Goal: Task Accomplishment & Management: Use online tool/utility

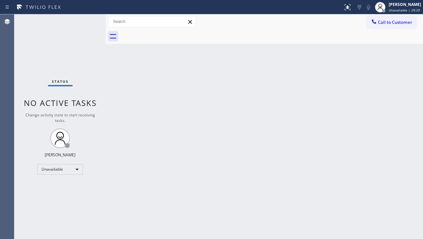
click at [138, 187] on div "Back to Dashboard Change Sender ID Customers Technicians Select a contact Outbo…" at bounding box center [264, 126] width 317 height 224
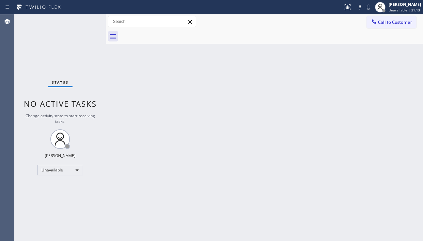
click at [184, 100] on div "Back to Dashboard Change Sender ID Customers Technicians Select a contact Outbo…" at bounding box center [264, 127] width 317 height 227
drag, startPoint x: 406, startPoint y: 96, endPoint x: 400, endPoint y: 71, distance: 25.6
click at [406, 96] on div "Back to Dashboard Change Sender ID Customers Technicians Select a contact Outbo…" at bounding box center [264, 127] width 317 height 227
click at [393, 23] on span "Call to Customer" at bounding box center [395, 22] width 34 height 6
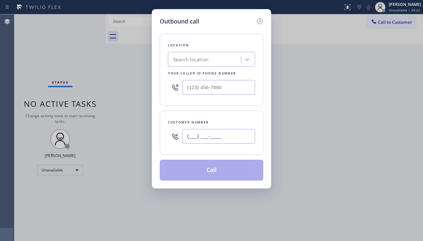
click at [187, 136] on input "(___) ___-____" at bounding box center [218, 136] width 73 height 15
paste input "925) 667-6662"
type input "[PHONE_NUMBER]"
click at [193, 61] on div "Search location" at bounding box center [190, 60] width 35 height 8
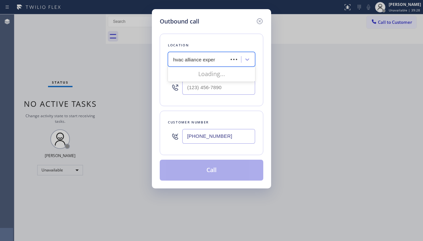
type input "hvac alliance expert"
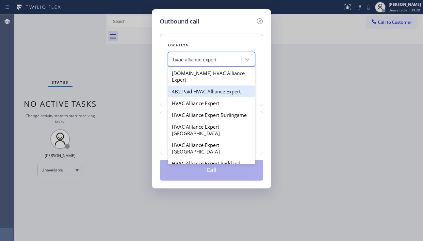
click at [205, 86] on div "4B2.Paid HVAC Alliance Expert" at bounding box center [211, 92] width 87 height 12
type input "[PHONE_NUMBER]"
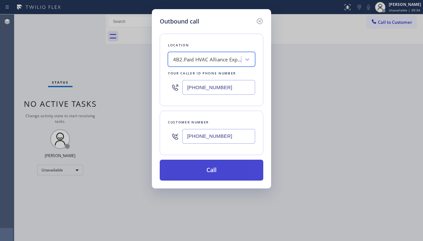
click at [215, 172] on button "Call" at bounding box center [212, 170] width 104 height 21
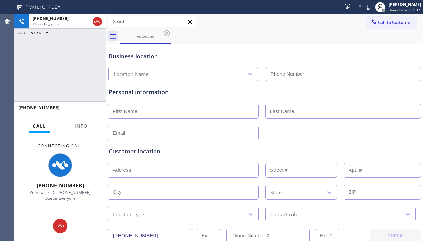
type input "[PHONE_NUMBER]"
click at [78, 127] on span "Info" at bounding box center [81, 126] width 13 height 6
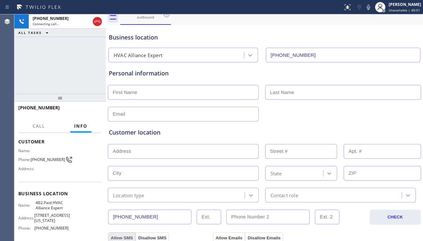
scroll to position [20, 0]
drag, startPoint x: 150, startPoint y: 236, endPoint x: 111, endPoint y: 232, distance: 39.1
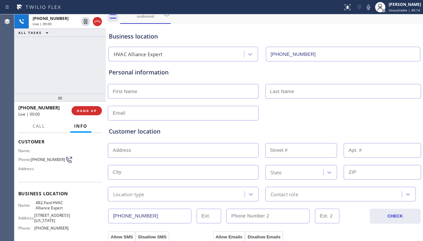
click at [181, 134] on div "Customer location" at bounding box center [264, 131] width 311 height 9
click at [394, 119] on div "Customer location >> ADD NEW ADDRESS << + NEW ADDRESS State Location type Conta…" at bounding box center [265, 160] width 314 height 84
click at [81, 112] on span "HANG UP" at bounding box center [87, 110] width 20 height 5
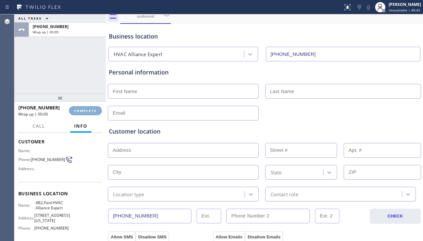
click at [81, 113] on button "COMPLETE" at bounding box center [85, 110] width 33 height 9
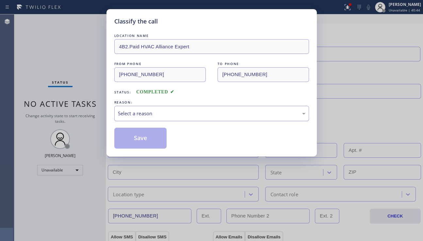
click at [141, 115] on div "Select a reason" at bounding box center [212, 114] width 188 height 8
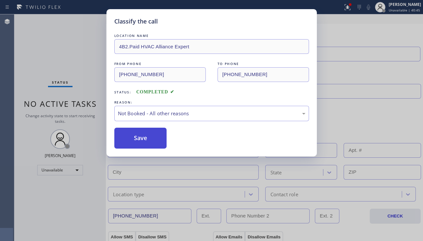
click at [136, 140] on button "Save" at bounding box center [140, 138] width 53 height 21
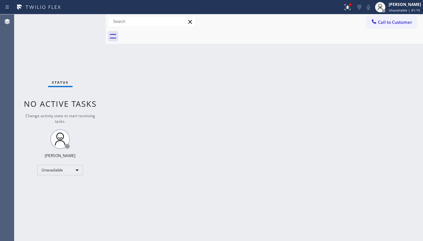
click at [391, 117] on div "Back to Dashboard Change Sender ID Customers Technicians Select a contact Outbo…" at bounding box center [264, 127] width 317 height 227
click at [384, 26] on button "Call to Customer" at bounding box center [392, 22] width 50 height 12
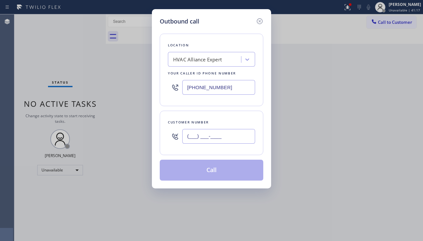
click at [196, 141] on input "(___) ___-____" at bounding box center [218, 136] width 73 height 15
paste input "714) 603-5422"
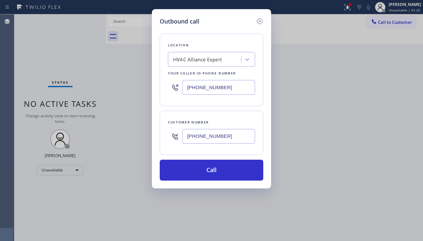
type input "[PHONE_NUMBER]"
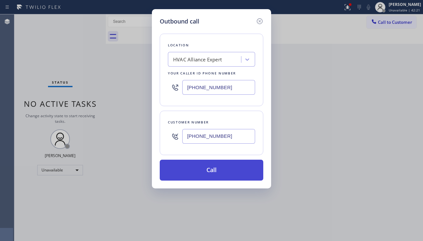
click at [211, 174] on button "Call" at bounding box center [212, 170] width 104 height 21
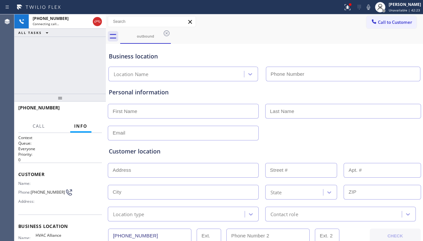
type input "[PHONE_NUMBER]"
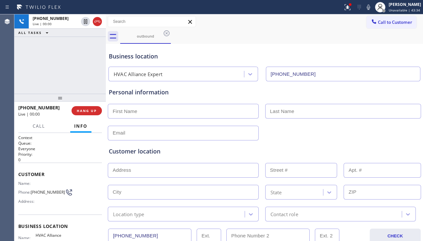
click at [414, 131] on div at bounding box center [264, 133] width 315 height 16
click at [87, 111] on span "HANG UP" at bounding box center [87, 110] width 20 height 5
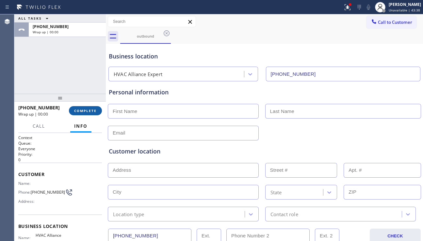
click at [87, 111] on span "COMPLETE" at bounding box center [85, 110] width 23 height 5
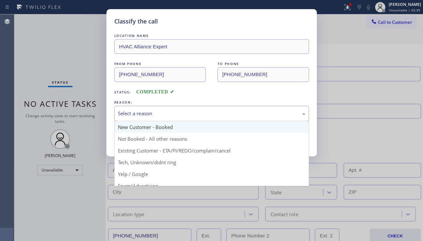
drag, startPoint x: 191, startPoint y: 116, endPoint x: 141, endPoint y: 129, distance: 52.4
click at [187, 116] on div "Select a reason" at bounding box center [212, 114] width 188 height 8
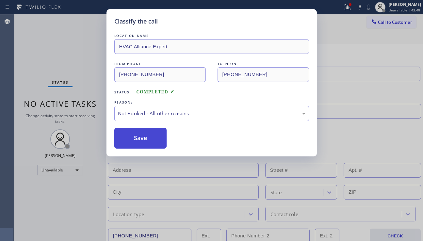
click at [139, 140] on button "Save" at bounding box center [140, 138] width 53 height 21
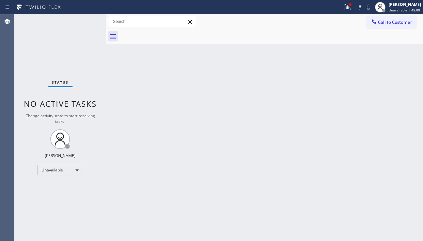
click at [400, 203] on div "Back to Dashboard Change Sender ID Customers Technicians Select a contact Outbo…" at bounding box center [264, 127] width 317 height 227
click at [135, 239] on div "Back to Dashboard Change Sender ID Customers Technicians Select a contact Outbo…" at bounding box center [264, 127] width 317 height 227
click at [356, 196] on div "Back to Dashboard Change Sender ID Customers Technicians Select a contact Outbo…" at bounding box center [264, 127] width 317 height 227
click at [380, 193] on div "Back to Dashboard Change Sender ID Customers Technicians Select a contact Outbo…" at bounding box center [264, 127] width 317 height 227
click at [280, 167] on div "Back to Dashboard Change Sender ID Customers Technicians Select a contact Outbo…" at bounding box center [264, 127] width 317 height 227
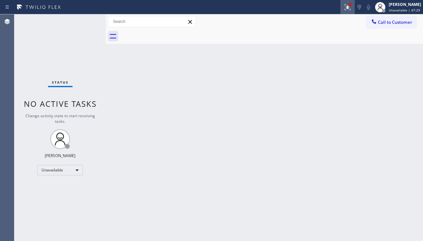
click at [341, 11] on button at bounding box center [348, 7] width 14 height 14
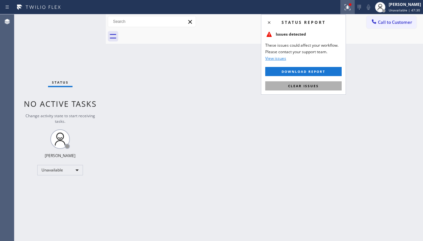
click at [315, 86] on span "Clear issues" at bounding box center [303, 86] width 31 height 5
click at [314, 86] on div "Back to Dashboard Change Sender ID Customers Technicians Select a contact Outbo…" at bounding box center [264, 127] width 317 height 227
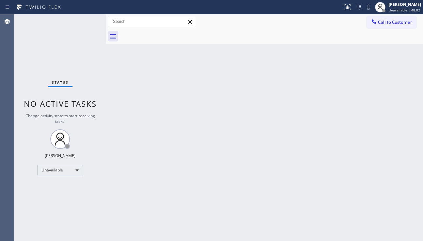
click at [395, 169] on div "Back to Dashboard Change Sender ID Customers Technicians Select a contact Outbo…" at bounding box center [264, 127] width 317 height 227
drag, startPoint x: 399, startPoint y: 108, endPoint x: 397, endPoint y: 103, distance: 5.4
click at [398, 106] on div "Back to Dashboard Change Sender ID Customers Technicians Select a contact Outbo…" at bounding box center [264, 127] width 317 height 227
click at [388, 26] on button "Call to Customer" at bounding box center [392, 22] width 50 height 12
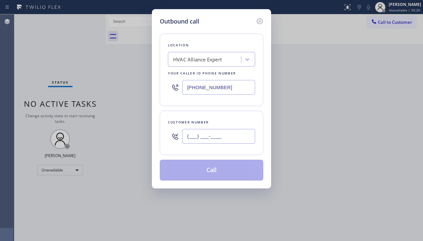
click at [216, 135] on input "(___) ___-____" at bounding box center [218, 136] width 73 height 15
paste input "510) 418-4078"
type input "[PHONE_NUMBER]"
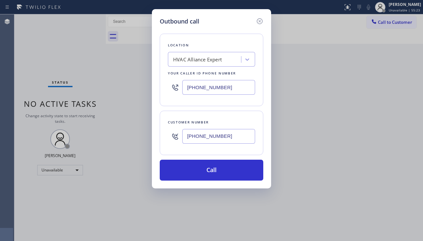
click at [382, 153] on div "Outbound call Location HVAC Alliance Expert Your caller id phone number [PHONE_…" at bounding box center [211, 120] width 423 height 241
click at [185, 55] on div "HVAC Alliance Expert" at bounding box center [205, 59] width 71 height 11
type input "kenmore repair"
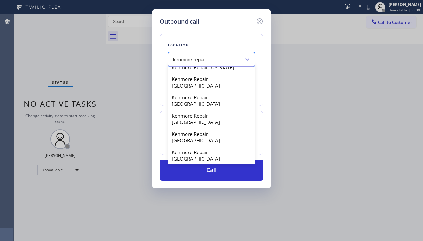
scroll to position [65, 0]
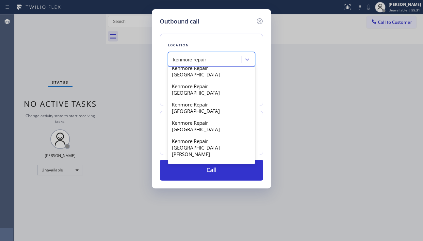
click at [201, 178] on div "Kenmore Repairs" at bounding box center [211, 184] width 87 height 12
type input "[PHONE_NUMBER]"
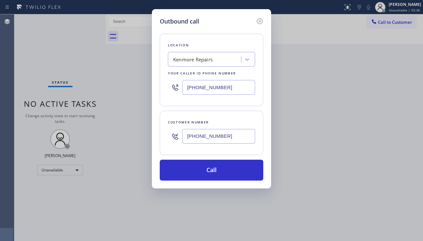
click at [389, 151] on div "Outbound call Location [GEOGRAPHIC_DATA] Repairs Your caller id phone number [P…" at bounding box center [211, 120] width 423 height 241
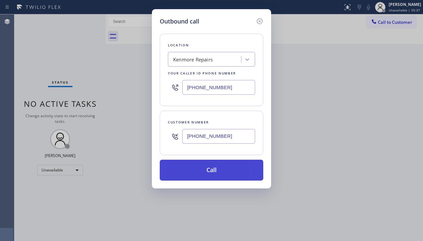
click at [208, 171] on button "Call" at bounding box center [212, 170] width 104 height 21
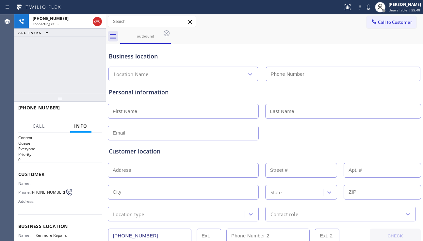
drag, startPoint x: 387, startPoint y: 145, endPoint x: 374, endPoint y: 143, distance: 12.6
click at [387, 145] on div "Customer location >> ADD NEW ADDRESS << + NEW ADDRESS State Location type Conta…" at bounding box center [265, 181] width 314 height 81
type input "[PHONE_NUMBER]"
click at [377, 141] on div "Customer location >> ADD NEW ADDRESS << + NEW ADDRESS State Location type Conta…" at bounding box center [265, 181] width 314 height 81
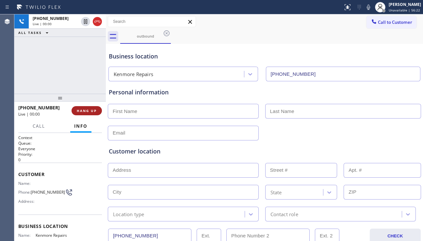
click at [88, 110] on span "HANG UP" at bounding box center [87, 110] width 20 height 5
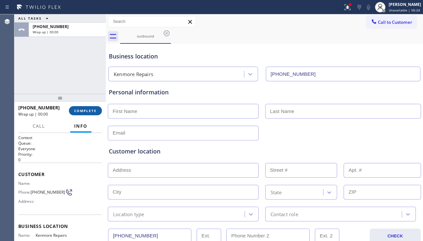
click at [88, 110] on span "COMPLETE" at bounding box center [85, 110] width 23 height 5
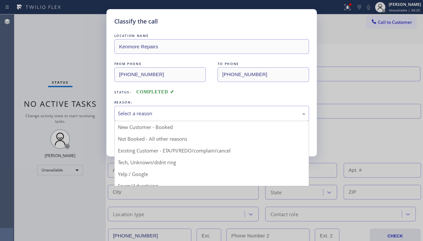
click at [175, 114] on div "Select a reason" at bounding box center [212, 114] width 188 height 8
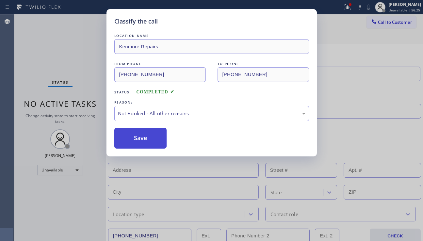
click at [143, 139] on button "Save" at bounding box center [140, 138] width 53 height 21
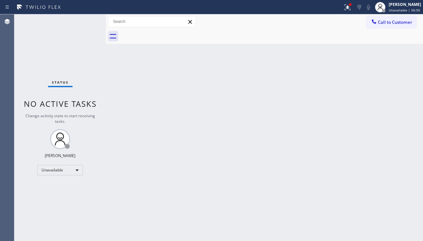
click at [389, 25] on button "Call to Customer" at bounding box center [392, 22] width 50 height 12
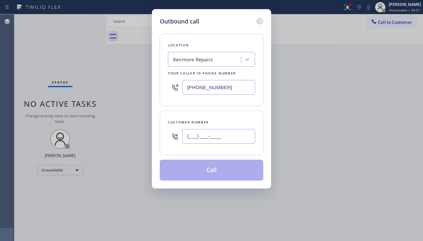
click at [202, 138] on input "(___) ___-____" at bounding box center [218, 136] width 73 height 15
paste input "916) 792-6644"
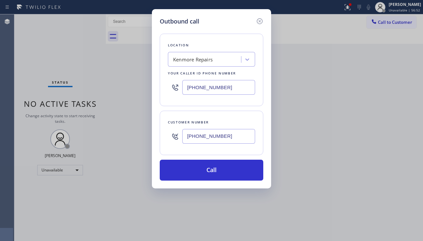
type input "[PHONE_NUMBER]"
drag, startPoint x: 228, startPoint y: 86, endPoint x: 169, endPoint y: 90, distance: 59.0
click at [169, 90] on div "[PHONE_NUMBER]" at bounding box center [211, 87] width 87 height 21
paste input "55) 501-7800"
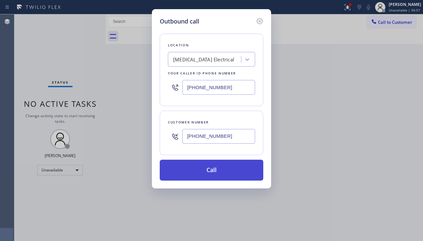
type input "[PHONE_NUMBER]"
click at [209, 171] on button "Call" at bounding box center [212, 170] width 104 height 21
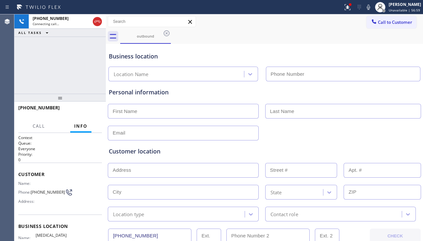
type input "[PHONE_NUMBER]"
click at [171, 149] on div "Customer location" at bounding box center [264, 151] width 311 height 9
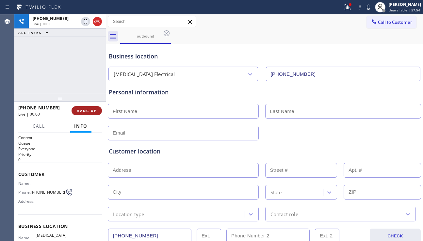
click at [90, 112] on span "HANG UP" at bounding box center [87, 110] width 20 height 5
click at [90, 111] on span "HANG UP" at bounding box center [87, 110] width 20 height 5
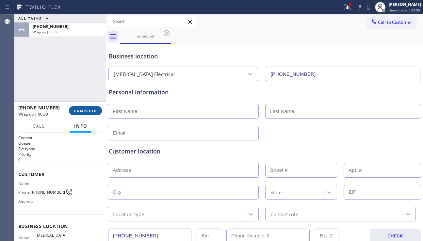
click at [90, 111] on span "COMPLETE" at bounding box center [85, 110] width 23 height 5
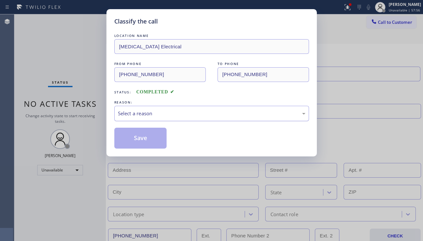
click at [158, 112] on div "Select a reason" at bounding box center [212, 114] width 188 height 8
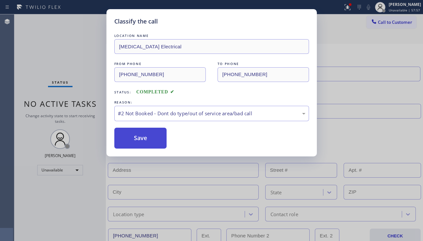
drag, startPoint x: 144, startPoint y: 140, endPoint x: 142, endPoint y: 143, distance: 3.5
click at [143, 140] on button "Save" at bounding box center [140, 138] width 53 height 21
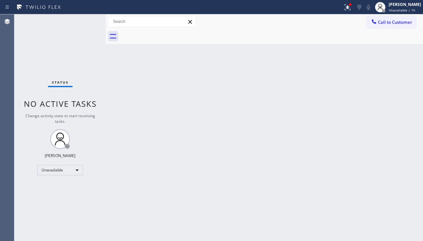
drag, startPoint x: 419, startPoint y: 125, endPoint x: 416, endPoint y: 111, distance: 13.5
click at [418, 119] on div "Back to Dashboard Change Sender ID Customers Technicians Select a contact Outbo…" at bounding box center [264, 127] width 317 height 227
click at [387, 25] on span "Call to Customer" at bounding box center [395, 22] width 34 height 6
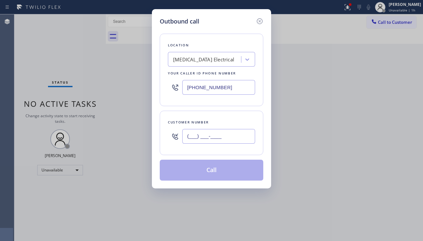
click at [196, 131] on input "(___) ___-____" at bounding box center [218, 136] width 73 height 15
paste input "510) 418-4078"
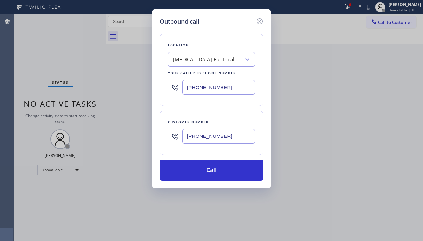
type input "[PHONE_NUMBER]"
drag, startPoint x: 384, startPoint y: 148, endPoint x: 321, endPoint y: 118, distance: 69.7
click at [384, 148] on div "Outbound call Location [MEDICAL_DATA] Electrical Your caller id phone number [P…" at bounding box center [211, 120] width 423 height 241
click at [204, 57] on div "[MEDICAL_DATA] Electrical" at bounding box center [203, 60] width 61 height 8
type input "kenmore repair"
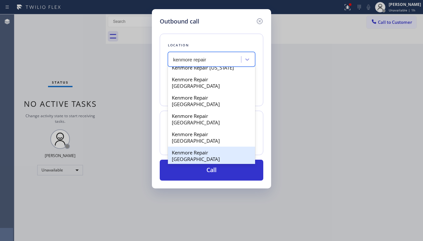
scroll to position [65, 0]
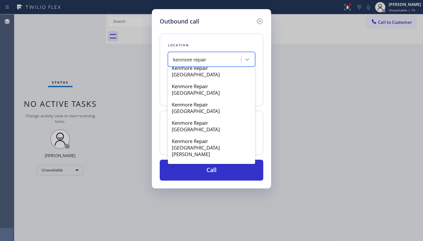
click at [209, 178] on div "Kenmore Repairs" at bounding box center [211, 184] width 87 height 12
type input "[PHONE_NUMBER]"
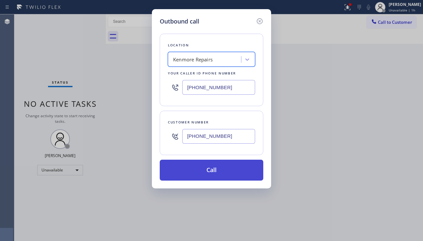
click at [209, 168] on button "Call" at bounding box center [212, 170] width 104 height 21
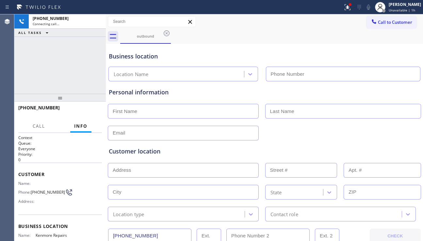
type input "[PHONE_NUMBER]"
drag, startPoint x: 98, startPoint y: 23, endPoint x: 100, endPoint y: 36, distance: 13.6
click at [98, 22] on icon at bounding box center [97, 22] width 8 height 8
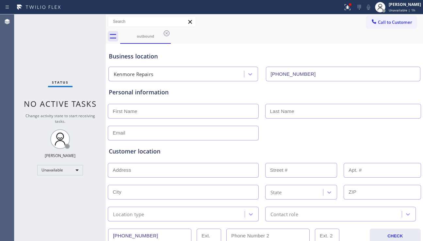
click at [130, 113] on input "text" at bounding box center [183, 111] width 151 height 15
click at [393, 147] on div "Customer location" at bounding box center [264, 151] width 311 height 9
click at [166, 109] on input "text" at bounding box center [183, 111] width 151 height 15
paste input "[PERSON_NAME]"
type input "[PERSON_NAME]"
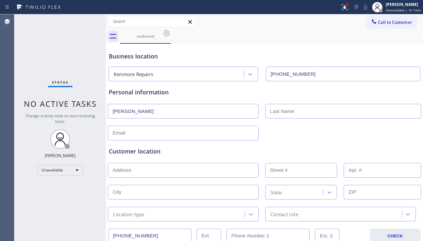
click at [273, 112] on input "text" at bounding box center [343, 111] width 156 height 15
click at [379, 111] on input "text" at bounding box center [343, 111] width 156 height 15
paste input "[PERSON_NAME]"
type input "[PERSON_NAME]"
click at [214, 135] on input "text" at bounding box center [183, 133] width 151 height 15
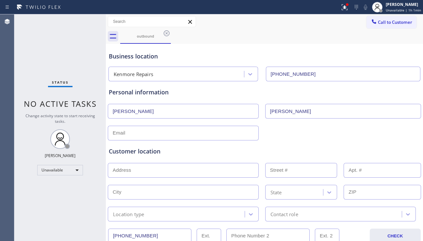
click at [380, 153] on div "Customer location" at bounding box center [264, 151] width 311 height 9
click at [202, 133] on input "text" at bounding box center [183, 133] width 151 height 15
paste input "[EMAIL_ADDRESS][DOMAIN_NAME]"
type input "[EMAIL_ADDRESS][DOMAIN_NAME]"
drag, startPoint x: 397, startPoint y: 135, endPoint x: 378, endPoint y: 136, distance: 18.3
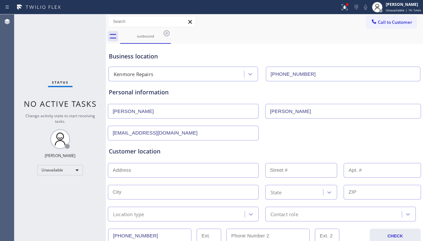
click at [397, 135] on div "[EMAIL_ADDRESS][DOMAIN_NAME]" at bounding box center [264, 133] width 315 height 16
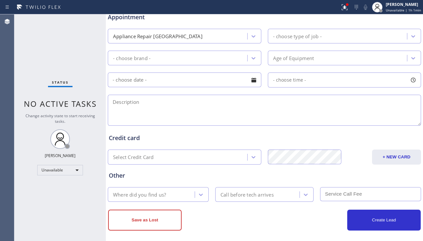
scroll to position [261, 0]
click at [158, 108] on textarea at bounding box center [264, 109] width 313 height 31
paste textarea "11-2 || $50 || Kenmore Washer/Dryer(stackable) not able to unstack || [DEMOGRAP…"
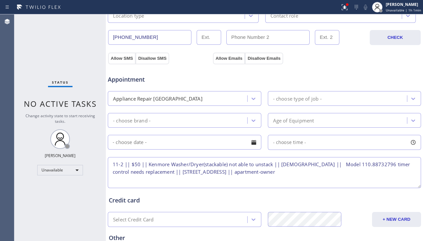
scroll to position [196, 0]
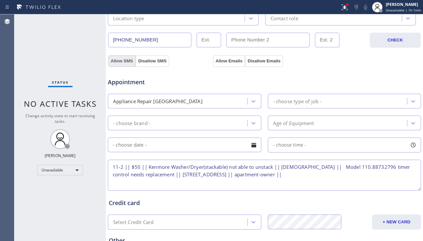
type textarea "11-2 || $50 || Kenmore Washer/Dryer(stackable) not able to unstack || [DEMOGRAP…"
click at [118, 59] on button "Allow SMS" at bounding box center [121, 61] width 27 height 12
click at [216, 60] on button "Allow Emails" at bounding box center [229, 61] width 32 height 12
drag, startPoint x: 166, startPoint y: 175, endPoint x: 266, endPoint y: 176, distance: 100.0
click at [266, 176] on textarea "11-2 || $50 || Kenmore Washer/Dryer(stackable) not able to unstack || [DEMOGRAP…" at bounding box center [264, 175] width 313 height 31
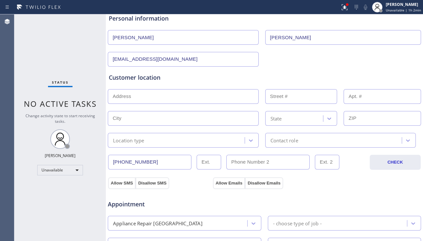
scroll to position [65, 0]
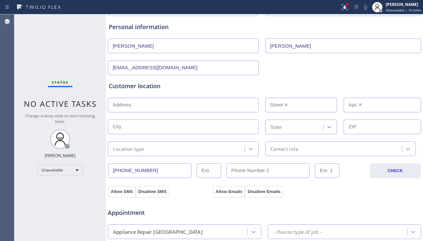
click at [142, 105] on input "text" at bounding box center [183, 105] width 151 height 15
paste input "[STREET_ADDRESS]"
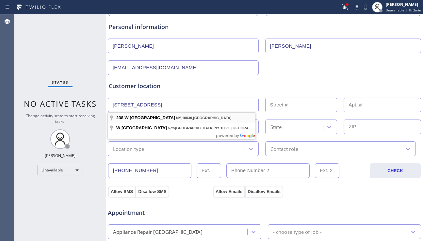
type input "[STREET_ADDRESS]"
type input "238"
type input "[US_STATE]"
type input "10030"
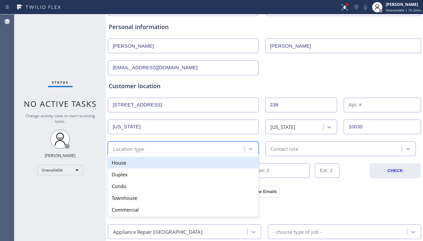
drag, startPoint x: 224, startPoint y: 146, endPoint x: 208, endPoint y: 149, distance: 16.2
click at [224, 146] on div "Location type" at bounding box center [177, 148] width 135 height 11
click at [184, 163] on div "House" at bounding box center [183, 163] width 151 height 12
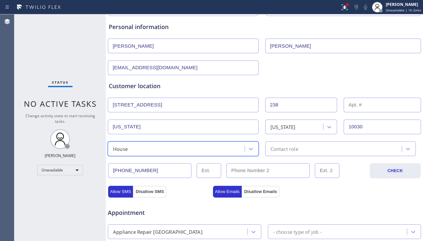
click at [209, 150] on div "House" at bounding box center [177, 148] width 135 height 11
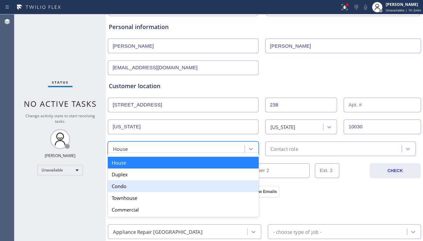
click at [151, 185] on div "Condo" at bounding box center [183, 186] width 151 height 12
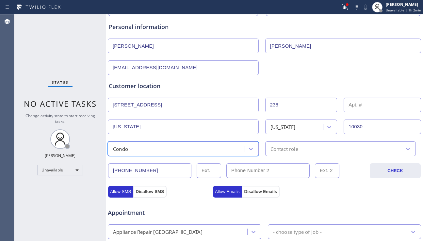
click at [294, 142] on div "Contact role" at bounding box center [340, 148] width 151 height 15
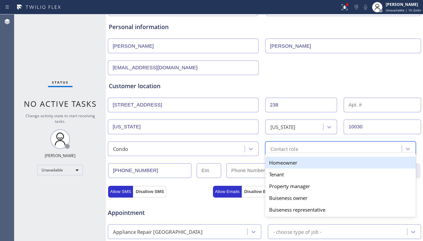
click at [284, 163] on div "Homeowner" at bounding box center [340, 163] width 151 height 12
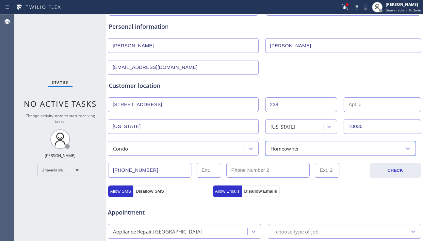
scroll to position [33, 0]
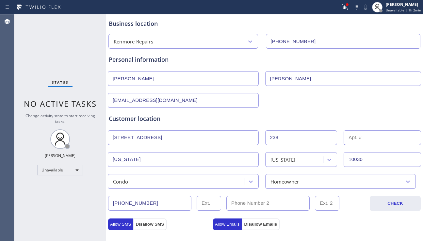
click at [355, 137] on input "text" at bounding box center [382, 137] width 77 height 15
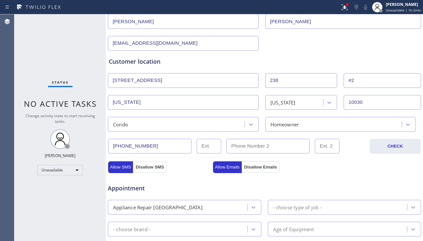
scroll to position [163, 0]
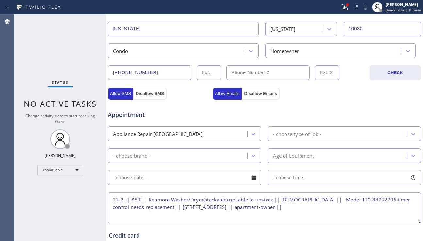
type input "#2"
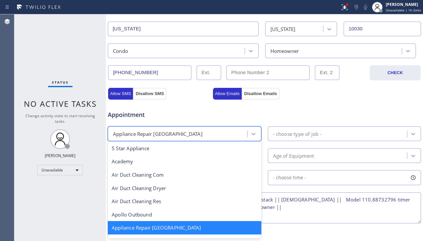
click at [215, 133] on div "Appliance Repair [GEOGRAPHIC_DATA]" at bounding box center [179, 133] width 138 height 11
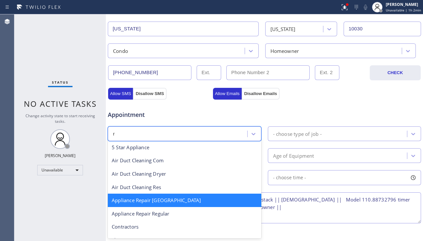
type input "re"
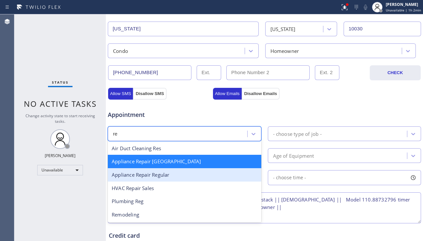
click at [173, 175] on div "Appliance Repair Regular" at bounding box center [185, 174] width 154 height 13
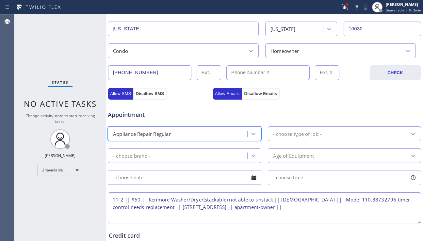
click at [294, 139] on div "- choose type of job -" at bounding box center [339, 133] width 138 height 11
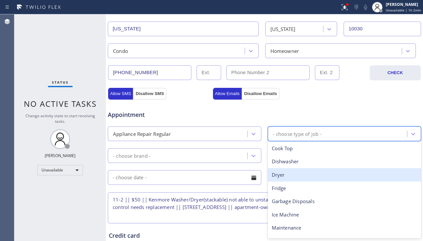
click at [285, 174] on div "Dryer" at bounding box center [345, 174] width 154 height 13
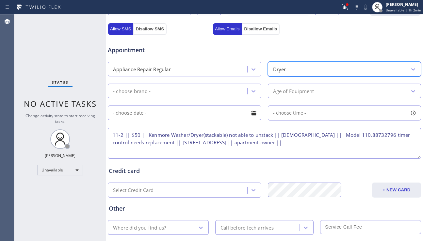
scroll to position [229, 0]
click at [223, 94] on div "- choose brand -" at bounding box center [179, 90] width 138 height 11
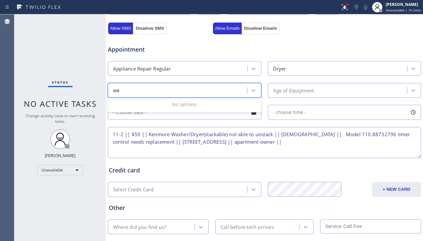
type input "w"
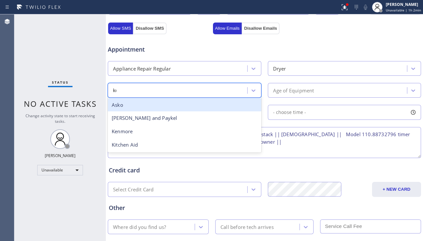
type input "[PERSON_NAME]"
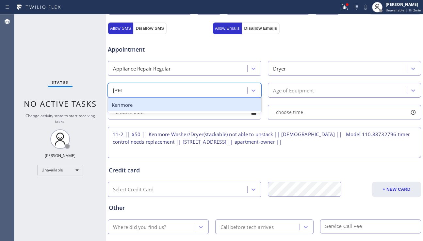
click at [190, 106] on div "Kenmore" at bounding box center [185, 104] width 154 height 13
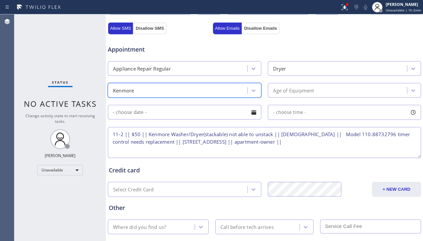
click at [297, 67] on div "Dryer" at bounding box center [339, 68] width 138 height 11
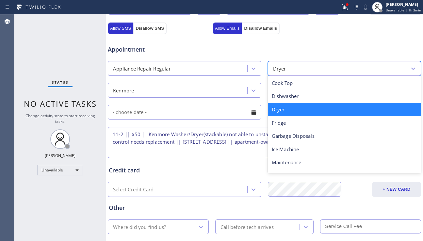
click at [298, 71] on div "Dryer" at bounding box center [339, 68] width 138 height 11
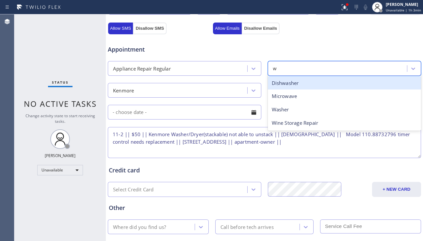
type input "wa"
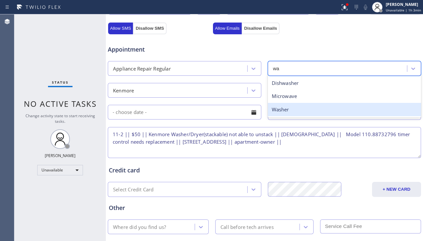
click at [288, 111] on div "Washer" at bounding box center [345, 109] width 154 height 13
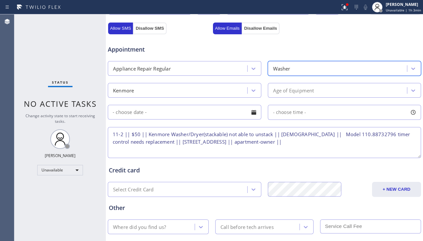
click at [304, 90] on div "Age of Equipment" at bounding box center [293, 91] width 41 height 8
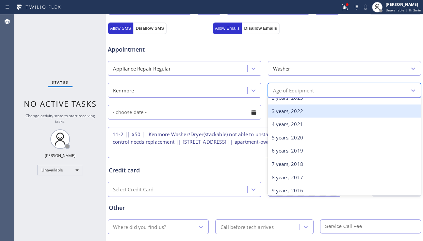
scroll to position [65, 0]
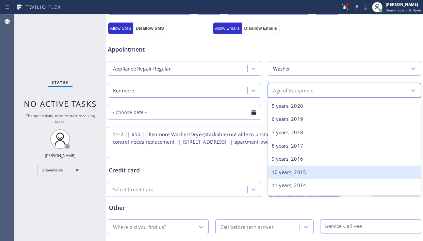
click at [292, 175] on div "10 years, 2015" at bounding box center [345, 172] width 154 height 13
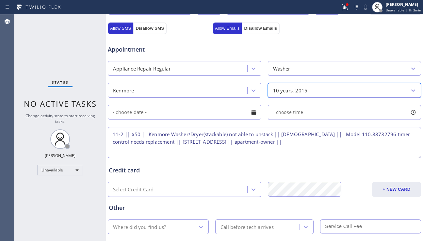
click at [250, 112] on div at bounding box center [253, 112] width 11 height 11
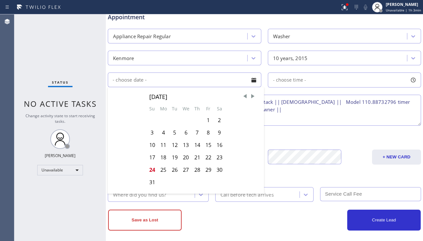
scroll to position [261, 0]
click at [172, 169] on div "26" at bounding box center [174, 169] width 11 height 12
type input "[DATE]"
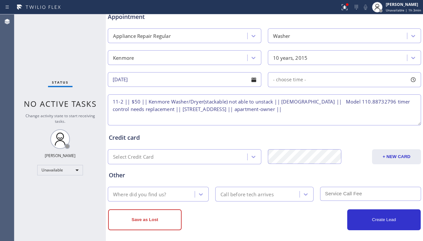
drag, startPoint x: 299, startPoint y: 83, endPoint x: 296, endPoint y: 87, distance: 4.4
click at [298, 84] on div "- choose time -" at bounding box center [345, 79] width 154 height 15
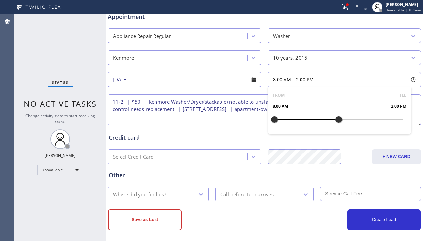
drag, startPoint x: 273, startPoint y: 119, endPoint x: 334, endPoint y: 122, distance: 61.2
click at [335, 122] on div at bounding box center [339, 120] width 8 height 14
drag, startPoint x: 272, startPoint y: 118, endPoint x: 301, endPoint y: 120, distance: 29.1
click at [303, 120] on div at bounding box center [307, 120] width 8 height 14
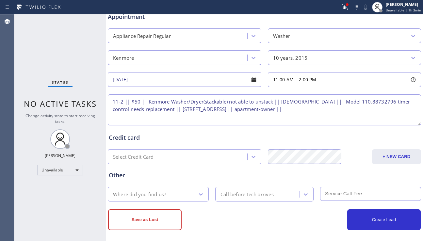
click at [219, 114] on textarea "11-2 || $50 || Kenmore Washer/Dryer(stackable) not able to unstack || [DEMOGRAP…" at bounding box center [264, 109] width 313 height 31
click at [333, 112] on textarea "11-2 || $50 || Kenmore Washer/Dryer(stackable) not able to unstack || [DEMOGRAP…" at bounding box center [264, 109] width 313 height 31
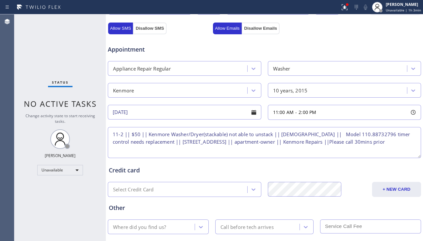
scroll to position [265, 0]
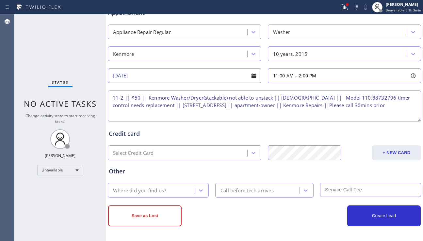
type textarea "11-2 || $50 || Kenmore Washer/Dryer(stackable) not able to unstack || [DEMOGRAP…"
click at [171, 187] on div "Where did you find us?" at bounding box center [152, 190] width 85 height 11
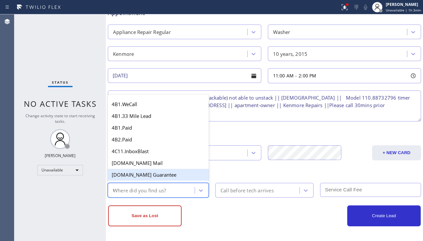
type input "we"
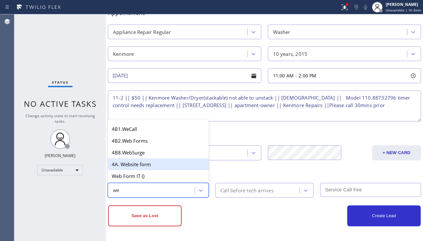
click at [147, 161] on div "4A. Website form" at bounding box center [158, 164] width 101 height 12
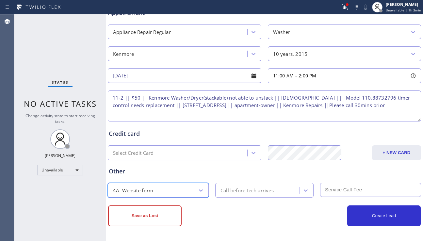
click at [243, 191] on div "Call before tech arrives" at bounding box center [247, 191] width 53 height 8
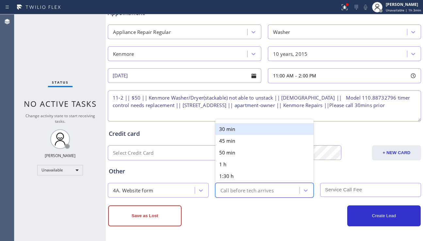
click at [236, 132] on div "30 min" at bounding box center [264, 129] width 98 height 12
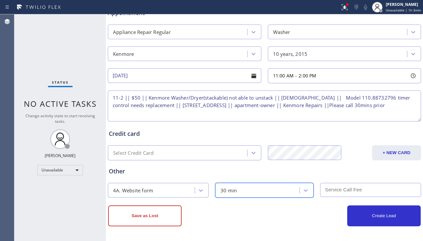
click at [323, 187] on input "text" at bounding box center [370, 190] width 101 height 14
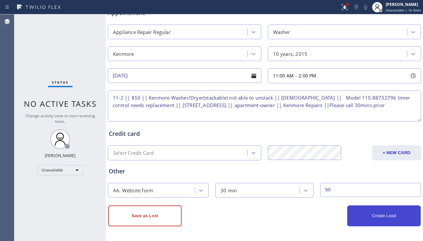
type input "50"
click at [369, 217] on button "Create Lead" at bounding box center [384, 216] width 74 height 21
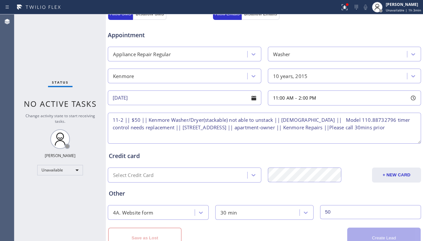
scroll to position [288, 0]
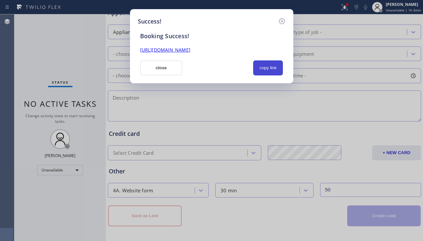
click at [273, 69] on button "copy link" at bounding box center [268, 67] width 30 height 15
click at [191, 48] on link "[URL][DOMAIN_NAME]" at bounding box center [165, 50] width 50 height 6
click at [163, 67] on button "close" at bounding box center [161, 67] width 42 height 15
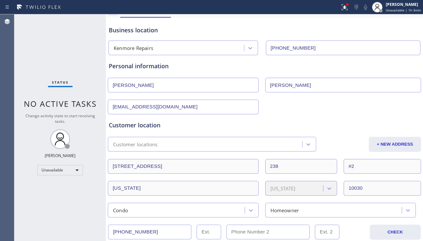
scroll to position [0, 0]
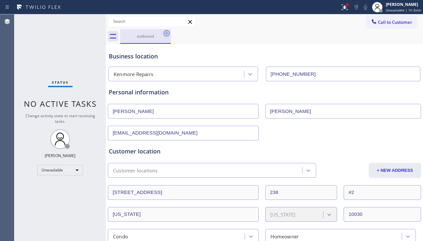
click at [168, 34] on icon at bounding box center [167, 33] width 8 height 8
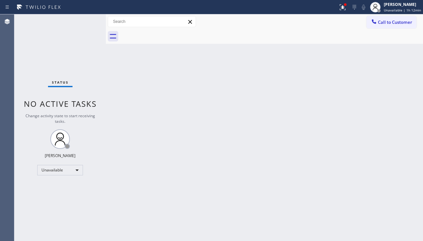
click at [177, 130] on div "Back to Dashboard Change Sender ID Customers Technicians Select a contact Outbo…" at bounding box center [264, 127] width 317 height 227
click at [419, 193] on div "Back to Dashboard Change Sender ID Customers Technicians Select a contact Outbo…" at bounding box center [264, 127] width 317 height 227
click at [339, 9] on icon at bounding box center [343, 7] width 8 height 8
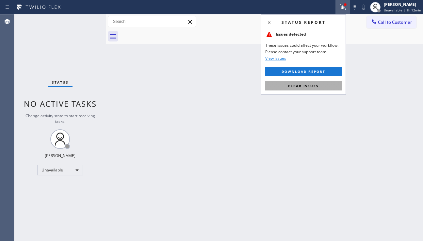
click at [311, 85] on span "Clear issues" at bounding box center [303, 86] width 31 height 5
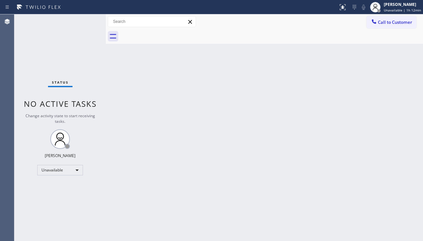
click at [207, 78] on div "Back to Dashboard Change Sender ID Customers Technicians Select a contact Outbo…" at bounding box center [264, 127] width 317 height 227
drag, startPoint x: 215, startPoint y: 109, endPoint x: 264, endPoint y: 102, distance: 48.9
click at [216, 109] on div "Back to Dashboard Change Sender ID Customers Technicians Select a contact Outbo…" at bounding box center [264, 127] width 317 height 227
click at [391, 20] on span "Call to Customer" at bounding box center [395, 22] width 34 height 6
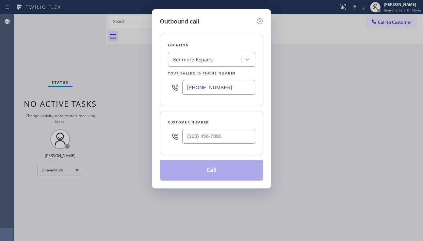
drag, startPoint x: 226, startPoint y: 87, endPoint x: 178, endPoint y: 89, distance: 48.1
click at [178, 89] on div "[PHONE_NUMBER]" at bounding box center [211, 87] width 87 height 21
click at [206, 143] on input "(___) ___-____" at bounding box center [218, 136] width 73 height 15
paste input "510) 418-4078"
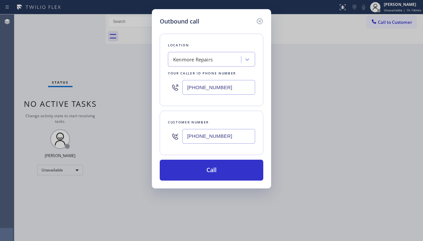
type input "[PHONE_NUMBER]"
drag, startPoint x: 210, startPoint y: 87, endPoint x: 163, endPoint y: 88, distance: 47.1
click at [163, 88] on div "Location [GEOGRAPHIC_DATA] Repairs Your caller id phone number [PHONE_NUMBER]" at bounding box center [212, 70] width 104 height 73
paste input "332) 877-9491"
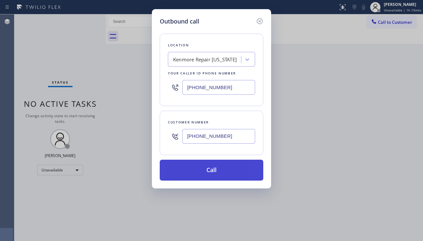
type input "[PHONE_NUMBER]"
click at [212, 172] on button "Call" at bounding box center [212, 170] width 104 height 21
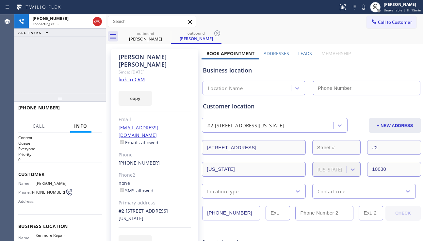
type input "[PHONE_NUMBER]"
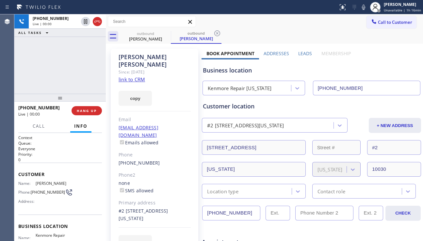
drag, startPoint x: 182, startPoint y: 169, endPoint x: 191, endPoint y: 170, distance: 8.6
click at [182, 180] on div "none SMS allowed" at bounding box center [155, 187] width 72 height 15
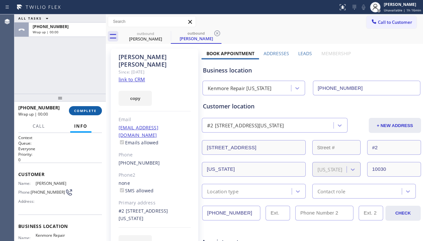
click at [92, 112] on span "COMPLETE" at bounding box center [85, 110] width 23 height 5
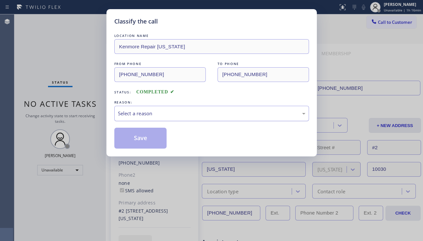
click at [165, 114] on div "Select a reason" at bounding box center [212, 114] width 188 height 8
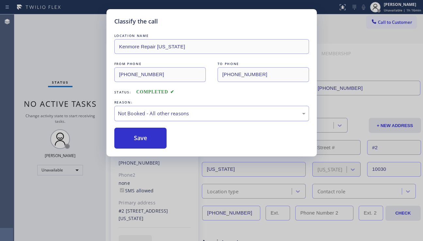
click at [172, 113] on div "Not Booked - All other reasons" at bounding box center [212, 114] width 188 height 8
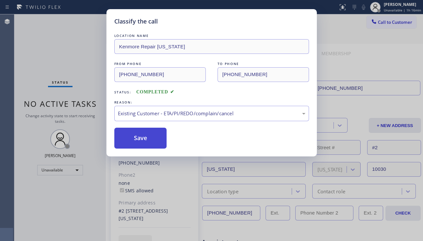
click at [138, 141] on button "Save" at bounding box center [140, 138] width 53 height 21
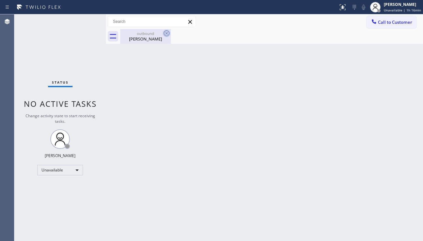
click at [165, 33] on icon at bounding box center [167, 33] width 8 height 8
click at [143, 41] on div "[PERSON_NAME]" at bounding box center [145, 39] width 49 height 6
click at [378, 166] on div "Back to Dashboard Change Sender ID Customers Technicians Select a contact Outbo…" at bounding box center [264, 127] width 317 height 227
click at [195, 147] on div "Back to Dashboard Change Sender ID Customers Technicians Select a contact Outbo…" at bounding box center [264, 127] width 317 height 227
click at [238, 147] on div "Back to Dashboard Change Sender ID Customers Technicians Select a contact Outbo…" at bounding box center [264, 127] width 317 height 227
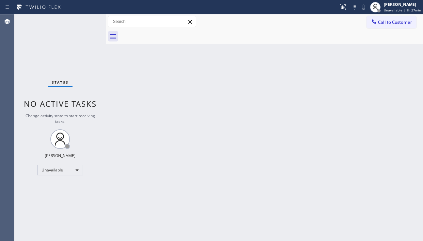
click at [179, 175] on div "Back to Dashboard Change Sender ID Customers Technicians Select a contact Outbo…" at bounding box center [264, 127] width 317 height 227
click at [185, 207] on div "Back to Dashboard Change Sender ID Customers Technicians Select a contact Outbo…" at bounding box center [264, 127] width 317 height 227
click at [162, 213] on div "Back to Dashboard Change Sender ID Customers Technicians Select a contact Outbo…" at bounding box center [264, 127] width 317 height 227
click at [411, 91] on div "Back to Dashboard Change Sender ID Customers Technicians Select a contact Outbo…" at bounding box center [264, 127] width 317 height 227
click at [389, 23] on span "Call to Customer" at bounding box center [395, 22] width 34 height 6
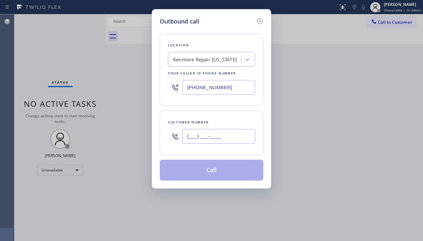
click at [196, 134] on input "(___) ___-____" at bounding box center [218, 136] width 73 height 15
paste input "416) 420-7684"
type input "[PHONE_NUMBER]"
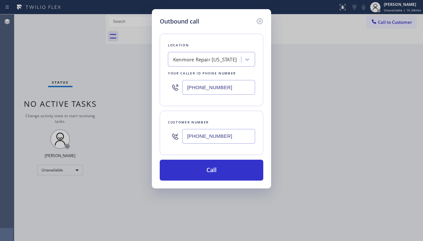
drag, startPoint x: 238, startPoint y: 86, endPoint x: 163, endPoint y: 92, distance: 75.4
click at [163, 92] on div "Location [GEOGRAPHIC_DATA] Repair [US_STATE] Your caller id phone number [PHONE…" at bounding box center [212, 70] width 104 height 73
paste input "855) 213-9318"
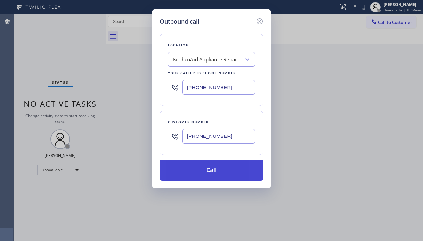
type input "[PHONE_NUMBER]"
click at [219, 171] on button "Call" at bounding box center [212, 170] width 104 height 21
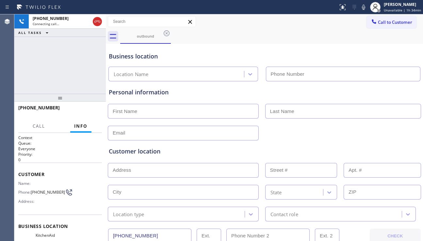
type input "[PHONE_NUMBER]"
click at [263, 143] on div "Customer location >> ADD NEW ADDRESS << + NEW ADDRESS State Location type Conta…" at bounding box center [265, 181] width 314 height 81
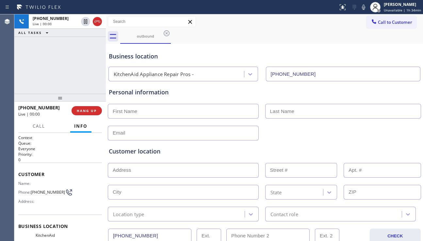
click at [400, 138] on div "Customer location >> ADD NEW ADDRESS << + NEW ADDRESS State Location type Conta…" at bounding box center [265, 180] width 314 height 84
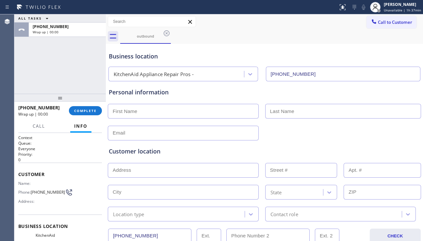
click at [410, 141] on div "Customer location >> ADD NEW ADDRESS << + NEW ADDRESS State Location type Conta…" at bounding box center [265, 181] width 314 height 81
click at [86, 109] on span "COMPLETE" at bounding box center [85, 110] width 23 height 5
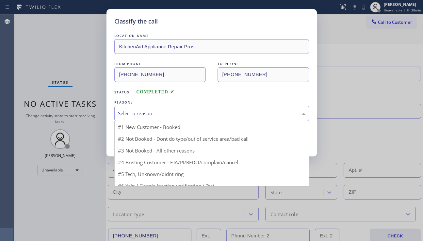
click at [177, 117] on div "Select a reason" at bounding box center [212, 114] width 188 height 8
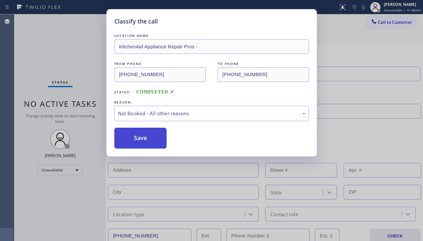
click at [141, 141] on button "Save" at bounding box center [140, 138] width 53 height 21
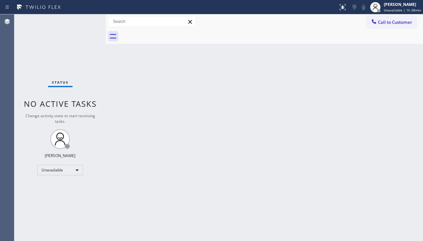
click at [148, 70] on div "Back to Dashboard Change Sender ID Customers Technicians Select a contact Outbo…" at bounding box center [264, 127] width 317 height 227
click at [177, 105] on div "Back to Dashboard Change Sender ID Customers Technicians Select a contact Outbo…" at bounding box center [264, 127] width 317 height 227
click at [173, 171] on div "Back to Dashboard Change Sender ID Customers Technicians Select a contact Outbo…" at bounding box center [264, 127] width 317 height 227
click at [384, 23] on span "Call to Customer" at bounding box center [395, 22] width 34 height 6
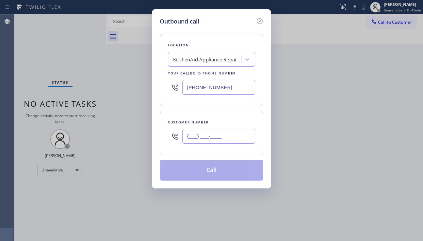
click at [209, 140] on input "(___) ___-____" at bounding box center [218, 136] width 73 height 15
paste input "805) 915-9921"
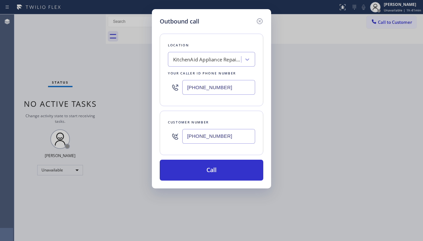
type input "[PHONE_NUMBER]"
click at [200, 61] on div "KitchenAid Appliance Repair Pros -" at bounding box center [207, 60] width 69 height 8
type input "hvac alliance expert"
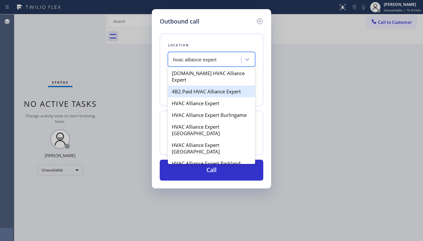
click at [206, 86] on div "4B2.Paid HVAC Alliance Expert" at bounding box center [211, 92] width 87 height 12
type input "[PHONE_NUMBER]"
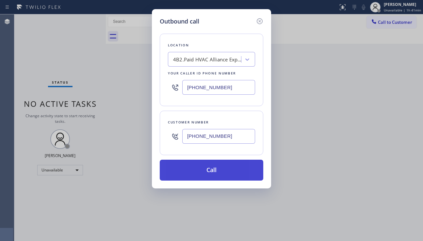
click at [209, 165] on button "Call" at bounding box center [212, 170] width 104 height 21
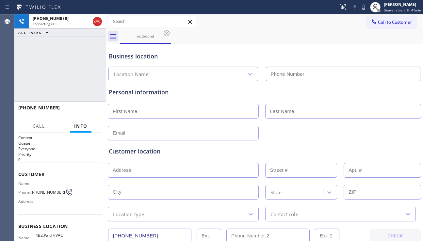
type input "[PHONE_NUMBER]"
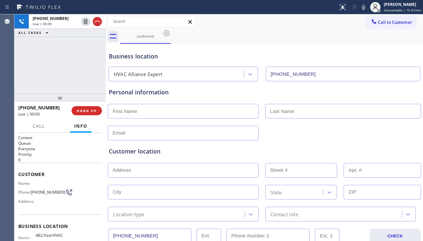
click at [393, 149] on div "Customer location" at bounding box center [264, 151] width 311 height 9
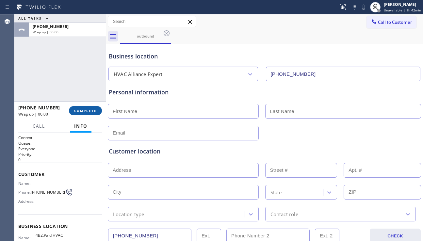
click at [95, 114] on button "COMPLETE" at bounding box center [85, 110] width 33 height 9
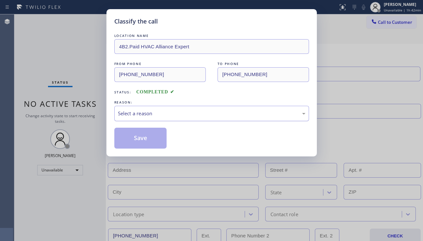
click at [169, 112] on div "Select a reason" at bounding box center [212, 114] width 188 height 8
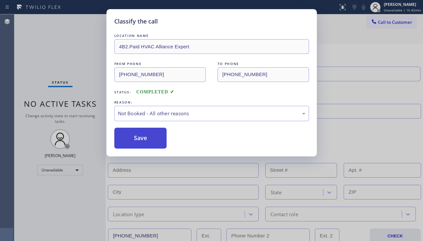
click at [146, 139] on button "Save" at bounding box center [140, 138] width 53 height 21
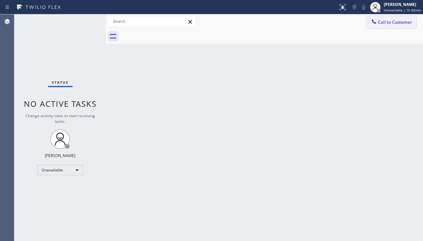
click at [388, 25] on span "Call to Customer" at bounding box center [395, 22] width 34 height 6
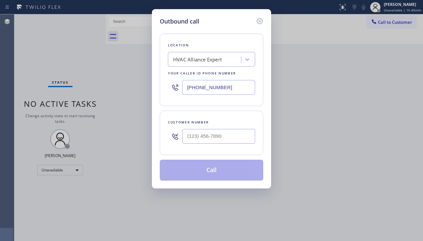
click at [378, 23] on div "Outbound call Location HVAC Alliance Expert Your caller id phone number [PHONE_…" at bounding box center [211, 120] width 423 height 241
click at [196, 134] on input "(___) ___-____" at bounding box center [218, 136] width 73 height 15
paste input "818) 619-1914"
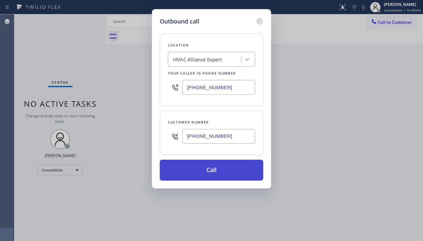
type input "[PHONE_NUMBER]"
click at [208, 174] on button "Call" at bounding box center [212, 170] width 104 height 21
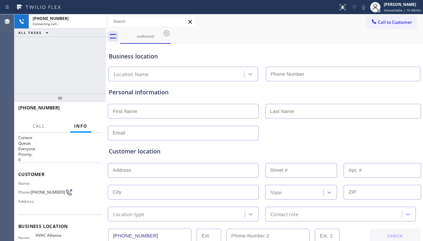
type input "[PHONE_NUMBER]"
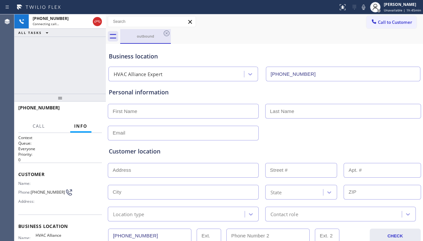
drag, startPoint x: 98, startPoint y: 22, endPoint x: 144, endPoint y: 39, distance: 49.3
click at [98, 22] on icon at bounding box center [97, 22] width 6 height 2
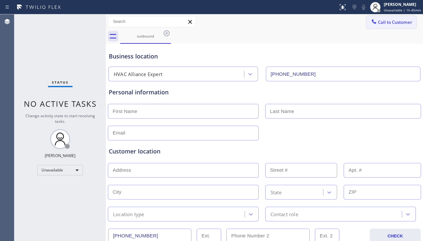
click at [381, 22] on span "Call to Customer" at bounding box center [395, 22] width 34 height 6
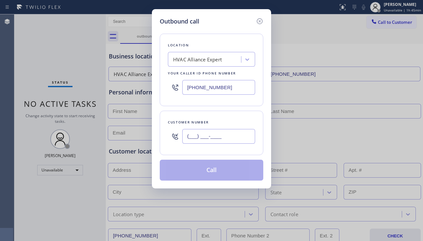
click at [214, 138] on input "(___) ___-____" at bounding box center [218, 136] width 73 height 15
paste input "713) 870-3778"
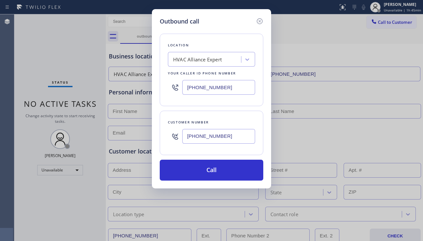
type input "[PHONE_NUMBER]"
drag, startPoint x: 223, startPoint y: 85, endPoint x: 168, endPoint y: 87, distance: 55.3
click at [168, 87] on div "[PHONE_NUMBER]" at bounding box center [211, 87] width 87 height 21
paste input "731-4952"
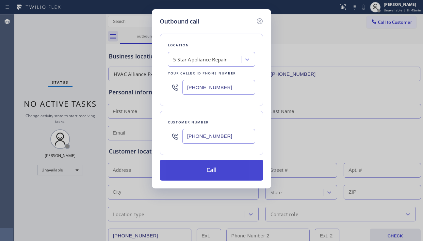
type input "[PHONE_NUMBER]"
click at [207, 173] on button "Call" at bounding box center [212, 170] width 104 height 21
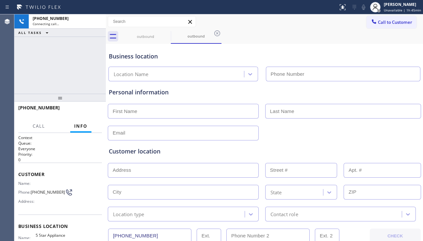
type input "[PHONE_NUMBER]"
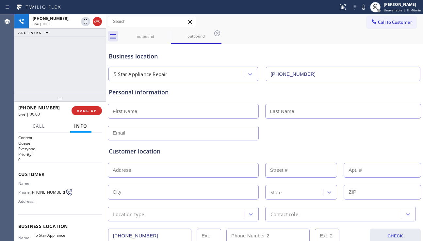
click at [210, 154] on div "Customer location" at bounding box center [264, 151] width 311 height 9
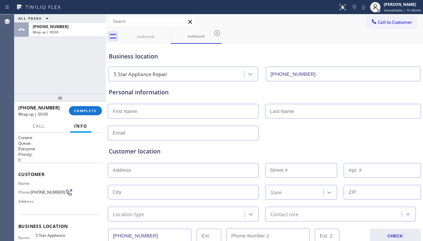
click at [149, 116] on input "text" at bounding box center [183, 111] width 151 height 15
type input "Willy"
click at [277, 112] on input "text" at bounding box center [343, 111] width 156 height 15
type input "[PERSON_NAME]"
click at [182, 128] on input "text" at bounding box center [183, 133] width 151 height 15
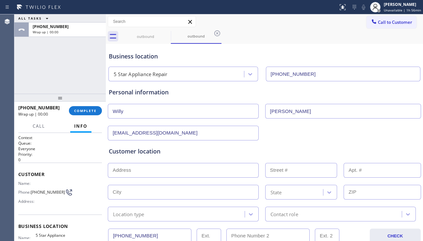
type input "[EMAIL_ADDRESS][DOMAIN_NAME]"
click at [145, 170] on input "text" at bounding box center [183, 170] width 151 height 15
paste input "[STREET_ADDRESS][PERSON_NAME]"
type input "[STREET_ADDRESS][PERSON_NAME]"
type input "6631"
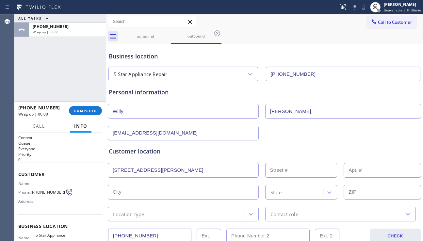
type input "[GEOGRAPHIC_DATA]"
type input "77049"
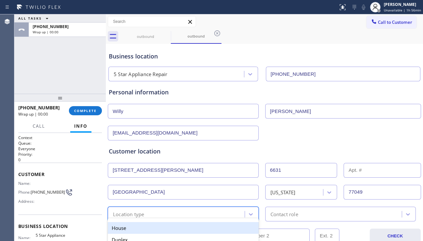
click at [162, 212] on div "Location type" at bounding box center [177, 213] width 135 height 11
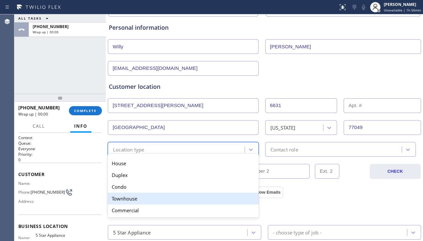
scroll to position [65, 0]
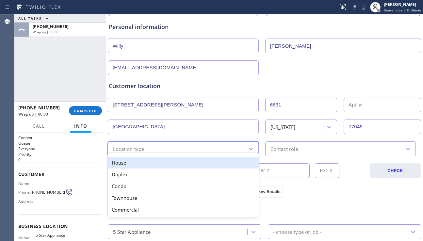
click at [168, 163] on div "House" at bounding box center [183, 163] width 151 height 12
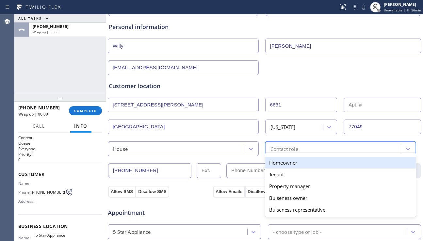
click at [277, 150] on div "Contact role" at bounding box center [285, 149] width 28 height 8
click at [277, 164] on div "Homeowner" at bounding box center [340, 163] width 151 height 12
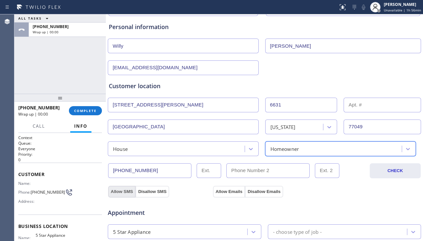
click at [127, 191] on button "Allow SMS" at bounding box center [121, 192] width 27 height 12
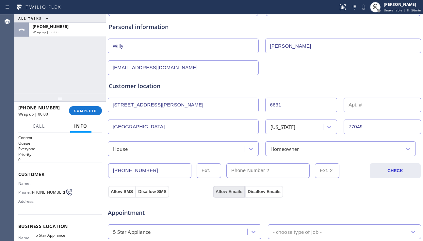
click at [229, 190] on button "Allow Emails" at bounding box center [229, 192] width 32 height 12
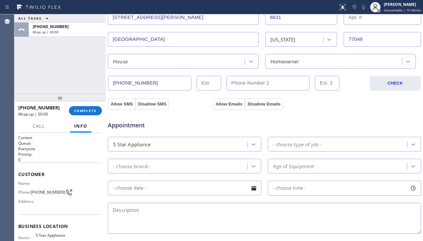
scroll to position [163, 0]
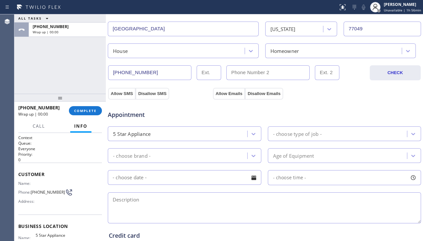
click at [305, 134] on div "- choose type of job -" at bounding box center [297, 134] width 49 height 8
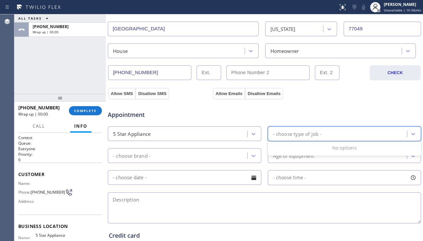
click at [208, 136] on div "5 Star Appliance" at bounding box center [179, 133] width 138 height 11
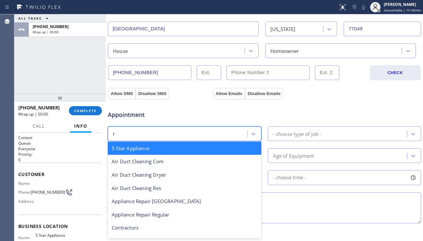
type input "re"
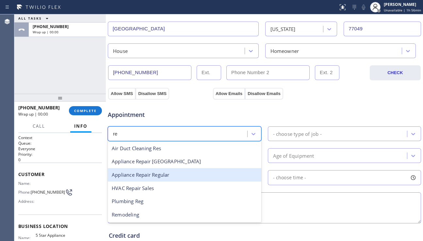
click at [168, 173] on div "Appliance Repair Regular" at bounding box center [185, 174] width 154 height 13
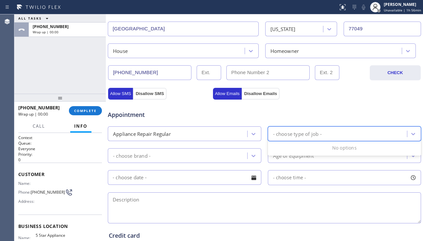
click at [284, 134] on div "- choose type of job -" at bounding box center [297, 134] width 49 height 8
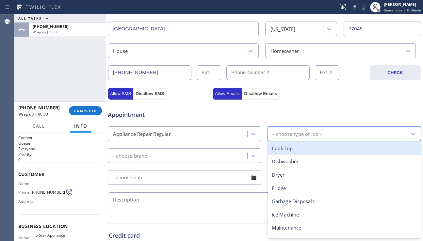
type input "w"
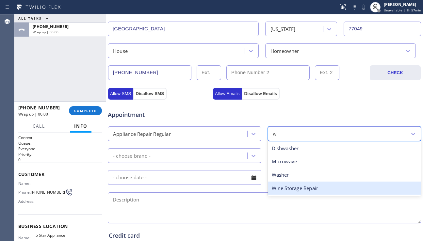
click at [297, 190] on div "Wine Storage Repair" at bounding box center [345, 188] width 154 height 13
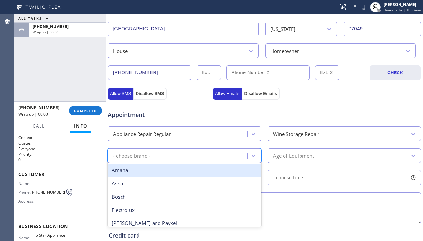
click at [221, 155] on div "- choose brand -" at bounding box center [179, 155] width 138 height 11
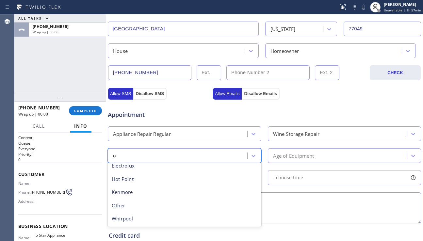
scroll to position [0, 0]
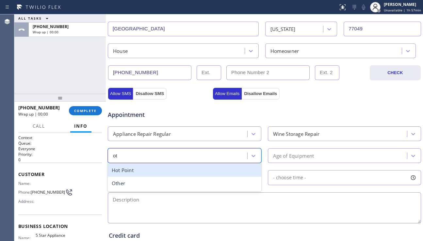
type input "oth"
click at [220, 168] on div "Other" at bounding box center [185, 170] width 154 height 13
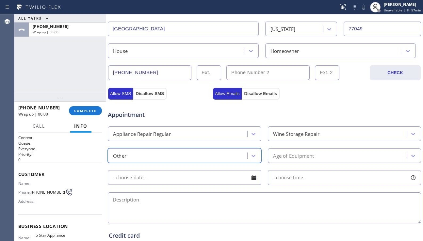
click at [283, 163] on div "Age of Equipment" at bounding box center [345, 155] width 154 height 15
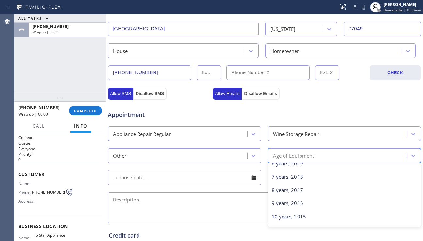
scroll to position [98, 0]
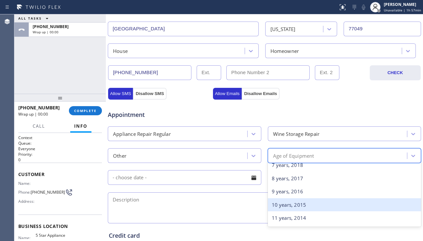
click at [289, 203] on div "10 years, 2015" at bounding box center [345, 204] width 154 height 13
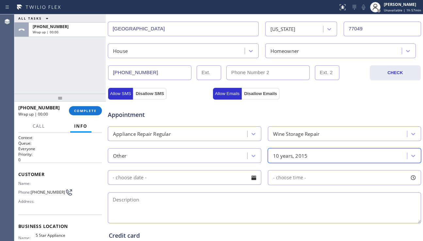
click at [215, 209] on textarea at bounding box center [264, 207] width 313 height 31
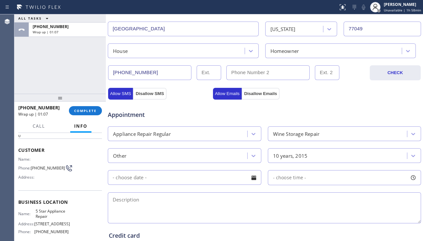
scroll to position [65, 0]
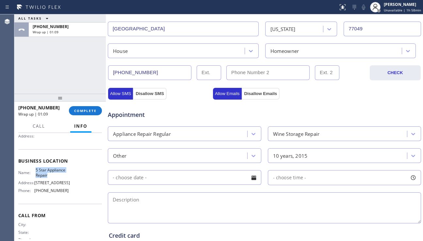
drag, startPoint x: 34, startPoint y: 173, endPoint x: 52, endPoint y: 178, distance: 18.8
click at [52, 178] on div "Name: 5 Star Appliance Repair" at bounding box center [43, 173] width 50 height 10
copy div "5 Star Appliance Repair"
click at [159, 214] on textarea at bounding box center [264, 207] width 313 height 31
paste textarea "10-1 | $49+49 | Twinstar | wine chiller | [DEMOGRAPHIC_DATA] | not working even…"
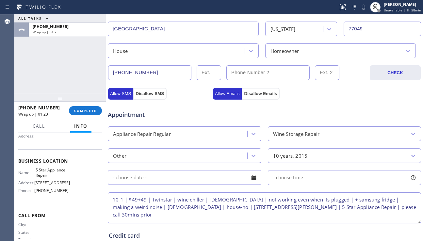
type textarea "10-1 | $49+49 | Twinstar | wine chiller | [DEMOGRAPHIC_DATA] | not working even…"
click at [229, 178] on input "text" at bounding box center [185, 177] width 154 height 15
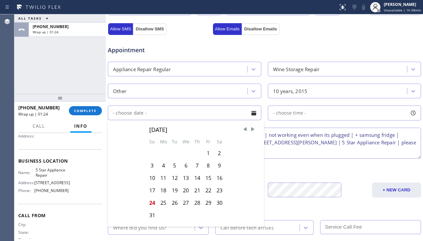
scroll to position [229, 0]
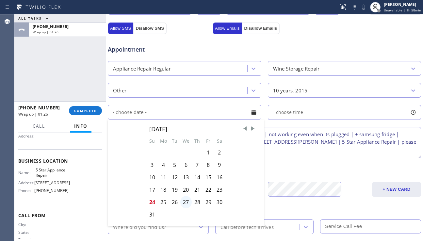
click at [186, 202] on div "27" at bounding box center [185, 202] width 11 height 12
type input "[DATE]"
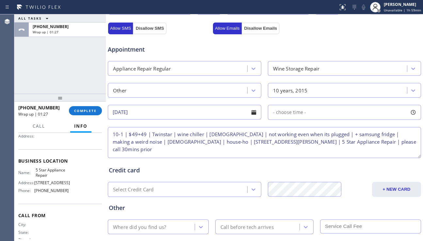
click at [312, 113] on div "- choose time -" at bounding box center [345, 112] width 154 height 15
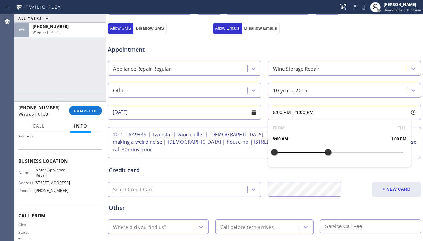
drag, startPoint x: 272, startPoint y: 153, endPoint x: 325, endPoint y: 152, distance: 52.9
click at [325, 152] on div at bounding box center [328, 152] width 8 height 14
drag, startPoint x: 270, startPoint y: 150, endPoint x: 292, endPoint y: 151, distance: 22.6
click at [292, 151] on div at bounding box center [296, 152] width 8 height 14
click at [224, 150] on textarea "10-1 | $49+49 | Twinstar | wine chiller | [DEMOGRAPHIC_DATA] | not working even…" at bounding box center [264, 142] width 313 height 31
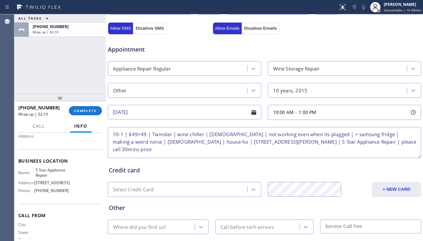
click at [377, 144] on textarea "10-1 | $49+49 | Twinstar | wine chiller | [DEMOGRAPHIC_DATA] | not working even…" at bounding box center [264, 142] width 313 height 31
click at [170, 226] on div "Where did you find us?" at bounding box center [152, 226] width 85 height 11
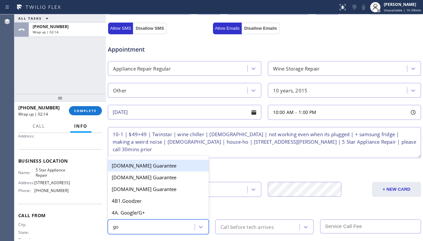
type input "goo"
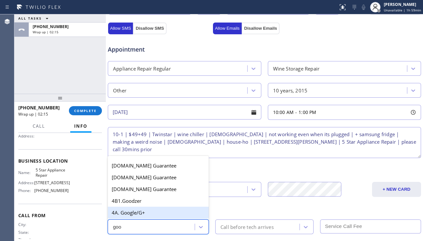
click at [147, 213] on div "4A. Google/G+" at bounding box center [158, 213] width 101 height 12
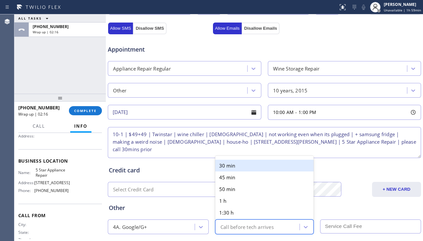
click at [239, 223] on div "Call before tech arrives" at bounding box center [247, 227] width 53 height 8
click at [232, 168] on div "30 min" at bounding box center [264, 166] width 98 height 12
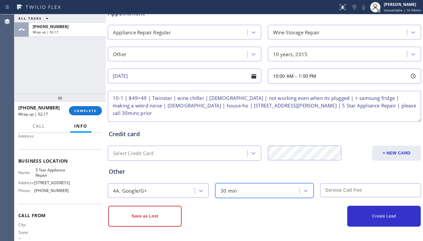
scroll to position [265, 0]
click at [341, 188] on input "text" at bounding box center [370, 190] width 101 height 14
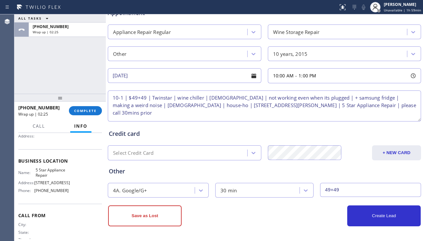
type input "49+49"
click at [204, 114] on textarea "10-1 | $49+49 | Twinstar | wine chiller | [DEMOGRAPHIC_DATA] | not working even…" at bounding box center [264, 106] width 313 height 31
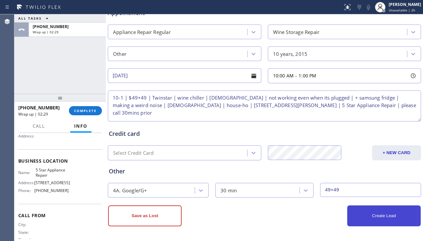
click at [368, 217] on button "Create Lead" at bounding box center [384, 216] width 74 height 21
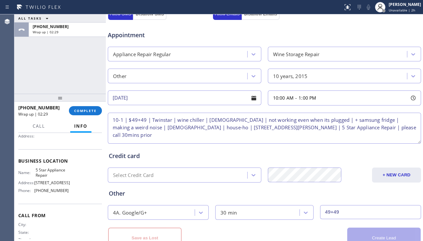
scroll to position [288, 0]
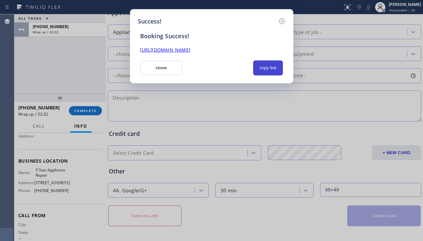
click at [267, 68] on button "copy link" at bounding box center [268, 67] width 30 height 15
click at [191, 50] on link "[URL][DOMAIN_NAME]" at bounding box center [165, 50] width 50 height 6
click at [161, 73] on button "close" at bounding box center [161, 67] width 42 height 15
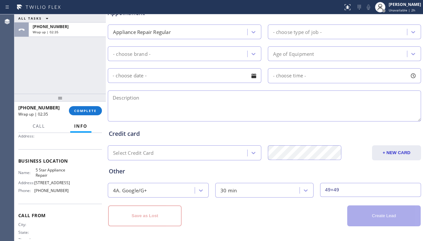
click at [90, 106] on div "[PHONE_NUMBER] Wrap up | 02:35 COMPLETE" at bounding box center [60, 110] width 84 height 17
click at [93, 108] on span "COMPLETE" at bounding box center [85, 110] width 23 height 5
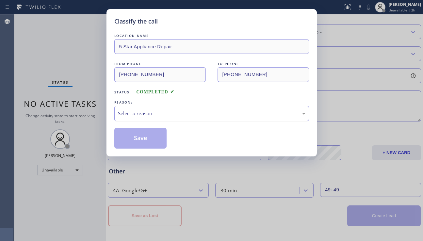
click at [184, 113] on div "Select a reason" at bounding box center [212, 114] width 188 height 8
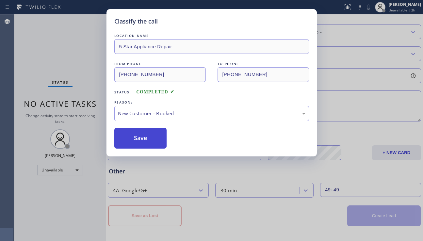
click at [136, 138] on button "Save" at bounding box center [140, 138] width 53 height 21
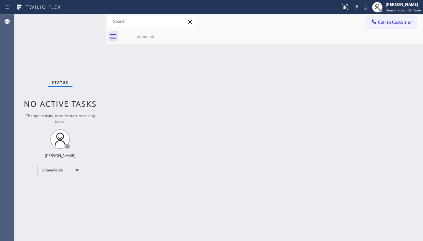
drag, startPoint x: 171, startPoint y: 156, endPoint x: 168, endPoint y: 151, distance: 6.4
click at [171, 156] on div "Back to Dashboard Change Sender ID Customers Technicians Select a contact Outbo…" at bounding box center [264, 127] width 317 height 227
click at [209, 121] on div "Back to Dashboard Change Sender ID Customers Technicians Select a contact Outbo…" at bounding box center [264, 127] width 317 height 227
click at [397, 28] on button "Call to Customer" at bounding box center [392, 22] width 50 height 12
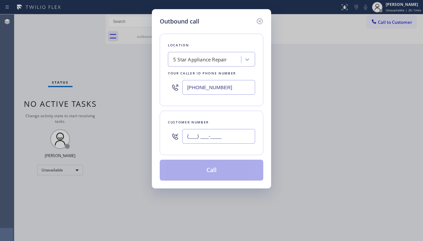
click at [215, 139] on input "(___) ___-____" at bounding box center [218, 136] width 73 height 15
paste input "916) 792-6644"
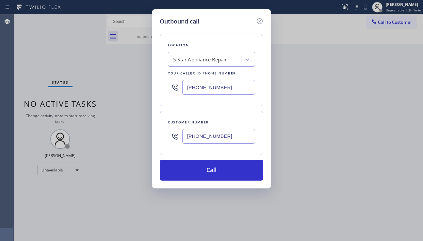
type input "[PHONE_NUMBER]"
drag, startPoint x: 225, startPoint y: 90, endPoint x: 173, endPoint y: 90, distance: 52.0
click at [173, 90] on div "[PHONE_NUMBER]" at bounding box center [211, 87] width 87 height 21
paste input "501-7800"
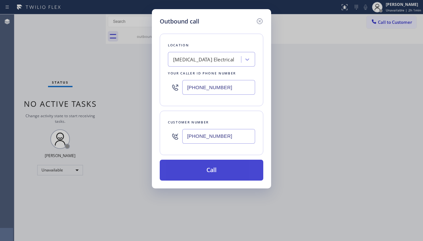
type input "[PHONE_NUMBER]"
drag, startPoint x: 213, startPoint y: 167, endPoint x: 228, endPoint y: 171, distance: 14.8
click at [213, 167] on button "Call" at bounding box center [212, 170] width 104 height 21
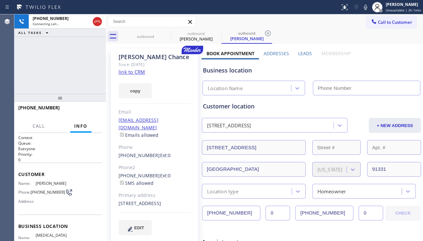
click at [298, 52] on label "Leads" at bounding box center [305, 53] width 14 height 6
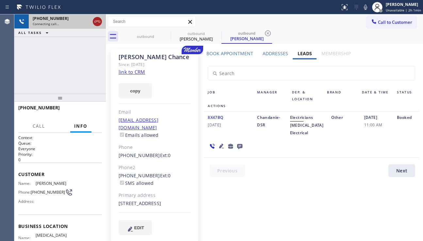
click at [95, 19] on icon at bounding box center [97, 22] width 8 height 8
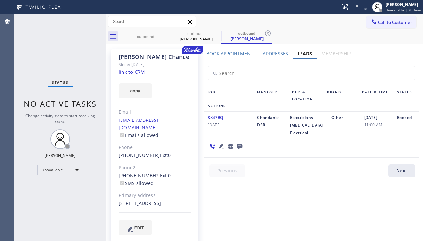
click at [219, 146] on icon at bounding box center [221, 146] width 5 height 5
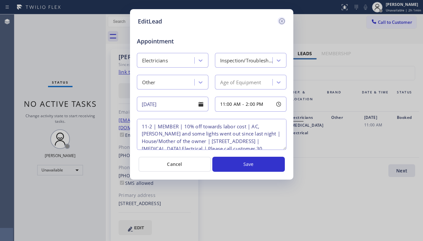
click at [281, 23] on icon at bounding box center [282, 21] width 8 height 8
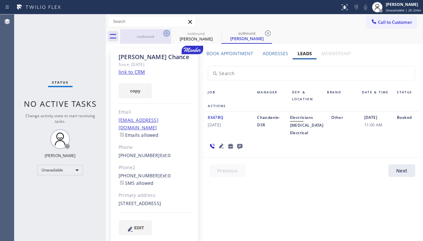
click at [166, 31] on icon at bounding box center [167, 33] width 6 height 6
click at [0, 0] on icon at bounding box center [0, 0] width 0 height 0
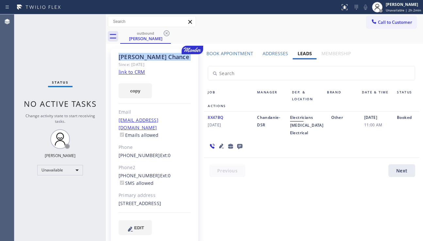
click at [166, 31] on icon at bounding box center [167, 33] width 6 height 6
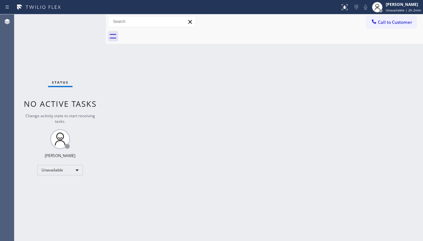
click at [166, 31] on div at bounding box center [271, 36] width 303 height 15
click at [404, 133] on div "Back to Dashboard Change Sender ID Customers Technicians Select a contact Outbo…" at bounding box center [264, 127] width 317 height 227
click at [381, 24] on span "Call to Customer" at bounding box center [395, 22] width 34 height 6
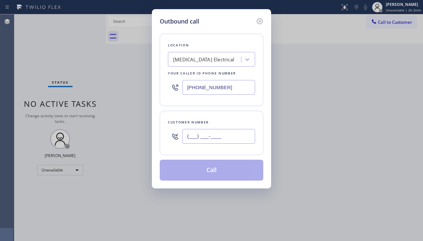
click at [207, 141] on input "(___) ___-____" at bounding box center [218, 136] width 73 height 15
paste input "602) 703-5573"
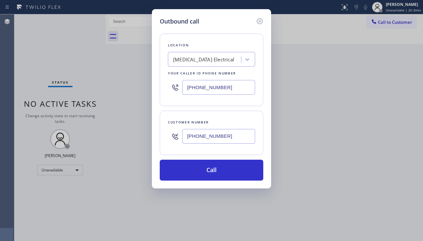
type input "[PHONE_NUMBER]"
click at [378, 159] on div "Outbound call Location [MEDICAL_DATA] Electrical Your caller id phone number [P…" at bounding box center [211, 120] width 423 height 241
click at [193, 58] on div "[MEDICAL_DATA] Electrical" at bounding box center [203, 60] width 61 height 8
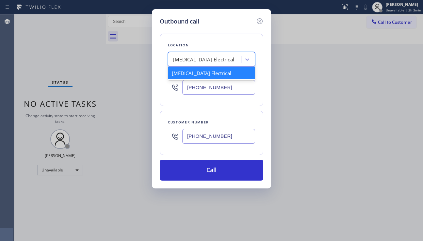
paste input "Viking Repair Service"
type input "Viking Repair Service"
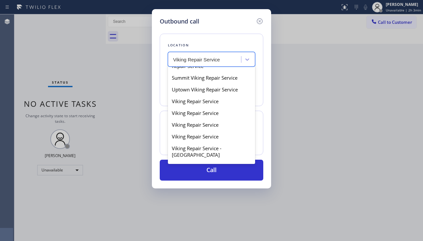
scroll to position [98, 0]
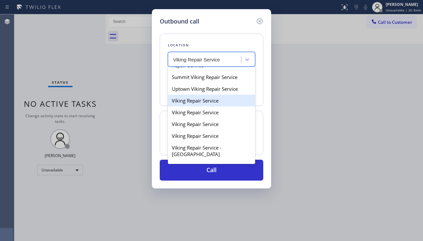
click at [204, 107] on div "Viking Repair Service" at bounding box center [211, 101] width 87 height 12
type input "[PHONE_NUMBER]"
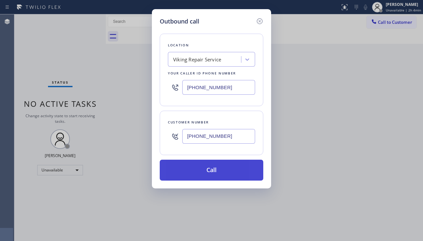
click at [209, 168] on button "Call" at bounding box center [212, 170] width 104 height 21
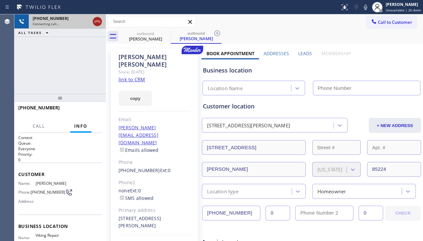
click at [97, 22] on icon at bounding box center [97, 22] width 8 height 8
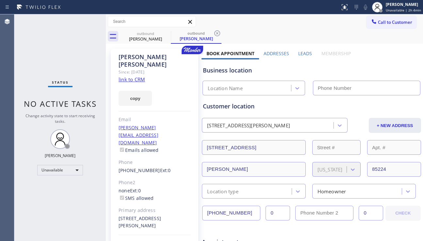
click at [298, 52] on label "Leads" at bounding box center [305, 53] width 14 height 6
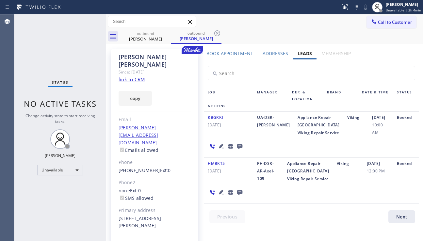
click at [219, 148] on icon at bounding box center [221, 146] width 5 height 5
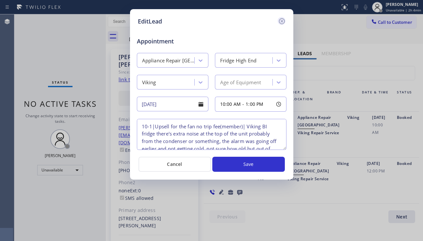
click at [283, 20] on icon at bounding box center [282, 21] width 6 height 6
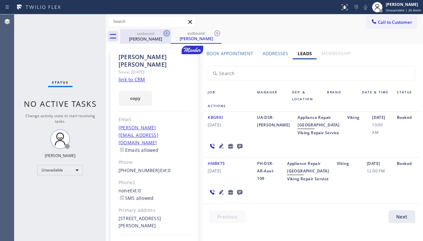
click at [167, 33] on icon at bounding box center [167, 33] width 6 height 6
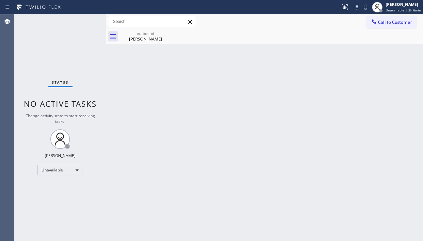
click at [0, 0] on icon at bounding box center [0, 0] width 0 height 0
click at [159, 35] on div "outbound" at bounding box center [145, 33] width 49 height 5
click at [390, 166] on div "Back to Dashboard Change Sender ID Customers Technicians Select a contact Outbo…" at bounding box center [264, 127] width 317 height 227
click at [407, 190] on div "Back to Dashboard Change Sender ID Customers Technicians Select a contact Outbo…" at bounding box center [264, 127] width 317 height 227
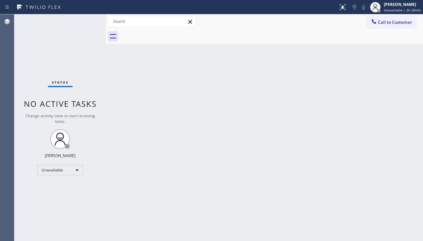
drag, startPoint x: 391, startPoint y: 155, endPoint x: 392, endPoint y: 131, distance: 23.9
click at [391, 155] on div "Back to Dashboard Change Sender ID Customers Technicians Select a contact Outbo…" at bounding box center [264, 127] width 317 height 227
click at [192, 89] on div "Back to Dashboard Change Sender ID Customers Technicians Select a contact Outbo…" at bounding box center [264, 127] width 317 height 227
click at [401, 26] on button "Call to Customer" at bounding box center [392, 22] width 50 height 12
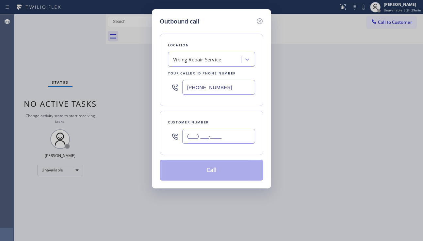
click at [200, 138] on input "(___) ___-____" at bounding box center [218, 136] width 73 height 15
paste input "773) 971-8361"
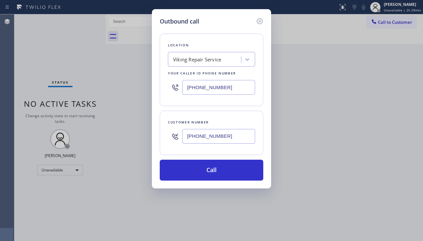
type input "[PHONE_NUMBER]"
click at [188, 56] on div "Viking Repair Service" at bounding box center [197, 60] width 48 height 8
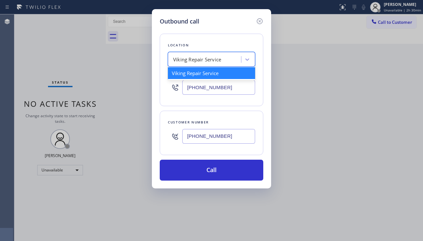
paste input "[GEOGRAPHIC_DATA] Appliance Repair"
type input "[GEOGRAPHIC_DATA] Appliance Repair"
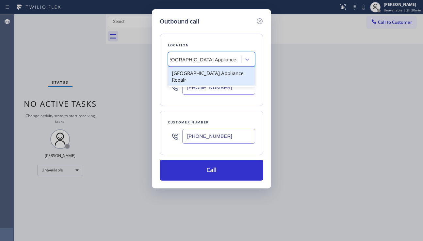
drag, startPoint x: 204, startPoint y: 76, endPoint x: 217, endPoint y: 89, distance: 18.7
click at [204, 76] on div "[GEOGRAPHIC_DATA] Appliance Repair" at bounding box center [211, 76] width 87 height 18
type input "[PHONE_NUMBER]"
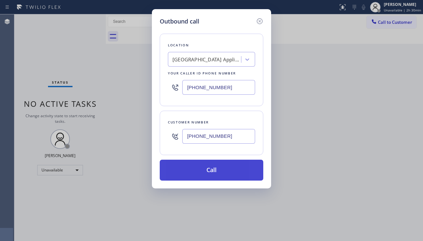
click at [212, 167] on button "Call" at bounding box center [212, 170] width 104 height 21
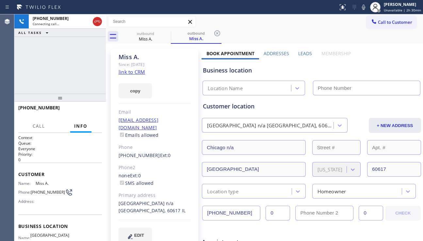
click at [301, 54] on label "Leads" at bounding box center [305, 53] width 14 height 6
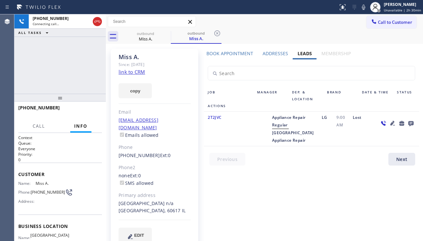
click at [393, 124] on icon at bounding box center [393, 123] width 8 height 8
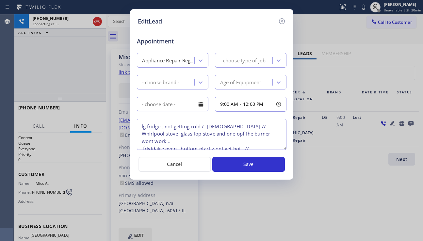
type textarea "lg fridge , not getting cold / [DEMOGRAPHIC_DATA] // Whirlpool stove glass top …"
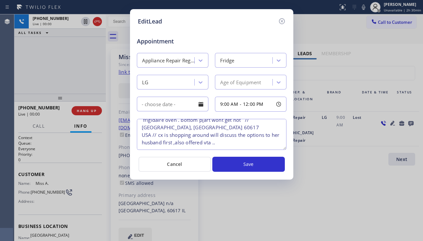
scroll to position [28, 0]
drag, startPoint x: 157, startPoint y: 124, endPoint x: 142, endPoint y: 127, distance: 14.7
click at [142, 127] on textarea "lg fridge , not getting cold / [DEMOGRAPHIC_DATA] // Whirlpool stove glass top …" at bounding box center [212, 134] width 150 height 31
drag, startPoint x: 283, startPoint y: 22, endPoint x: 297, endPoint y: 35, distance: 19.4
click at [284, 21] on icon at bounding box center [282, 21] width 8 height 8
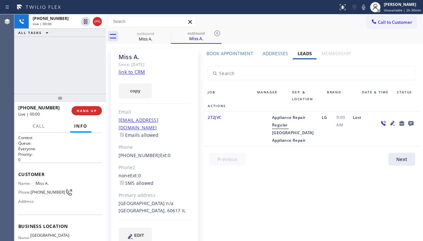
click at [394, 123] on icon at bounding box center [393, 123] width 8 height 8
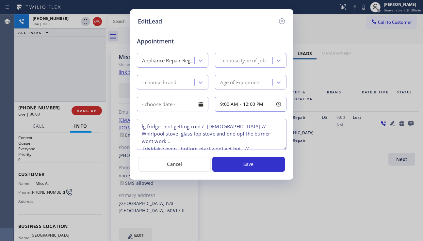
type textarea "lg fridge , not getting cold / [DEMOGRAPHIC_DATA] // Whirlpool stove glass top …"
click at [281, 21] on icon at bounding box center [282, 21] width 8 height 8
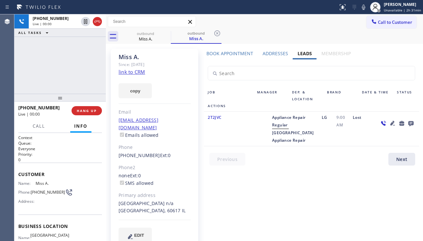
click at [236, 52] on label "Book Appointment" at bounding box center [230, 53] width 47 height 6
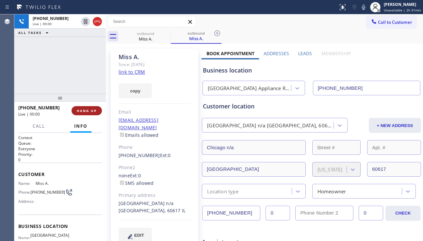
click at [89, 110] on span "HANG UP" at bounding box center [87, 110] width 20 height 5
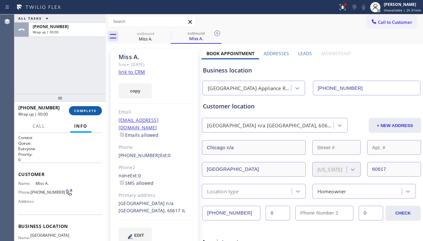
click at [89, 113] on button "COMPLETE" at bounding box center [85, 110] width 33 height 9
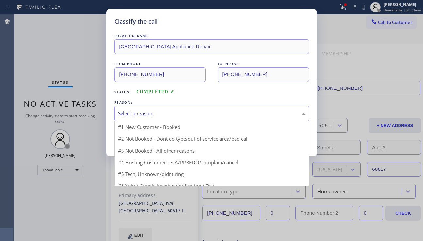
click at [191, 118] on div "Select a reason" at bounding box center [211, 113] width 195 height 15
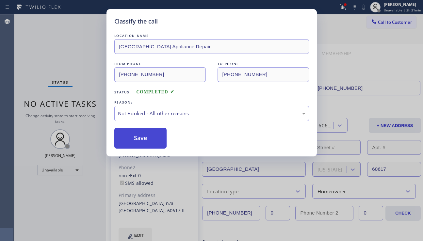
click at [135, 141] on button "Save" at bounding box center [140, 138] width 53 height 21
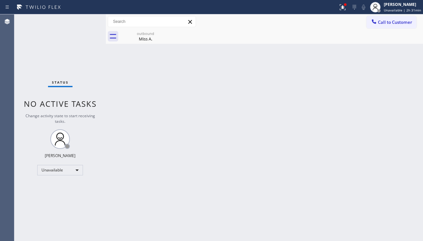
drag, startPoint x: 388, startPoint y: 132, endPoint x: 386, endPoint y: 125, distance: 7.5
click at [388, 131] on div "Back to Dashboard Change Sender ID Customers Technicians Select a contact Outbo…" at bounding box center [264, 127] width 317 height 227
click at [341, 9] on icon at bounding box center [343, 7] width 8 height 8
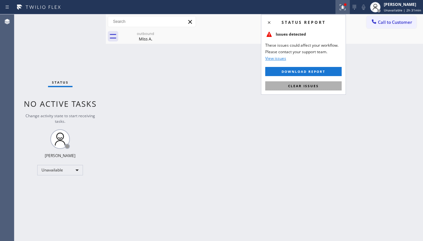
click at [314, 87] on span "Clear issues" at bounding box center [303, 86] width 31 height 5
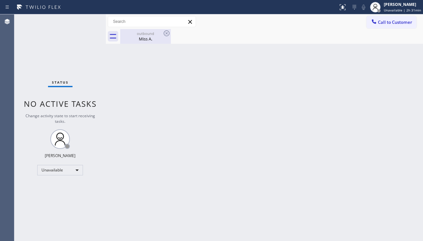
click at [154, 32] on div "outbound" at bounding box center [145, 33] width 49 height 5
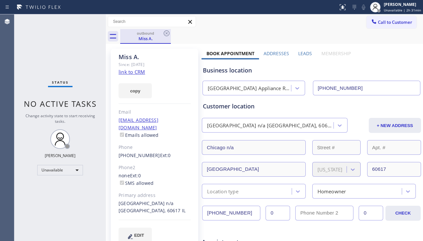
click at [161, 31] on div "outbound" at bounding box center [145, 33] width 49 height 5
click at [163, 31] on icon at bounding box center [167, 33] width 8 height 8
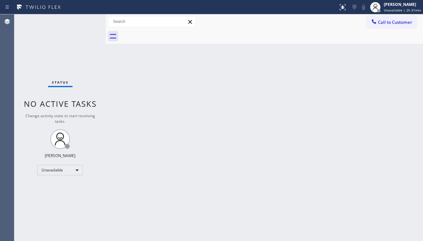
drag, startPoint x: 241, startPoint y: 95, endPoint x: 285, endPoint y: 77, distance: 46.7
click at [244, 93] on div "Back to Dashboard Change Sender ID Customers Technicians Select a contact Outbo…" at bounding box center [264, 127] width 317 height 227
click at [396, 19] on span "Call to Customer" at bounding box center [395, 22] width 34 height 6
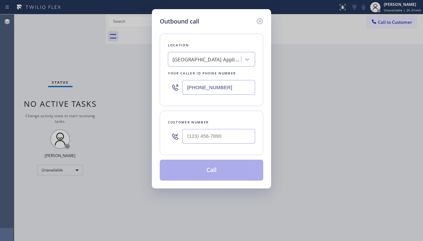
drag, startPoint x: 224, startPoint y: 88, endPoint x: 126, endPoint y: 88, distance: 98.0
click at [126, 88] on div "Outbound call Location [GEOGRAPHIC_DATA] Appliance Repair Your caller id phone …" at bounding box center [211, 120] width 423 height 241
paste input "877) 414-7264"
type input "[PHONE_NUMBER]"
click at [200, 138] on input "(___) ___-____" at bounding box center [218, 136] width 73 height 15
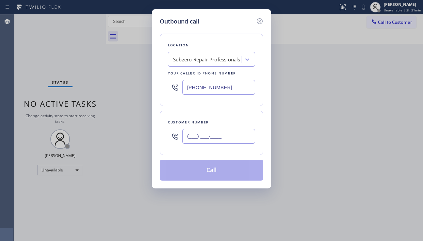
paste input "214) 901-2088"
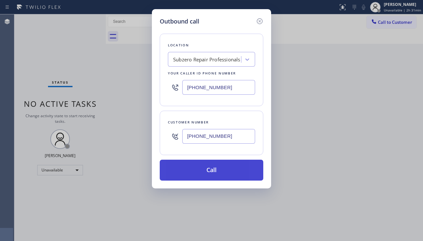
click at [217, 171] on button "Call" at bounding box center [212, 170] width 104 height 21
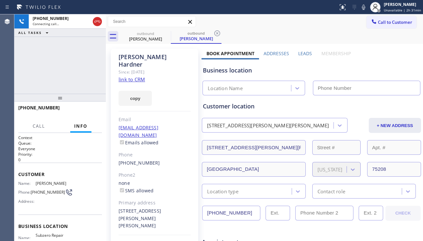
click at [302, 53] on label "Leads" at bounding box center [305, 53] width 14 height 6
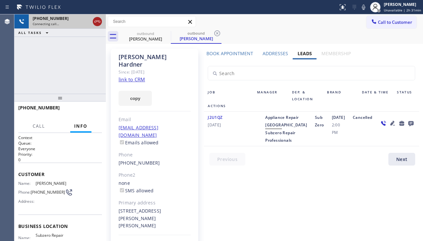
click at [98, 23] on icon at bounding box center [97, 22] width 8 height 8
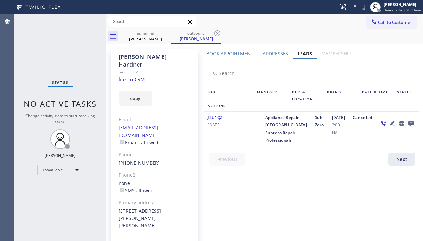
click at [389, 122] on icon at bounding box center [393, 123] width 8 height 8
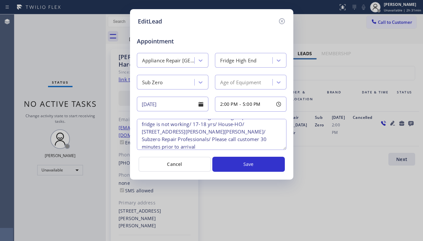
scroll to position [14, 0]
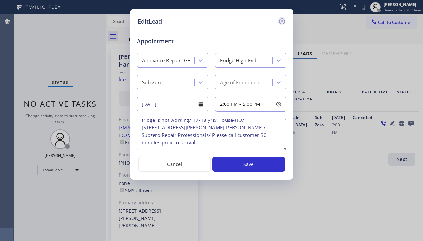
click at [283, 24] on icon at bounding box center [282, 21] width 8 height 8
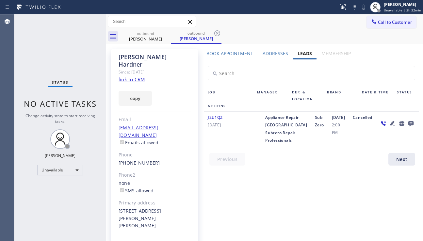
click at [407, 121] on icon at bounding box center [411, 123] width 8 height 8
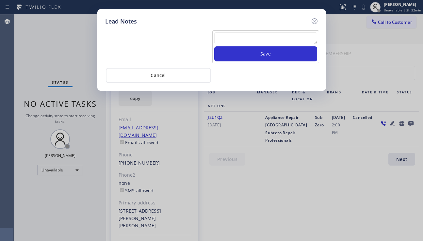
click at [264, 39] on textarea at bounding box center [265, 38] width 103 height 12
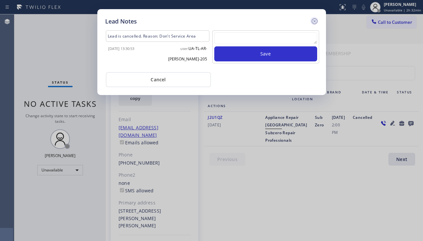
click at [315, 20] on icon at bounding box center [315, 21] width 8 height 8
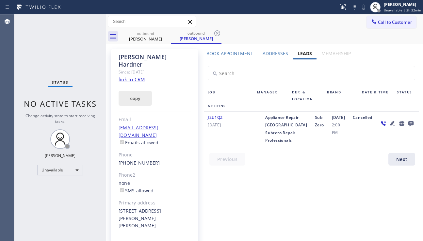
click at [138, 91] on button "copy" at bounding box center [135, 98] width 33 height 15
click at [132, 76] on link "link to CRM" at bounding box center [132, 79] width 26 height 7
click at [136, 91] on button "copy" at bounding box center [135, 98] width 33 height 15
drag, startPoint x: 393, startPoint y: 137, endPoint x: 383, endPoint y: 134, distance: 10.5
click at [392, 137] on div at bounding box center [397, 129] width 44 height 30
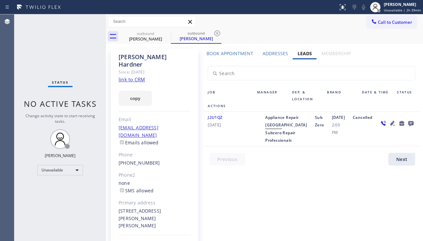
drag, startPoint x: 47, startPoint y: 186, endPoint x: 58, endPoint y: 182, distance: 11.7
click at [47, 186] on div "Status No active tasks Change activity state to start receiving tasks. [PERSON_…" at bounding box center [59, 127] width 91 height 227
drag, startPoint x: 161, startPoint y: 56, endPoint x: 137, endPoint y: 58, distance: 24.9
click at [137, 58] on div "[PERSON_NAME]" at bounding box center [155, 60] width 72 height 15
copy div "Hardner"
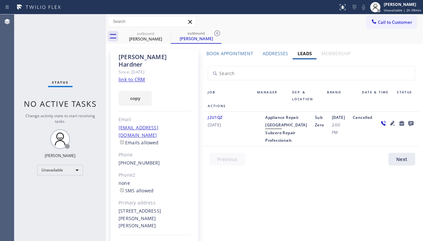
click at [238, 133] on div "J2U1QZ [DATE]" at bounding box center [228, 129] width 49 height 30
click at [243, 50] on label "Book Appointment" at bounding box center [230, 53] width 47 height 6
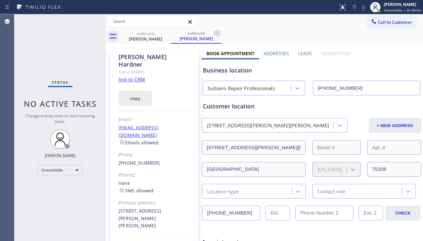
click at [142, 91] on button "copy" at bounding box center [135, 98] width 33 height 15
click at [176, 127] on div "[EMAIL_ADDRESS][DOMAIN_NAME] Emails allowed" at bounding box center [155, 135] width 72 height 23
click at [164, 31] on icon at bounding box center [167, 33] width 8 height 8
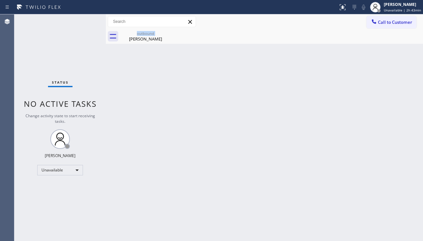
click at [164, 31] on div "outbound [PERSON_NAME]" at bounding box center [145, 36] width 51 height 15
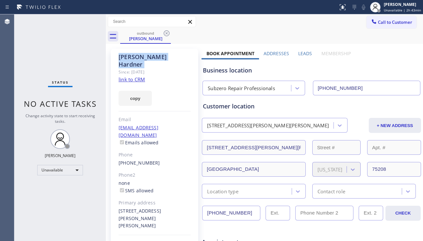
click at [164, 31] on icon at bounding box center [167, 33] width 8 height 8
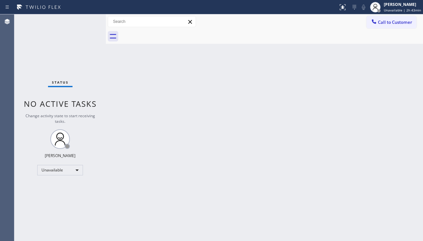
drag, startPoint x: 415, startPoint y: 162, endPoint x: 409, endPoint y: 158, distance: 7.5
click at [414, 162] on div "Back to Dashboard Change Sender ID Customers Technicians Select a contact Outbo…" at bounding box center [264, 127] width 317 height 227
click at [226, 86] on div "Back to Dashboard Change Sender ID Customers Technicians Select a contact Outbo…" at bounding box center [264, 127] width 317 height 227
drag, startPoint x: 407, startPoint y: 148, endPoint x: 395, endPoint y: 145, distance: 12.5
click at [407, 148] on div "Back to Dashboard Change Sender ID Customers Technicians Select a contact Outbo…" at bounding box center [264, 127] width 317 height 227
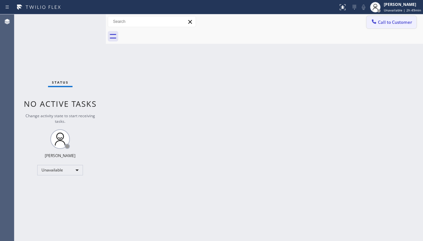
click at [386, 19] on span "Call to Customer" at bounding box center [395, 22] width 34 height 6
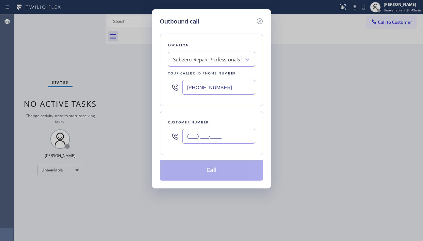
click at [188, 141] on input "(___) ___-____" at bounding box center [218, 136] width 73 height 15
paste input "310) 721-7695"
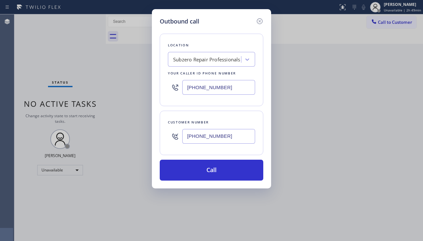
type input "[PHONE_NUMBER]"
click at [199, 62] on div "Subzero Repair Professionals" at bounding box center [206, 60] width 67 height 8
type input "hvac alliance expert"
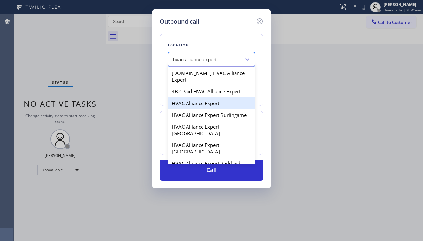
click at [201, 99] on div "HVAC Alliance Expert" at bounding box center [211, 103] width 87 height 12
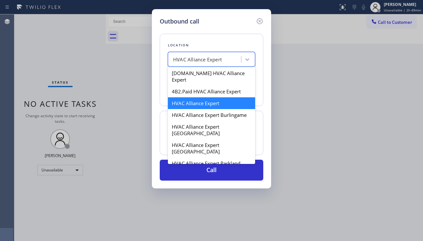
click at [205, 58] on div "HVAC Alliance Expert" at bounding box center [197, 60] width 49 height 8
click at [196, 90] on div "4B2.Paid HVAC Alliance Expert" at bounding box center [211, 92] width 87 height 12
type input "[PHONE_NUMBER]"
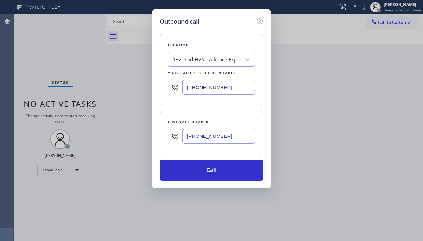
drag, startPoint x: 216, startPoint y: 173, endPoint x: 169, endPoint y: 220, distance: 66.5
click at [216, 173] on button "Call" at bounding box center [212, 170] width 104 height 21
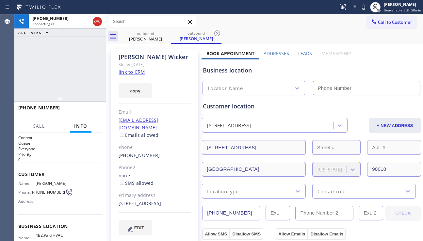
click at [383, 73] on div "Business location" at bounding box center [311, 70] width 217 height 9
click at [301, 53] on label "Leads" at bounding box center [305, 53] width 14 height 6
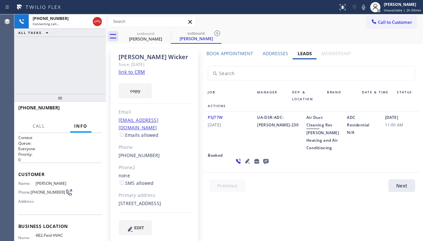
click at [244, 165] on icon at bounding box center [248, 161] width 8 height 8
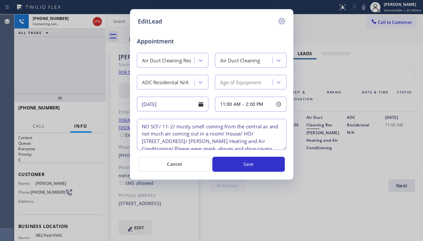
click at [285, 23] on icon at bounding box center [282, 21] width 8 height 8
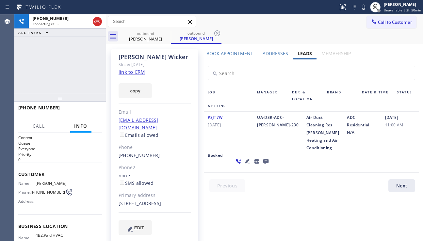
click at [234, 141] on div "PSJT7W [DATE]" at bounding box center [228, 133] width 49 height 38
click at [262, 165] on icon at bounding box center [266, 161] width 8 height 8
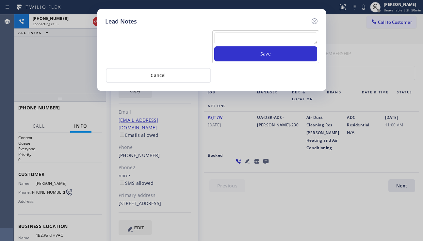
click at [242, 39] on textarea at bounding box center [265, 38] width 103 height 12
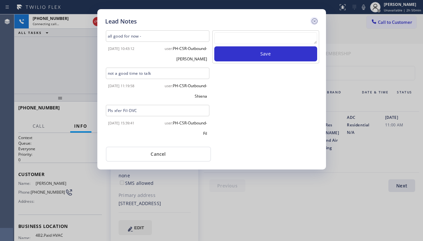
click at [314, 21] on icon at bounding box center [315, 21] width 8 height 8
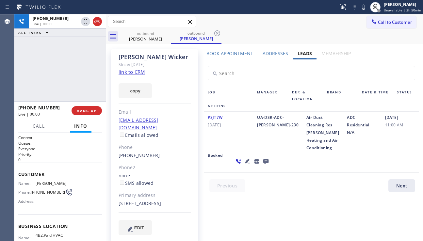
click at [230, 158] on div "Booked" at bounding box center [217, 161] width 26 height 19
click at [91, 108] on button "HANG UP" at bounding box center [87, 110] width 30 height 9
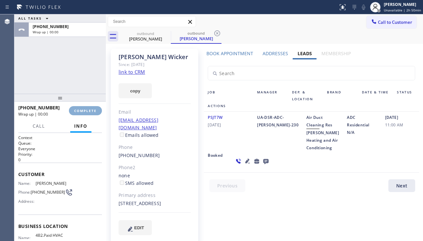
click at [91, 108] on button "COMPLETE" at bounding box center [85, 110] width 33 height 9
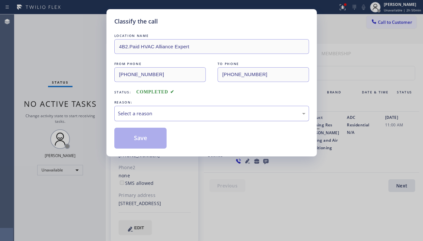
click at [184, 113] on div "Select a reason" at bounding box center [212, 114] width 188 height 8
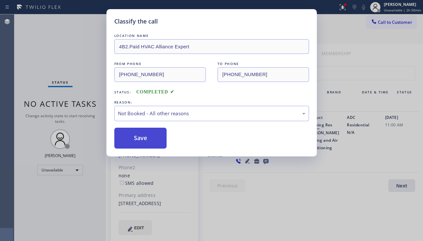
click at [144, 137] on button "Save" at bounding box center [140, 138] width 53 height 21
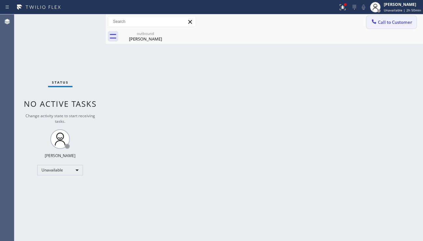
click at [389, 19] on button "Call to Customer" at bounding box center [392, 22] width 50 height 12
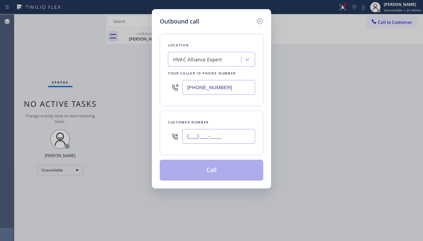
click at [222, 136] on input "(___) ___-____" at bounding box center [218, 136] width 73 height 15
paste input "973) 493-5299"
type input "[PHONE_NUMBER]"
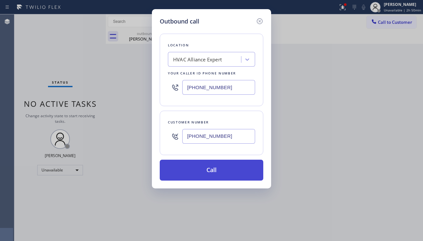
click at [228, 175] on button "Call" at bounding box center [212, 170] width 104 height 21
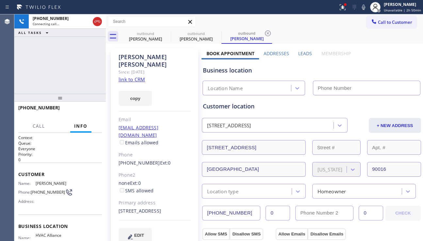
type input "[PHONE_NUMBER]"
click at [309, 54] on label "Leads" at bounding box center [305, 53] width 14 height 6
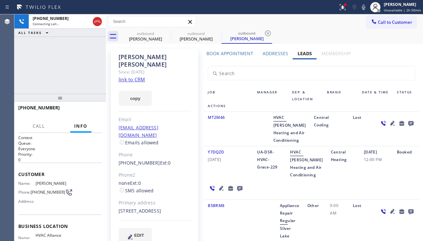
click at [390, 125] on icon at bounding box center [393, 123] width 8 height 8
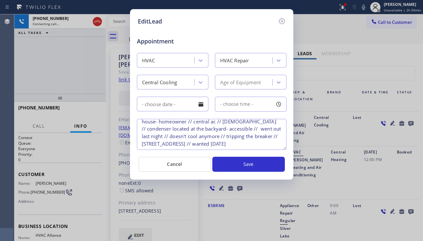
scroll to position [6, 0]
click at [281, 19] on icon at bounding box center [282, 21] width 8 height 8
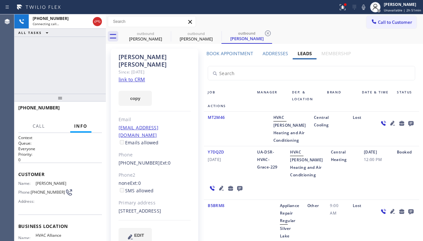
click at [408, 124] on icon at bounding box center [410, 123] width 5 height 5
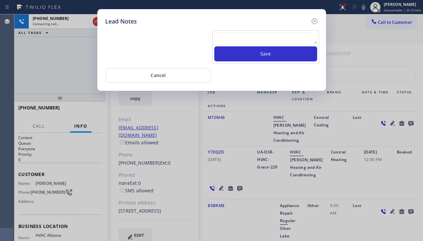
click at [233, 39] on textarea at bounding box center [265, 38] width 103 height 12
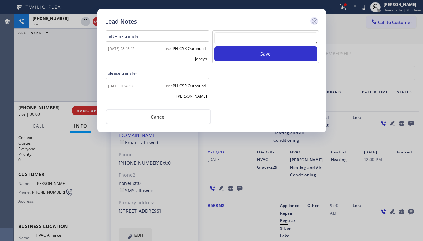
click at [314, 23] on icon at bounding box center [315, 21] width 8 height 8
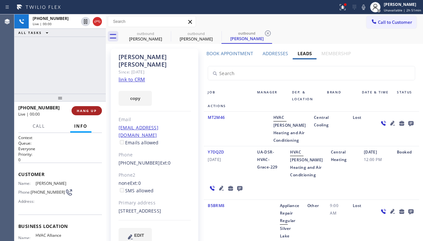
click at [88, 109] on span "HANG UP" at bounding box center [87, 110] width 20 height 5
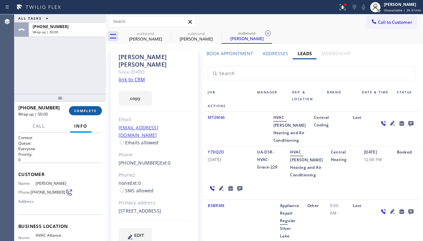
click at [88, 109] on span "COMPLETE" at bounding box center [85, 110] width 23 height 5
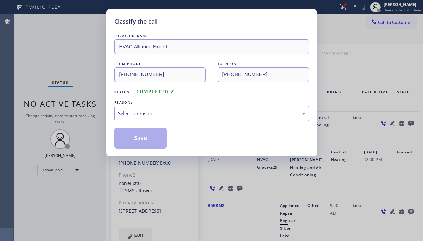
click at [152, 113] on div "Select a reason" at bounding box center [212, 114] width 188 height 8
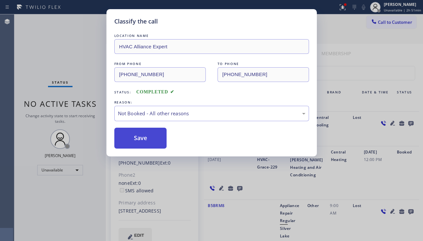
click at [135, 138] on button "Save" at bounding box center [140, 138] width 53 height 21
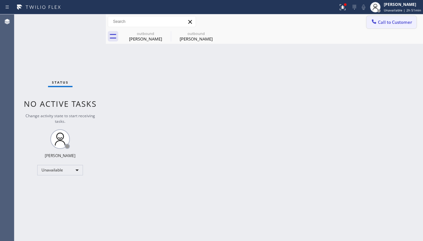
click at [388, 25] on span "Call to Customer" at bounding box center [395, 22] width 34 height 6
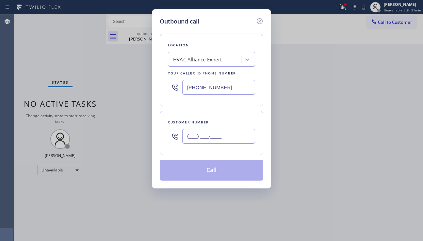
click at [200, 137] on input "(___) ___-____" at bounding box center [218, 136] width 73 height 15
paste input "323) 574-1676"
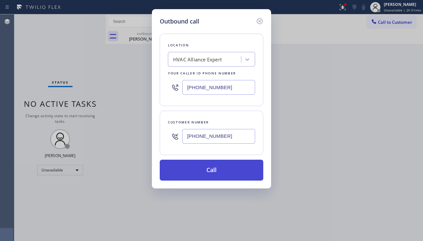
type input "[PHONE_NUMBER]"
drag, startPoint x: 228, startPoint y: 170, endPoint x: 223, endPoint y: 162, distance: 9.7
click at [227, 169] on button "Call" at bounding box center [212, 170] width 104 height 21
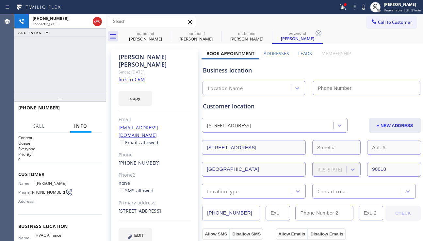
type input "[PHONE_NUMBER]"
click at [52, 79] on div "[PHONE_NUMBER] Connecting call… ALL TASKS ALL TASKS ACTIVE TASKS TASKS IN WRAP …" at bounding box center [59, 53] width 91 height 79
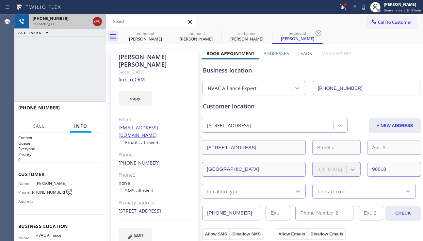
click at [97, 24] on icon at bounding box center [97, 22] width 8 height 8
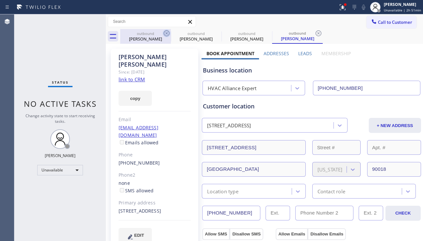
click at [165, 33] on icon at bounding box center [167, 33] width 8 height 8
click at [0, 0] on icon at bounding box center [0, 0] width 0 height 0
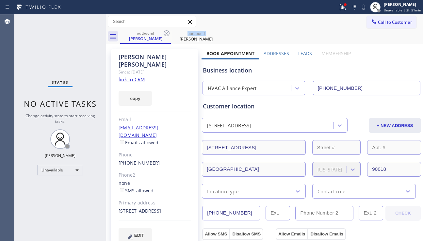
click at [165, 33] on icon at bounding box center [167, 33] width 8 height 8
click at [0, 0] on icon at bounding box center [0, 0] width 0 height 0
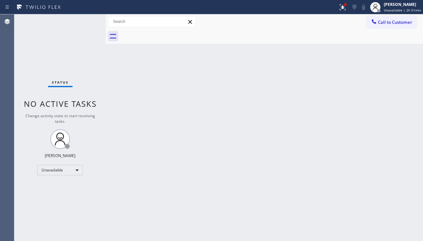
click at [165, 33] on div at bounding box center [271, 36] width 303 height 15
click at [339, 10] on icon at bounding box center [343, 7] width 8 height 8
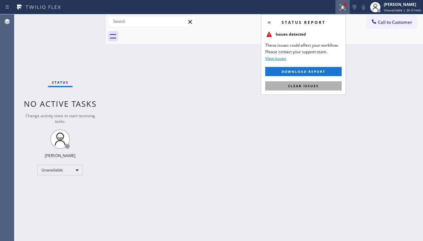
click at [291, 87] on span "Clear issues" at bounding box center [303, 86] width 31 height 5
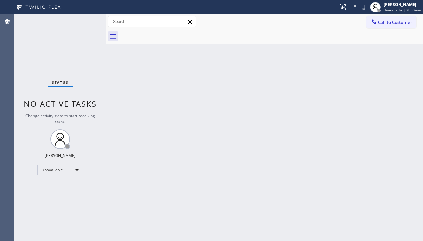
click at [392, 176] on div "Back to Dashboard Change Sender ID Customers Technicians Select a contact Outbo…" at bounding box center [264, 127] width 317 height 227
click at [173, 87] on div "Back to Dashboard Change Sender ID Customers Technicians Select a contact Outbo…" at bounding box center [264, 127] width 317 height 227
click at [398, 198] on div "Back to Dashboard Change Sender ID Customers Technicians Select a contact Outbo…" at bounding box center [264, 127] width 317 height 227
click at [386, 26] on button "Call to Customer" at bounding box center [392, 22] width 50 height 12
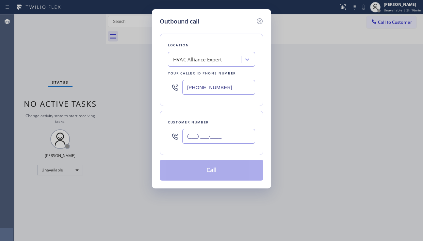
click at [202, 137] on input "(___) ___-____" at bounding box center [218, 136] width 73 height 15
paste input "424) 209-5678"
type input "[PHONE_NUMBER]"
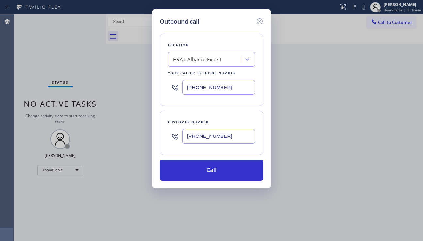
drag, startPoint x: 236, startPoint y: 89, endPoint x: 185, endPoint y: 87, distance: 50.7
click at [185, 87] on input "[PHONE_NUMBER]" at bounding box center [218, 87] width 73 height 15
paste input "33) 558-1241"
type input "[PHONE_NUMBER]"
click at [209, 105] on div "Location 4C.SMS Campaign HVAC Alliance Experts Your caller id phone number [PHO…" at bounding box center [212, 70] width 104 height 73
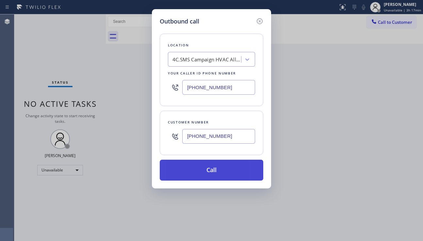
click at [216, 172] on button "Call" at bounding box center [212, 170] width 104 height 21
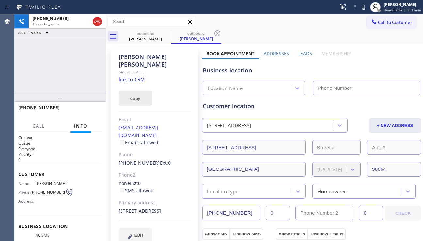
type input "[PHONE_NUMBER]"
click at [307, 54] on label "Leads" at bounding box center [305, 53] width 14 height 6
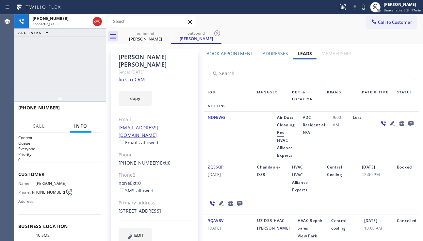
click at [219, 204] on icon at bounding box center [221, 203] width 5 height 5
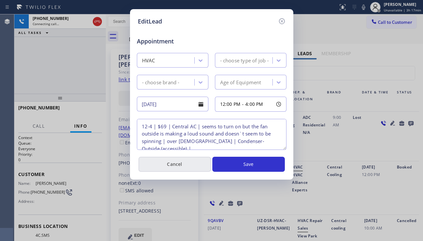
type textarea "12-4 | $69 | Central AC | seems to turn on but the fan outside is making a loud…"
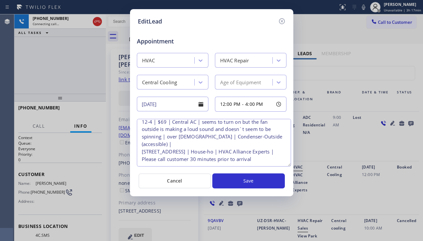
scroll to position [5, 0]
drag, startPoint x: 285, startPoint y: 147, endPoint x: 290, endPoint y: 164, distance: 17.3
click at [290, 164] on textarea "12-4 | $69 | Central AC | seems to turn on but the fan outside is making a loud…" at bounding box center [214, 143] width 154 height 48
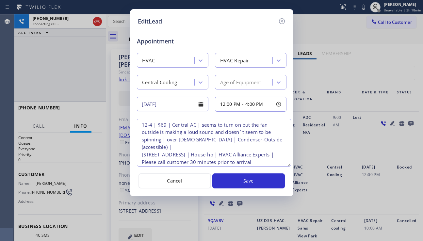
scroll to position [0, 0]
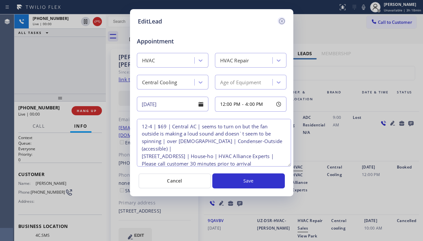
click at [280, 21] on icon at bounding box center [282, 21] width 8 height 8
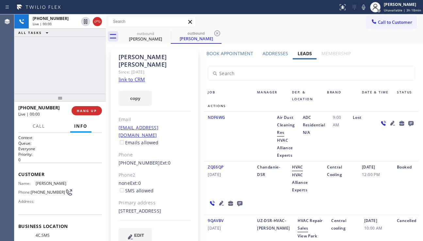
click at [220, 201] on icon at bounding box center [222, 203] width 8 height 8
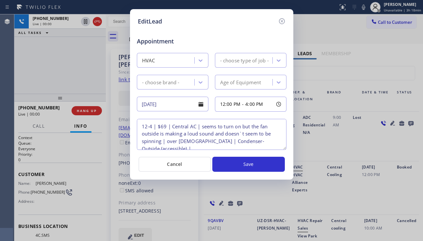
type textarea "12-4 | $69 | Central AC | seems to turn on but the fan outside is making a loud…"
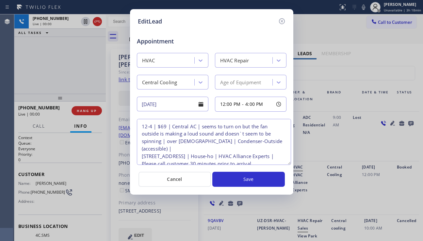
drag, startPoint x: 283, startPoint y: 148, endPoint x: 288, endPoint y: 163, distance: 15.7
click at [288, 163] on textarea "12-4 | $69 | Central AC | seems to turn on but the fan outside is making a loud…" at bounding box center [214, 142] width 154 height 46
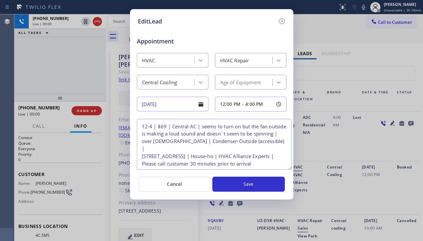
drag, startPoint x: 290, startPoint y: 163, endPoint x: 291, endPoint y: 168, distance: 4.9
click at [291, 168] on textarea "12-4 | $69 | Central AC | seems to turn on but the fan outside is making a loud…" at bounding box center [214, 144] width 155 height 51
click at [397, 157] on div "EditLead Appointment HVAC HVAC Repair Central Cooling Age of Equipment [DATE] 1…" at bounding box center [211, 120] width 423 height 241
click at [284, 22] on icon at bounding box center [282, 21] width 8 height 8
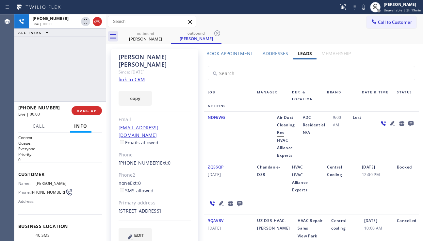
click at [258, 139] on div at bounding box center [263, 136] width 20 height 45
click at [391, 125] on icon at bounding box center [393, 123] width 5 height 5
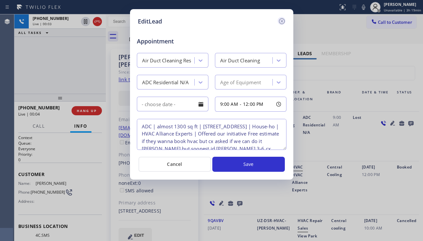
click at [281, 21] on icon at bounding box center [282, 21] width 8 height 8
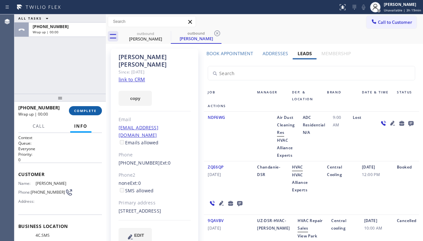
click at [88, 110] on span "COMPLETE" at bounding box center [85, 110] width 23 height 5
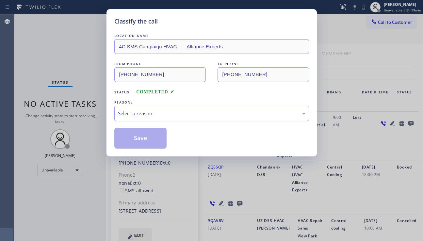
click at [165, 110] on div "Select a reason" at bounding box center [212, 114] width 188 height 8
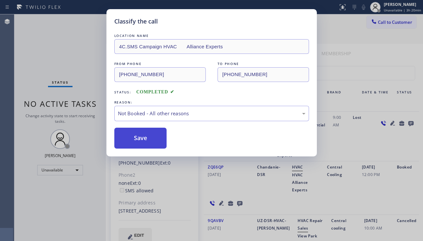
click at [147, 140] on button "Save" at bounding box center [140, 138] width 53 height 21
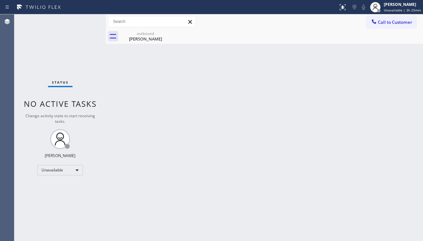
drag, startPoint x: 391, startPoint y: 176, endPoint x: 372, endPoint y: 174, distance: 19.1
click at [391, 176] on div "Back to Dashboard Change Sender ID Customers Technicians Select a contact Outbo…" at bounding box center [264, 127] width 317 height 227
click at [153, 39] on div "[PERSON_NAME]" at bounding box center [145, 39] width 49 height 6
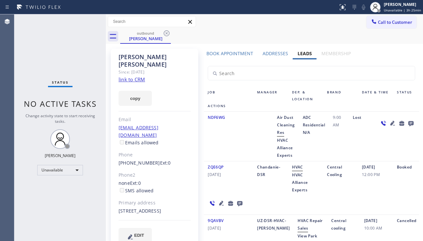
click at [138, 76] on link "link to CRM" at bounding box center [132, 79] width 26 height 7
click at [387, 180] on div "[DATE] 12:00 PM" at bounding box center [375, 178] width 35 height 30
click at [164, 32] on icon at bounding box center [167, 33] width 6 height 6
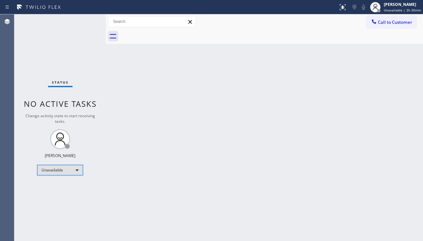
click at [71, 169] on div "Unavailable" at bounding box center [60, 170] width 46 height 10
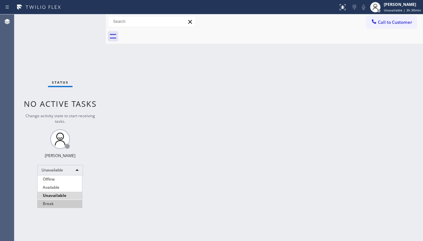
click at [66, 204] on li "Break" at bounding box center [60, 204] width 44 height 8
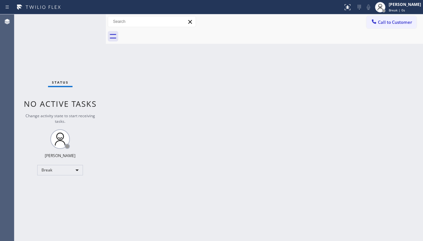
click at [403, 170] on div "Back to Dashboard Change Sender ID Customers Technicians Select a contact Outbo…" at bounding box center [264, 127] width 317 height 227
drag, startPoint x: 416, startPoint y: 130, endPoint x: 415, endPoint y: 125, distance: 4.4
click at [415, 125] on div "Back to Dashboard Change Sender ID Customers Technicians Select a contact Outbo…" at bounding box center [264, 127] width 317 height 227
click at [375, 20] on icon at bounding box center [374, 21] width 7 height 7
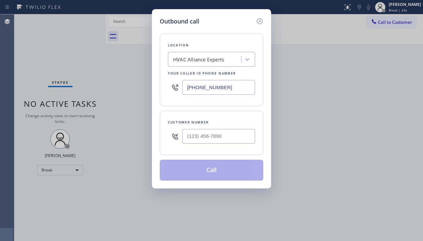
click at [213, 126] on div at bounding box center [218, 136] width 73 height 21
click at [207, 136] on input "(___) ___-____" at bounding box center [218, 136] width 73 height 15
paste input "714) 603-5422"
type input "[PHONE_NUMBER]"
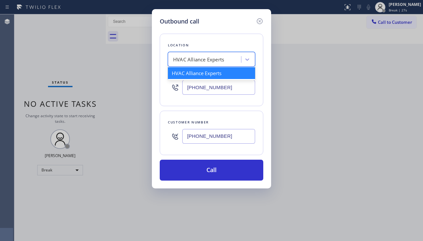
click at [217, 61] on div "HVAC Alliance Experts" at bounding box center [198, 60] width 51 height 8
click at [208, 119] on div "Customer number" at bounding box center [211, 122] width 87 height 7
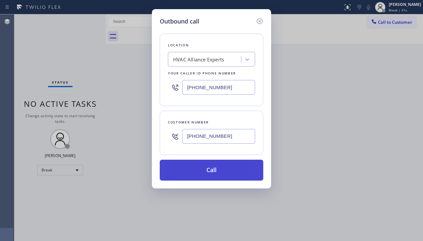
click at [199, 172] on button "Call" at bounding box center [212, 170] width 104 height 21
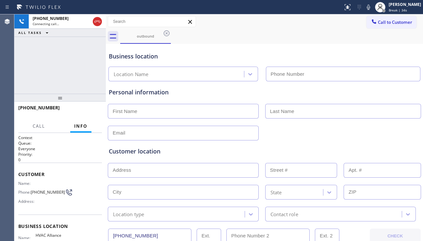
type input "[PHONE_NUMBER]"
click at [391, 123] on div "Personal information" at bounding box center [264, 114] width 311 height 53
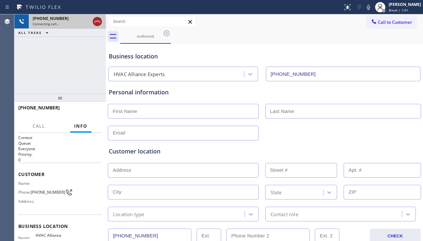
click at [98, 19] on icon at bounding box center [97, 22] width 8 height 8
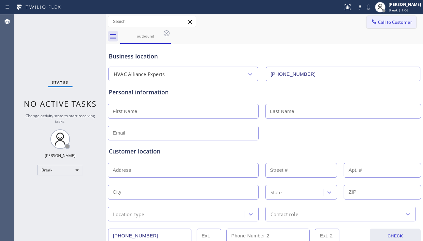
click at [392, 21] on span "Call to Customer" at bounding box center [395, 22] width 34 height 6
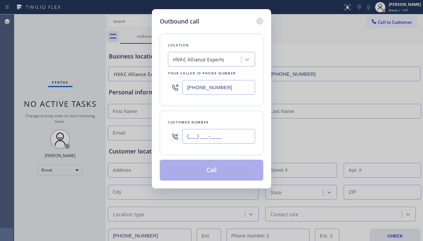
click at [219, 140] on input "(___) ___-____" at bounding box center [218, 136] width 73 height 15
paste input "281) 384-1653"
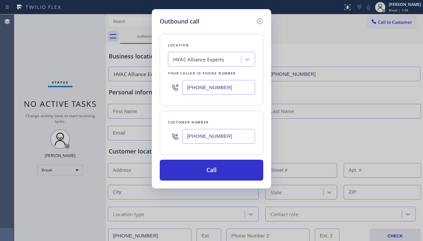
type input "[PHONE_NUMBER]"
drag, startPoint x: 233, startPoint y: 90, endPoint x: 171, endPoint y: 92, distance: 62.1
click at [171, 92] on div "[PHONE_NUMBER]" at bounding box center [211, 87] width 87 height 21
paste input "682) 327-5064"
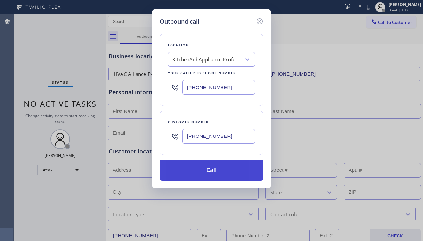
type input "[PHONE_NUMBER]"
click at [193, 170] on button "Call" at bounding box center [212, 170] width 104 height 21
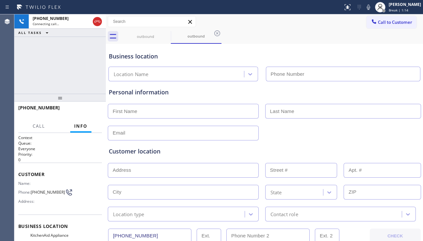
type input "[PHONE_NUMBER]"
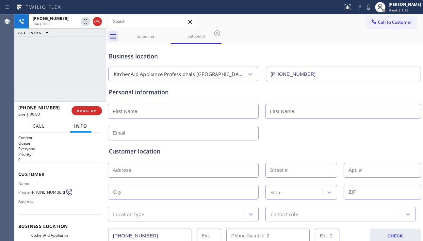
click at [48, 125] on button "Call" at bounding box center [39, 126] width 20 height 13
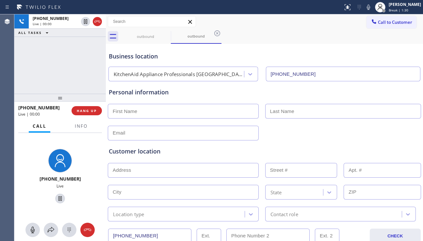
click at [163, 145] on div "Customer location >> ADD NEW ADDRESS << + NEW ADDRESS State Location type Conta…" at bounding box center [265, 181] width 314 height 81
click at [156, 153] on div "Customer location" at bounding box center [264, 151] width 311 height 9
click at [155, 154] on div "Customer location" at bounding box center [264, 151] width 311 height 9
click at [152, 154] on div "Customer location" at bounding box center [264, 151] width 311 height 9
click at [149, 154] on div "Customer location" at bounding box center [264, 151] width 311 height 9
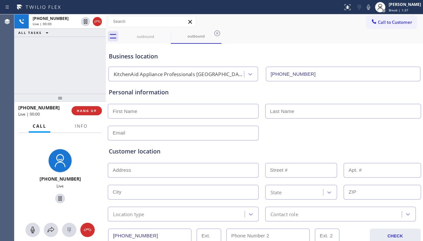
click at [146, 154] on div "Customer location" at bounding box center [264, 151] width 311 height 9
click at [142, 155] on div "Customer location" at bounding box center [264, 151] width 311 height 9
click at [141, 154] on div "Customer location" at bounding box center [264, 151] width 311 height 9
click at [137, 153] on div "Customer location" at bounding box center [264, 151] width 311 height 9
click at [93, 107] on button "HANG UP" at bounding box center [87, 110] width 30 height 9
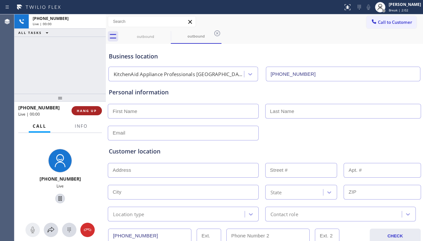
click at [93, 107] on button "HANG UP" at bounding box center [87, 110] width 30 height 9
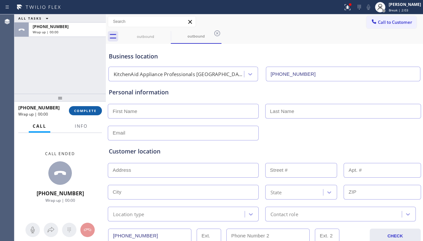
click at [92, 109] on span "COMPLETE" at bounding box center [85, 110] width 23 height 5
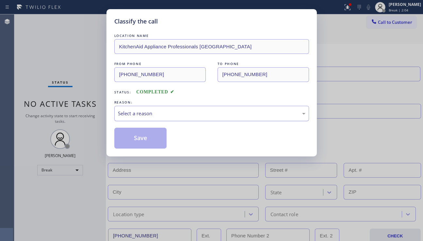
click at [196, 109] on div "Select a reason" at bounding box center [211, 113] width 195 height 15
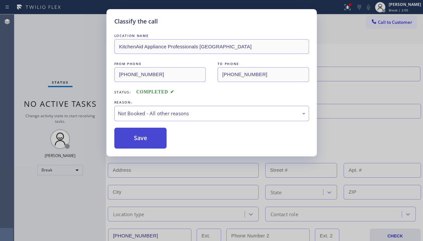
click at [128, 141] on button "Save" at bounding box center [140, 138] width 53 height 21
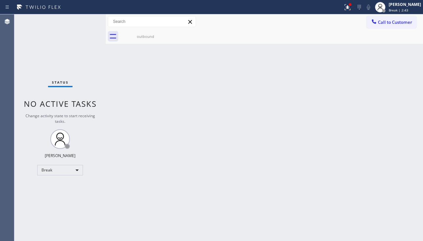
drag, startPoint x: 276, startPoint y: 110, endPoint x: 241, endPoint y: 132, distance: 40.9
click at [275, 110] on div "Back to Dashboard Change Sender ID Customers Technicians Select a contact Outbo…" at bounding box center [264, 127] width 317 height 227
click at [395, 151] on div "Back to Dashboard Change Sender ID Customers Technicians Select a contact Outbo…" at bounding box center [264, 127] width 317 height 227
click at [248, 178] on div "Back to Dashboard Change Sender ID Customers Technicians Select a contact Outbo…" at bounding box center [264, 127] width 317 height 227
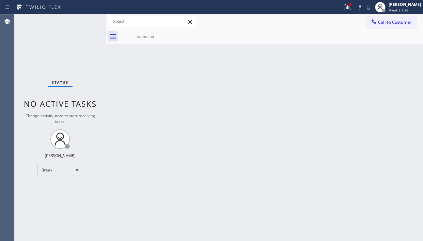
click at [245, 170] on div "Back to Dashboard Change Sender ID Customers Technicians Select a contact Outbo…" at bounding box center [264, 127] width 317 height 227
click at [395, 26] on button "Call to Customer" at bounding box center [392, 22] width 50 height 12
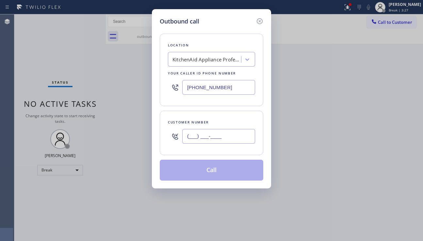
click at [205, 142] on input "(___) ___-____" at bounding box center [218, 136] width 73 height 15
paste input "206) 930-6359"
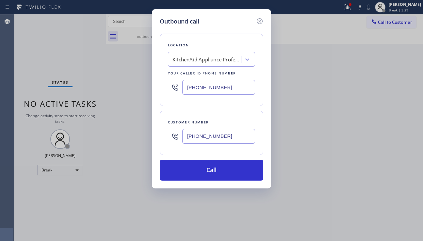
type input "[PHONE_NUMBER]"
drag, startPoint x: 227, startPoint y: 87, endPoint x: 176, endPoint y: 87, distance: 51.0
click at [176, 87] on div "[PHONE_NUMBER]" at bounding box center [211, 87] width 87 height 21
paste input "206) 309-4625"
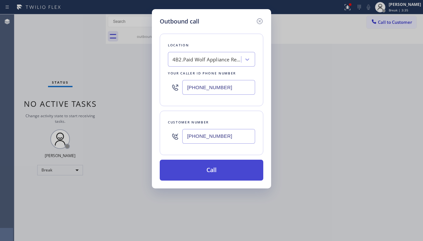
type input "[PHONE_NUMBER]"
click at [203, 167] on button "Call" at bounding box center [212, 170] width 104 height 21
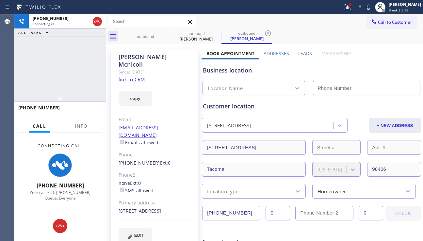
click at [305, 52] on label "Leads" at bounding box center [305, 53] width 14 height 6
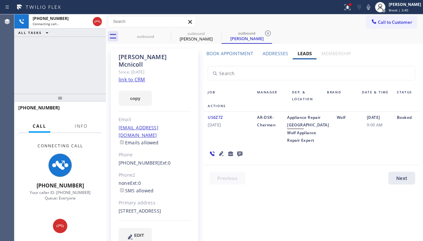
click at [239, 157] on icon at bounding box center [239, 154] width 5 height 5
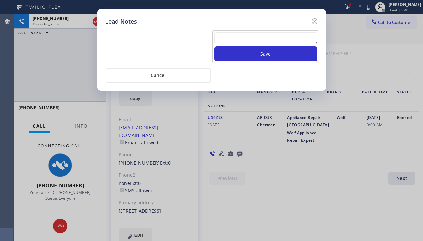
click at [241, 37] on textarea at bounding box center [265, 38] width 103 height 12
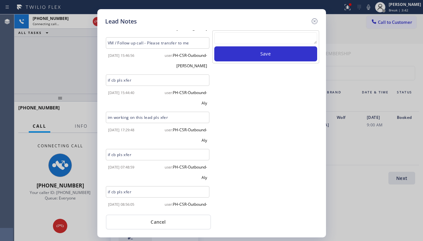
scroll to position [86, 0]
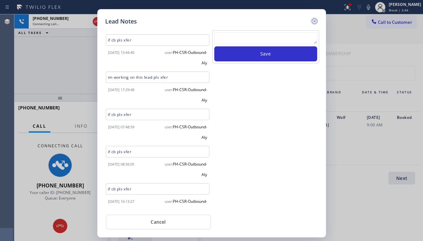
click at [316, 22] on icon at bounding box center [315, 21] width 8 height 8
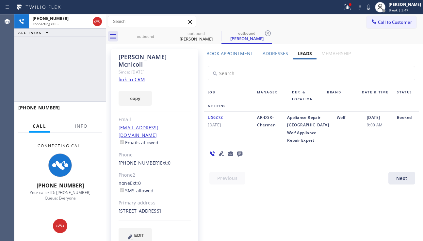
click at [189, 155] on div "[PERSON_NAME] Since: [DATE] link to CRM copy Email [EMAIL_ADDRESS][DOMAIN_NAME]…" at bounding box center [155, 150] width 88 height 202
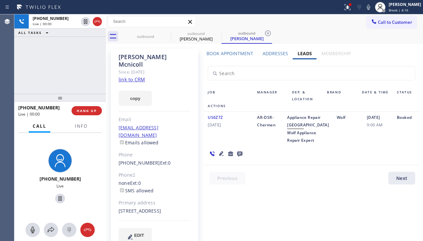
click at [235, 140] on div "US6Z7Z [DATE]" at bounding box center [228, 129] width 49 height 30
click at [90, 109] on span "HANG UP" at bounding box center [87, 110] width 20 height 5
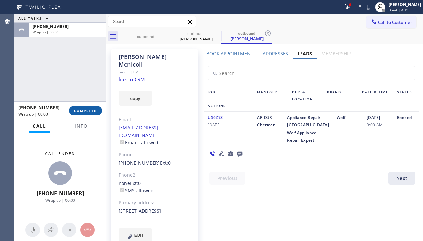
click at [91, 111] on span "COMPLETE" at bounding box center [85, 110] width 23 height 5
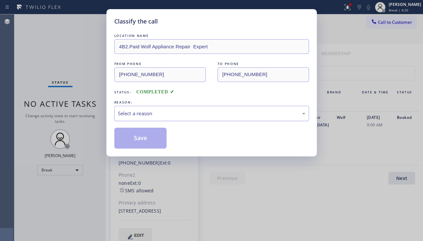
click at [200, 116] on div "Select a reason" at bounding box center [212, 114] width 188 height 8
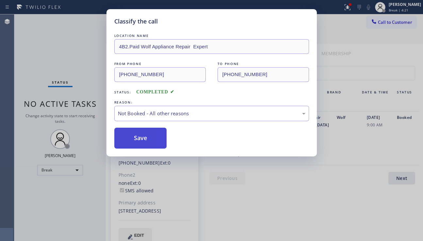
click at [145, 136] on button "Save" at bounding box center [140, 138] width 53 height 21
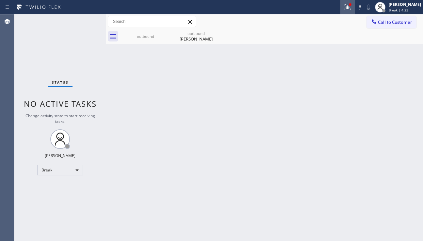
click at [344, 6] on icon at bounding box center [348, 7] width 8 height 8
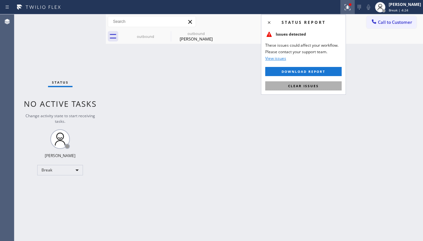
click at [308, 90] on button "Clear issues" at bounding box center [303, 85] width 76 height 9
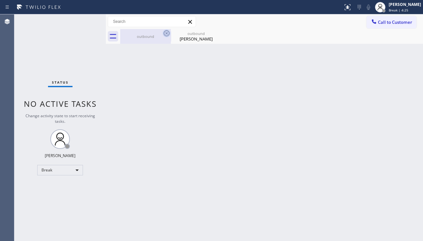
click at [169, 32] on icon at bounding box center [167, 33] width 6 height 6
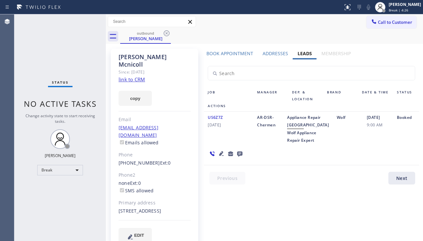
click at [167, 32] on icon at bounding box center [167, 33] width 8 height 8
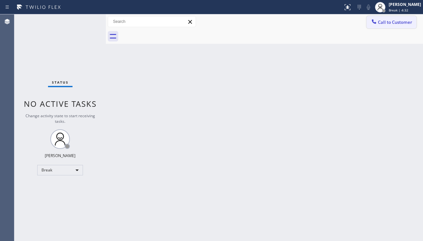
click at [387, 23] on span "Call to Customer" at bounding box center [395, 22] width 34 height 6
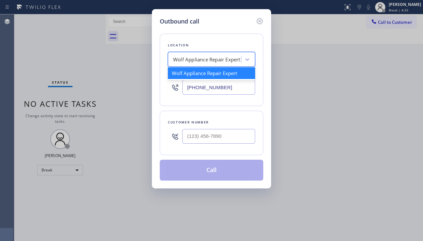
click at [201, 57] on div "Wolf Appliance Repair Expert" at bounding box center [206, 60] width 67 height 8
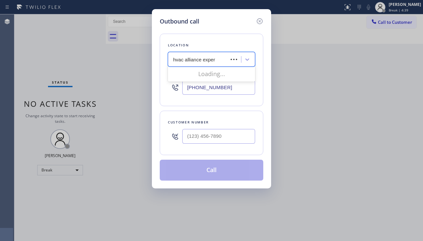
type input "hvac alliance expert"
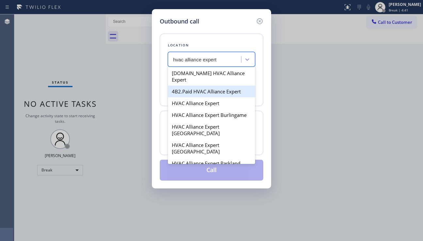
click at [203, 86] on div "4B2.Paid HVAC Alliance Expert" at bounding box center [211, 92] width 87 height 12
type input "[PHONE_NUMBER]"
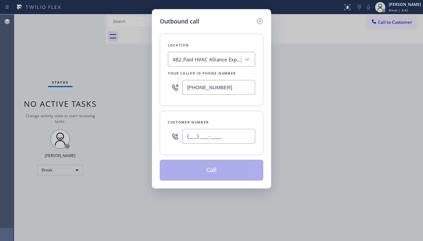
click at [196, 143] on input "(___) ___-____" at bounding box center [218, 136] width 73 height 15
paste input "626) 482-9584"
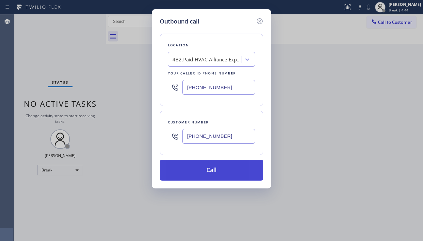
type input "[PHONE_NUMBER]"
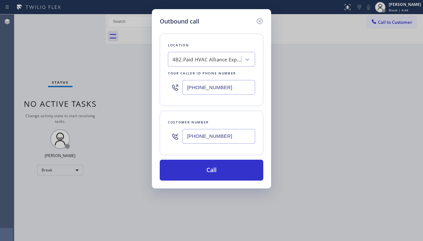
drag, startPoint x: 225, startPoint y: 168, endPoint x: 162, endPoint y: 87, distance: 102.3
click at [224, 168] on button "Call" at bounding box center [212, 170] width 104 height 21
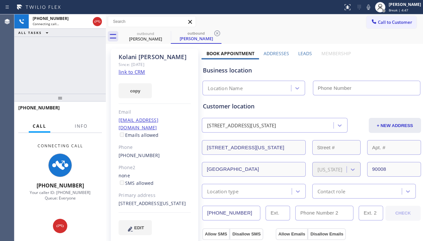
type input "[PHONE_NUMBER]"
click at [298, 55] on label "Leads" at bounding box center [305, 53] width 14 height 6
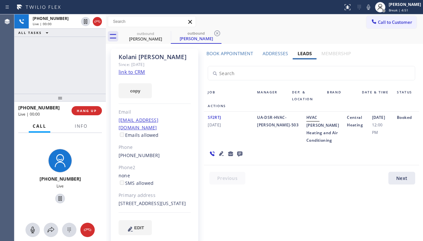
click at [221, 156] on icon at bounding box center [221, 153] width 5 height 5
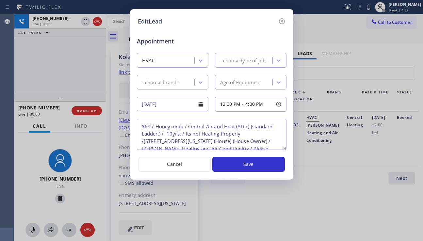
type textarea "$69 / Honeycomb / Central Air and Heat (Attic) (standard Ladder.) / 10yrs. / it…"
click at [281, 23] on icon at bounding box center [282, 21] width 8 height 8
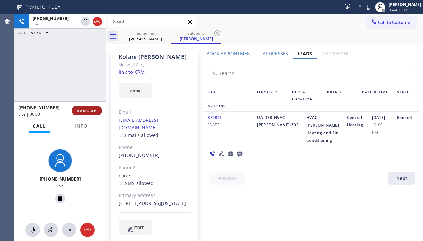
click at [91, 111] on span "HANG UP" at bounding box center [87, 110] width 20 height 5
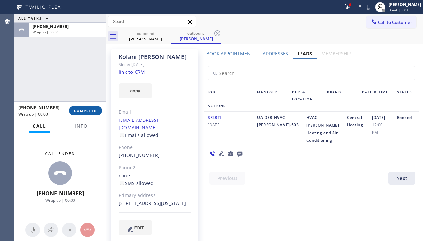
click at [91, 111] on span "COMPLETE" at bounding box center [85, 110] width 23 height 5
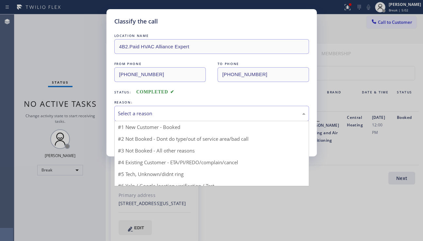
click at [191, 117] on div "Select a reason" at bounding box center [212, 114] width 188 height 8
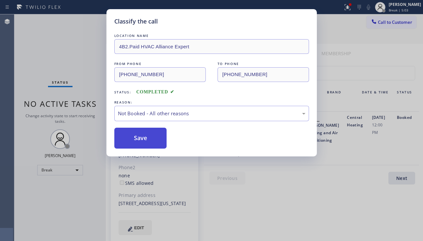
click at [136, 140] on button "Save" at bounding box center [140, 138] width 53 height 21
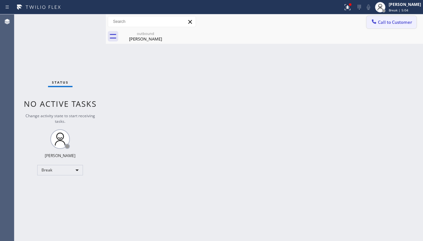
click at [381, 22] on span "Call to Customer" at bounding box center [395, 22] width 34 height 6
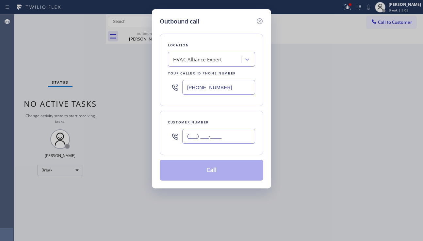
click at [210, 131] on input "(___) ___-____" at bounding box center [218, 136] width 73 height 15
paste input "310) 849-8872"
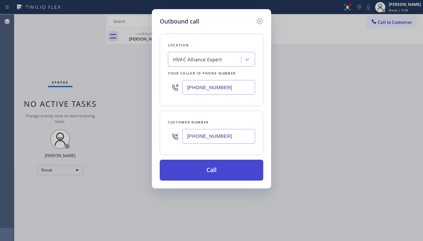
type input "[PHONE_NUMBER]"
click at [216, 176] on button "Call" at bounding box center [212, 170] width 104 height 21
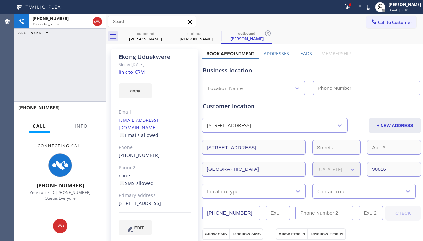
type input "[PHONE_NUMBER]"
click at [298, 55] on label "Leads" at bounding box center [305, 53] width 14 height 6
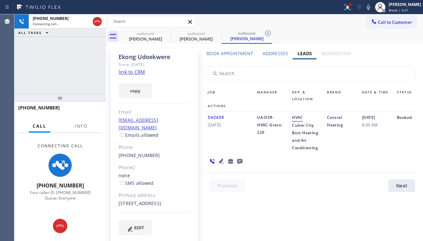
click at [222, 162] on icon at bounding box center [222, 161] width 8 height 8
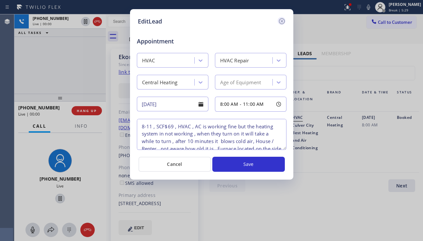
click at [283, 22] on icon at bounding box center [282, 21] width 8 height 8
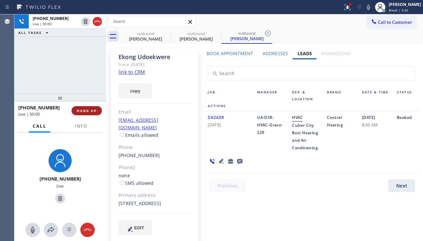
click at [86, 113] on span "HANG UP" at bounding box center [87, 110] width 20 height 5
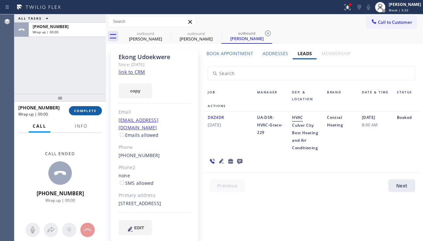
click at [86, 113] on span "COMPLETE" at bounding box center [85, 110] width 23 height 5
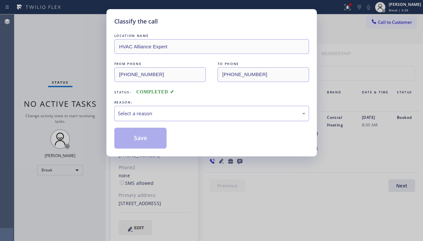
click at [166, 108] on div "Select a reason" at bounding box center [211, 113] width 195 height 15
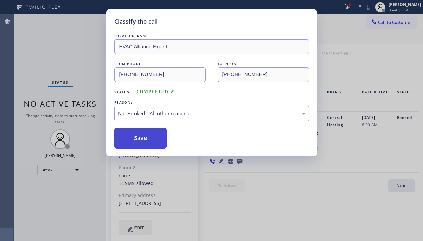
click at [149, 138] on button "Save" at bounding box center [140, 138] width 53 height 21
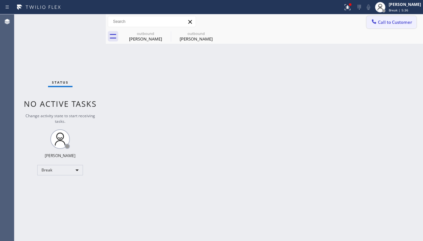
click at [386, 22] on span "Call to Customer" at bounding box center [395, 22] width 34 height 6
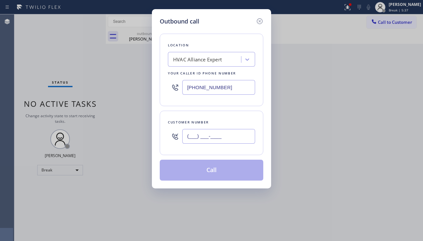
click at [213, 134] on input "(___) ___-____" at bounding box center [218, 136] width 73 height 15
paste input "213) 248-8722"
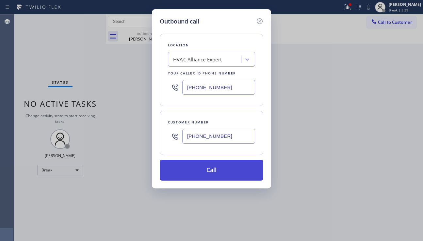
type input "[PHONE_NUMBER]"
click at [223, 166] on button "Call" at bounding box center [212, 170] width 104 height 21
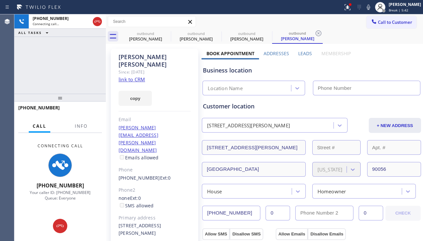
type input "[PHONE_NUMBER]"
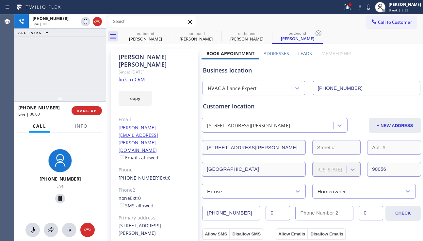
click at [167, 187] on div "Phone2" at bounding box center [155, 191] width 72 height 8
click at [86, 112] on span "HANG UP" at bounding box center [87, 110] width 20 height 5
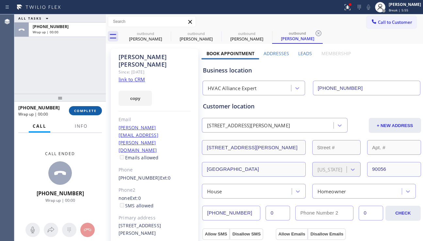
click at [86, 112] on span "COMPLETE" at bounding box center [85, 110] width 23 height 5
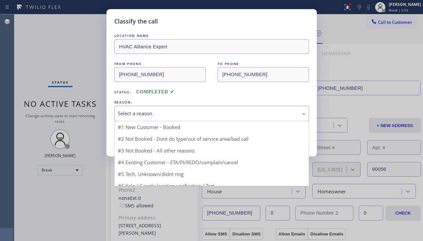
click at [163, 111] on div "Select a reason" at bounding box center [212, 114] width 188 height 8
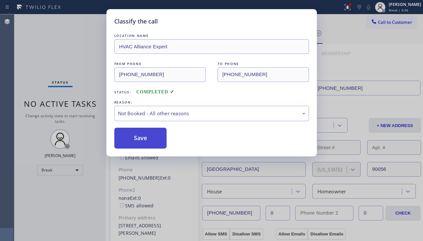
drag, startPoint x: 151, startPoint y: 142, endPoint x: 164, endPoint y: 143, distance: 12.5
click at [151, 142] on button "Save" at bounding box center [140, 138] width 53 height 21
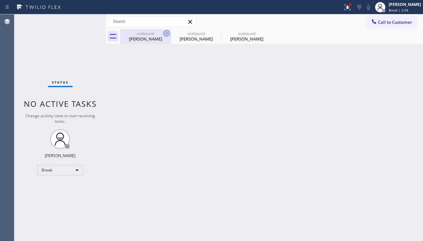
click at [168, 32] on icon at bounding box center [167, 33] width 6 height 6
click at [0, 0] on icon at bounding box center [0, 0] width 0 height 0
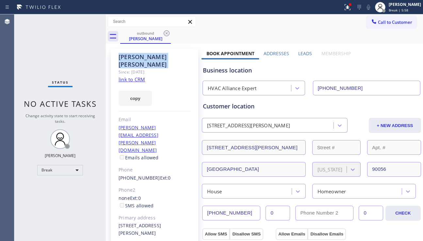
click at [168, 32] on icon at bounding box center [167, 33] width 6 height 6
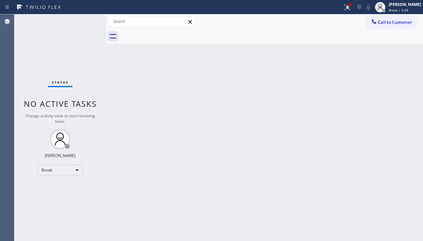
click at [168, 32] on div at bounding box center [271, 36] width 303 height 15
click at [344, 7] on icon at bounding box center [348, 7] width 8 height 8
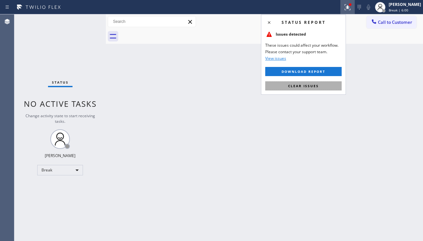
click at [293, 90] on button "Clear issues" at bounding box center [303, 85] width 76 height 9
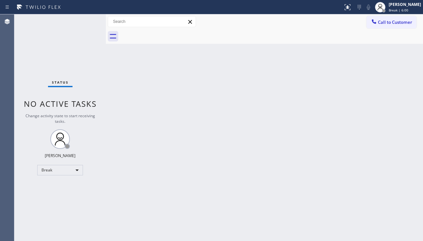
click at [248, 103] on div "Back to Dashboard Change Sender ID Customers Technicians Select a contact Outbo…" at bounding box center [264, 127] width 317 height 227
click at [379, 128] on div "Back to Dashboard Change Sender ID Customers Technicians Select a contact Outbo…" at bounding box center [264, 127] width 317 height 227
click at [73, 170] on div "Break" at bounding box center [60, 170] width 46 height 10
click at [59, 195] on li "Unavailable" at bounding box center [60, 196] width 44 height 8
click at [132, 198] on div "Back to Dashboard Change Sender ID Customers Technicians Select a contact Outbo…" at bounding box center [264, 127] width 317 height 227
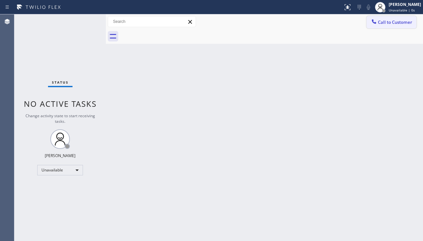
click at [385, 22] on span "Call to Customer" at bounding box center [395, 22] width 34 height 6
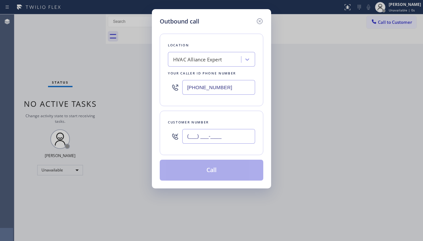
click at [210, 138] on input "(___) ___-____" at bounding box center [218, 136] width 73 height 15
paste input "949) 293-0035"
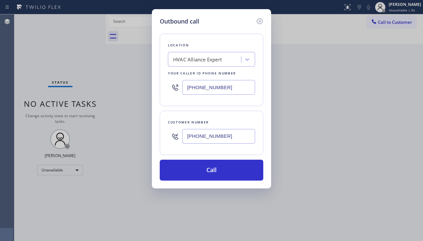
type input "[PHONE_NUMBER]"
drag, startPoint x: 423, startPoint y: 178, endPoint x: 300, endPoint y: 119, distance: 136.2
click at [422, 177] on div "Outbound call Location HVAC Alliance Expert Your caller id phone number [PHONE_…" at bounding box center [211, 120] width 423 height 241
click at [201, 60] on div "HVAC Alliance Expert" at bounding box center [197, 60] width 49 height 8
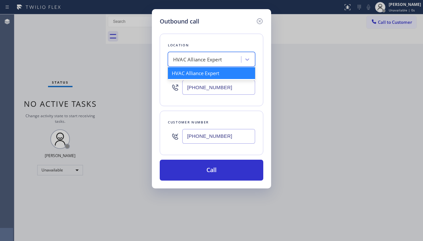
paste input "Laguna Hills Air Duct Service"
type input "Laguna Hills Air Duct Service"
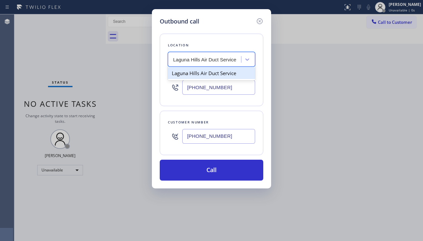
click at [209, 75] on div "Laguna Hills Air Duct Service" at bounding box center [211, 73] width 87 height 12
type input "[PHONE_NUMBER]"
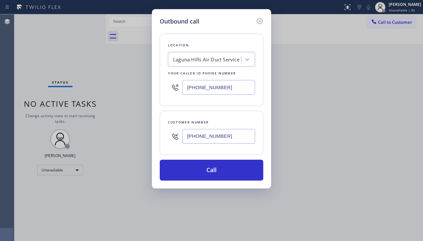
click at [377, 162] on div "Outbound call Location [GEOGRAPHIC_DATA] Air Duct Service Your caller id phone …" at bounding box center [211, 120] width 423 height 241
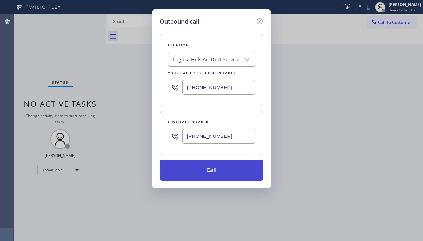
click at [218, 170] on button "Call" at bounding box center [212, 170] width 104 height 21
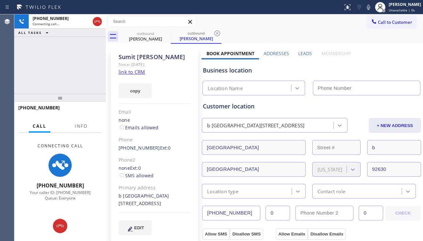
click at [144, 204] on div "b [GEOGRAPHIC_DATA][STREET_ADDRESS]" at bounding box center [155, 199] width 72 height 15
copy div "92630"
type input "[PHONE_NUMBER]"
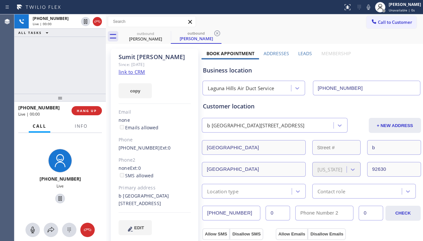
click at [306, 54] on label "Leads" at bounding box center [305, 53] width 14 height 6
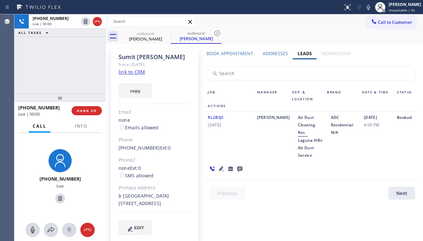
click at [240, 167] on icon at bounding box center [239, 169] width 5 height 5
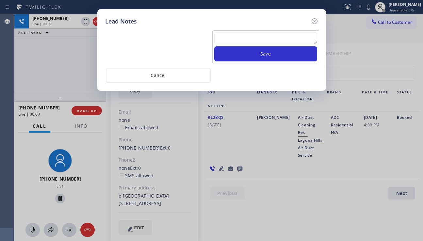
click at [234, 34] on textarea at bounding box center [265, 38] width 103 height 12
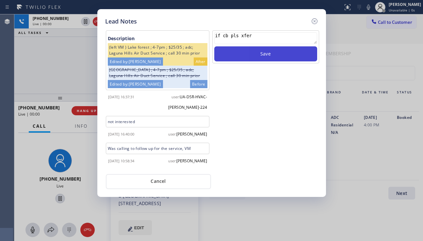
type textarea "if cb pls xfer"
click at [238, 53] on button "Save" at bounding box center [265, 53] width 103 height 15
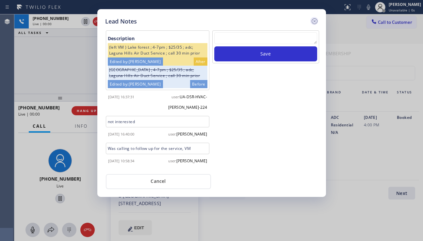
click at [312, 23] on icon at bounding box center [314, 21] width 6 height 6
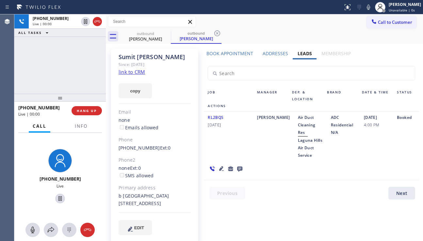
click at [222, 166] on icon at bounding box center [221, 168] width 5 height 5
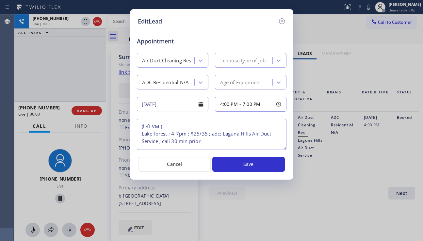
type textarea "(left VM ) Lake forest ; 4-7pm ; $25/35 ; adc; Laguna Hills Air Duct Service ; …"
click at [282, 22] on icon at bounding box center [282, 21] width 6 height 6
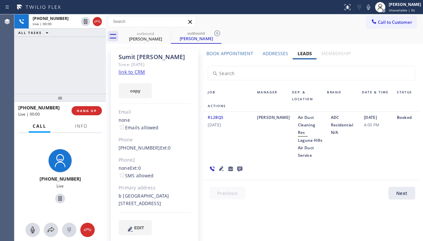
click at [373, 150] on div "[DATE] 4:00 PM" at bounding box center [376, 136] width 33 height 45
click at [92, 110] on span "HANG UP" at bounding box center [87, 110] width 20 height 5
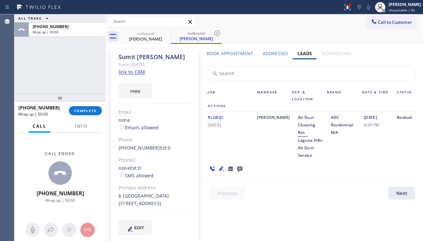
click at [219, 165] on icon at bounding box center [222, 169] width 8 height 8
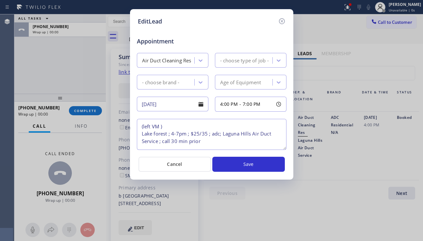
type textarea "(left VM ) Lake forest ; 4-7pm ; $25/35 ; adc; Laguna Hills Air Duct Service ; …"
click at [283, 22] on icon at bounding box center [282, 21] width 8 height 8
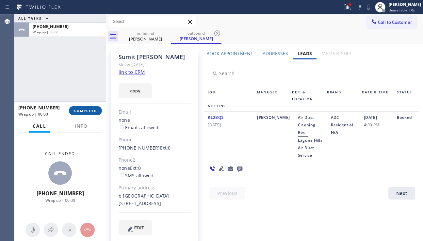
click at [80, 111] on span "COMPLETE" at bounding box center [85, 110] width 23 height 5
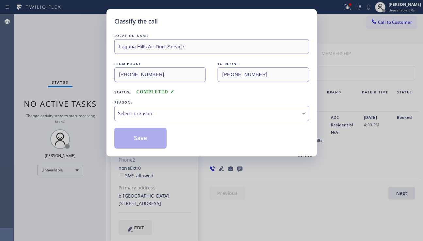
click at [160, 112] on div "Select a reason" at bounding box center [212, 114] width 188 height 8
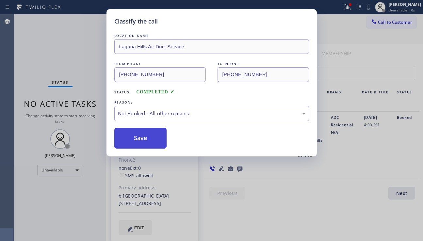
click at [141, 140] on button "Save" at bounding box center [140, 138] width 53 height 21
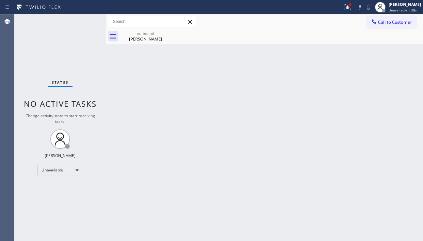
click at [395, 148] on div "Back to Dashboard Change Sender ID Customers Technicians Select a contact Outbo…" at bounding box center [264, 127] width 317 height 227
click at [147, 39] on div "[PERSON_NAME]" at bounding box center [145, 39] width 49 height 6
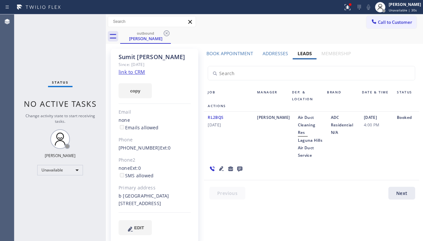
click at [268, 54] on label "Addresses" at bounding box center [275, 53] width 25 height 6
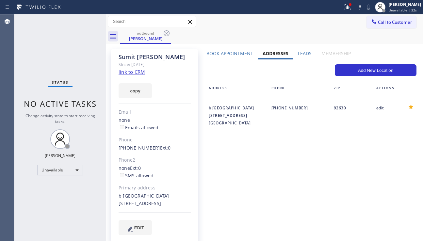
click at [298, 54] on label "Leads" at bounding box center [305, 53] width 14 height 6
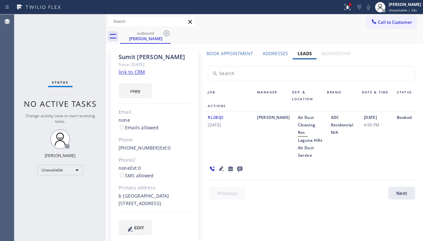
click at [220, 166] on icon at bounding box center [221, 168] width 5 height 5
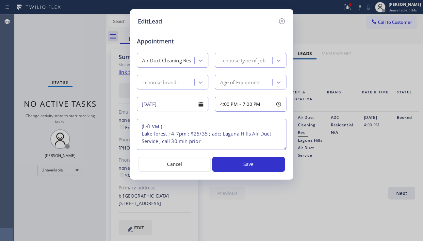
type textarea "(left VM ) Lake forest ; 4-7pm ; $25/35 ; adc; Laguna Hills Air Duct Service ; …"
click at [283, 22] on icon at bounding box center [282, 21] width 6 height 6
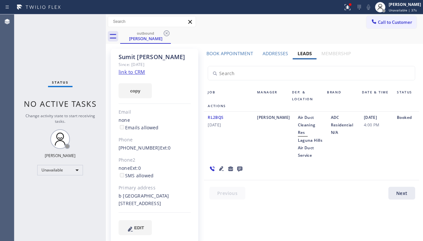
click at [136, 73] on link "link to CRM" at bounding box center [132, 72] width 26 height 7
click at [204, 91] on div "Job" at bounding box center [228, 96] width 49 height 14
click at [219, 165] on icon at bounding box center [222, 169] width 8 height 8
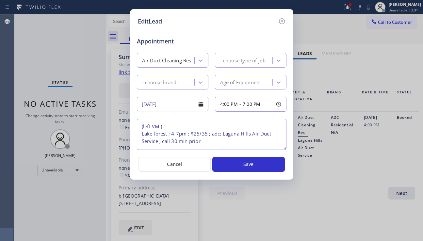
type textarea "(left VM ) Lake forest ; 4-7pm ; $25/35 ; adc; Laguna Hills Air Duct Service ; …"
click at [282, 23] on icon at bounding box center [282, 21] width 8 height 8
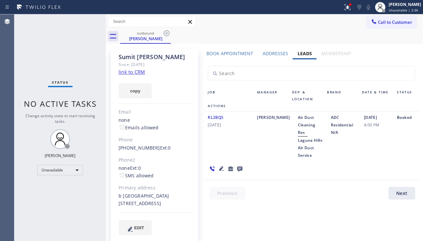
drag, startPoint x: 147, startPoint y: 204, endPoint x: 136, endPoint y: 205, distance: 10.5
click at [136, 205] on div "b [GEOGRAPHIC_DATA][STREET_ADDRESS]" at bounding box center [155, 199] width 72 height 15
click at [389, 157] on div "RL2BQS [DATE] [PERSON_NAME] Duct Cleaning Res [GEOGRAPHIC_DATA] Air Duct Servic…" at bounding box center [311, 146] width 215 height 69
click at [34, 200] on div "Status No active tasks Change activity state to start receiving tasks. [PERSON_…" at bounding box center [59, 127] width 91 height 227
click at [165, 30] on icon at bounding box center [167, 33] width 8 height 8
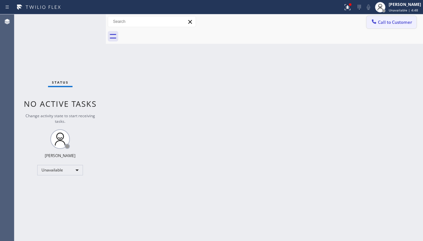
click at [387, 25] on span "Call to Customer" at bounding box center [395, 22] width 34 height 6
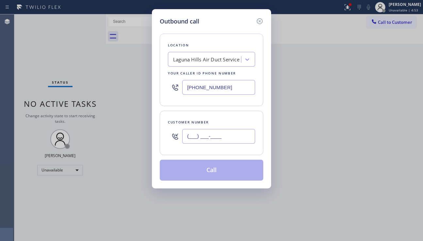
click at [197, 134] on input "(___) ___-____" at bounding box center [218, 136] width 73 height 15
paste input "949) 293-0035"
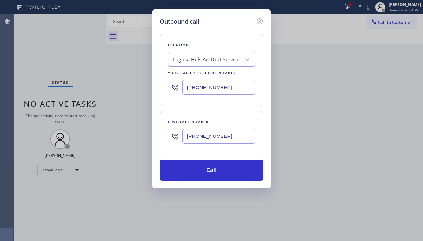
type input "[PHONE_NUMBER]"
drag, startPoint x: 228, startPoint y: 86, endPoint x: 178, endPoint y: 87, distance: 49.7
click at [178, 87] on div "[PHONE_NUMBER]" at bounding box center [211, 87] width 87 height 21
paste input "949) 202-5109"
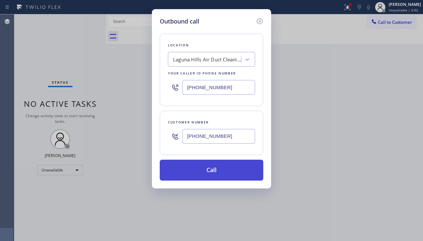
type input "[PHONE_NUMBER]"
click at [207, 170] on button "Call" at bounding box center [212, 170] width 104 height 21
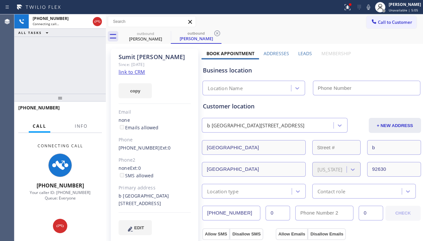
click at [298, 55] on label "Leads" at bounding box center [305, 53] width 14 height 6
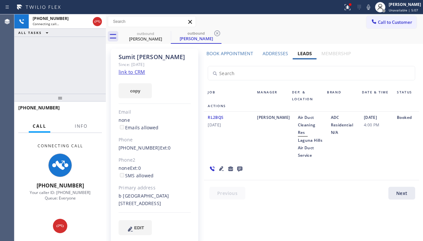
click at [238, 167] on icon at bounding box center [239, 169] width 5 height 5
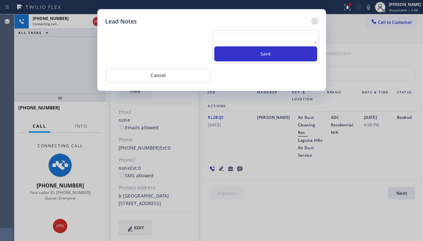
click at [232, 30] on div "Save" at bounding box center [212, 46] width 216 height 34
click at [231, 33] on textarea at bounding box center [265, 38] width 103 height 12
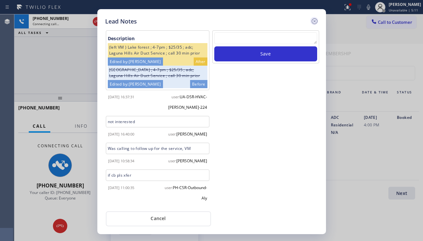
click at [314, 23] on icon at bounding box center [315, 21] width 8 height 8
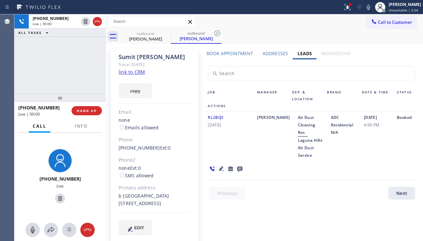
click at [378, 153] on div "RL2BQS [DATE] [PERSON_NAME] Duct Cleaning Res [GEOGRAPHIC_DATA] Air Duct Servic…" at bounding box center [311, 146] width 215 height 69
click at [242, 137] on div "RL2BQS [DATE]" at bounding box center [228, 136] width 49 height 45
click at [231, 58] on div "Book Appointment" at bounding box center [230, 54] width 56 height 9
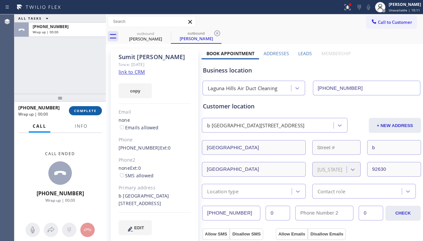
click at [90, 111] on span "COMPLETE" at bounding box center [85, 110] width 23 height 5
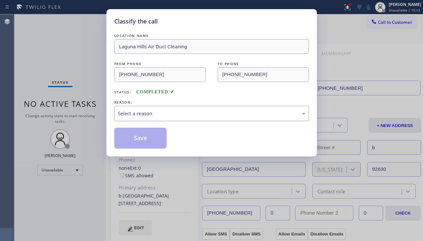
click at [148, 115] on div "Select a reason" at bounding box center [212, 114] width 188 height 8
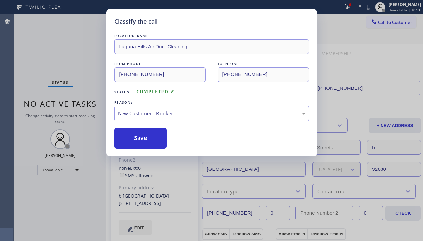
drag, startPoint x: 144, startPoint y: 136, endPoint x: 126, endPoint y: 112, distance: 29.3
click at [143, 136] on button "Save" at bounding box center [140, 138] width 53 height 21
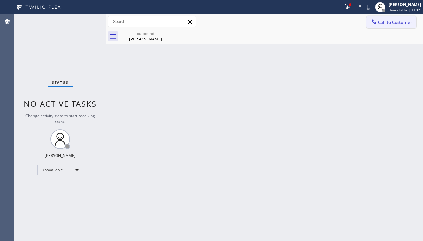
click at [373, 26] on div at bounding box center [374, 22] width 8 height 8
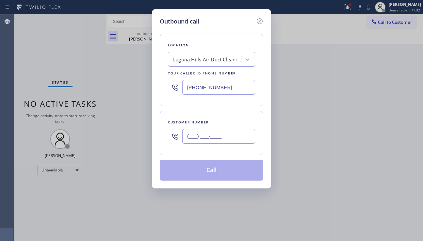
click at [202, 134] on input "(___) ___-____" at bounding box center [218, 136] width 73 height 15
paste input "929) 293-2222"
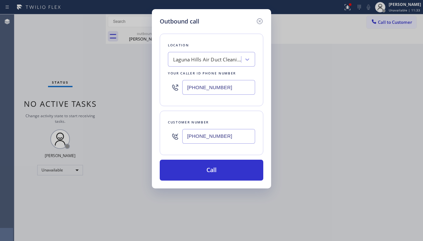
type input "[PHONE_NUMBER]"
click at [398, 156] on div "Outbound call Location [GEOGRAPHIC_DATA] Duct Cleaning Your caller id phone num…" at bounding box center [211, 120] width 423 height 241
click at [203, 59] on div "Laguna Hills Air Duct Cleaning" at bounding box center [207, 60] width 69 height 8
type input "subzero repair profe"
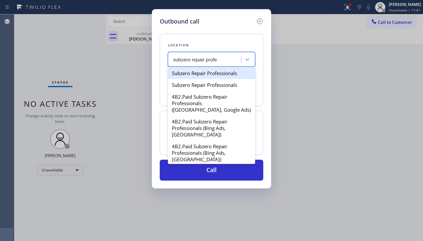
click at [209, 74] on div "Subzero Repair Professionals" at bounding box center [211, 73] width 87 height 12
type input "[PHONE_NUMBER]"
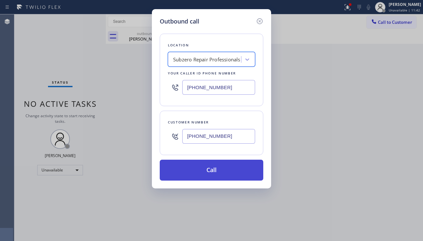
click at [192, 168] on button "Call" at bounding box center [212, 170] width 104 height 21
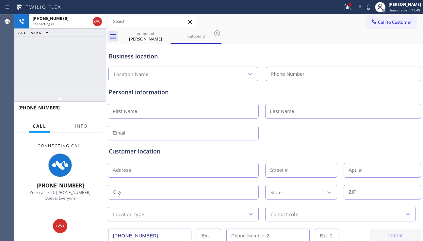
type input "[PHONE_NUMBER]"
click at [384, 126] on div at bounding box center [264, 133] width 315 height 16
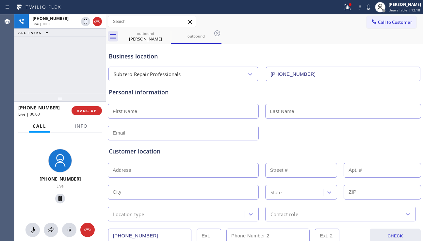
click at [387, 143] on div "Customer location >> ADD NEW ADDRESS << + NEW ADDRESS State Location type Conta…" at bounding box center [265, 181] width 314 height 81
click at [95, 110] on span "HANG UP" at bounding box center [87, 110] width 20 height 5
click at [95, 109] on span "HANG UP" at bounding box center [87, 110] width 20 height 5
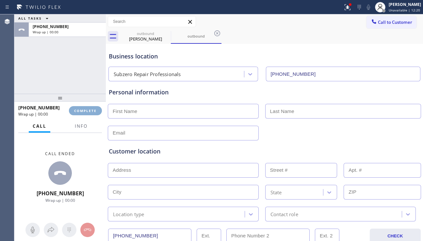
click at [95, 109] on span "COMPLETE" at bounding box center [85, 110] width 23 height 5
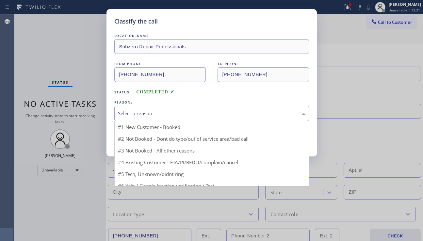
click at [171, 112] on div "Select a reason" at bounding box center [212, 114] width 188 height 8
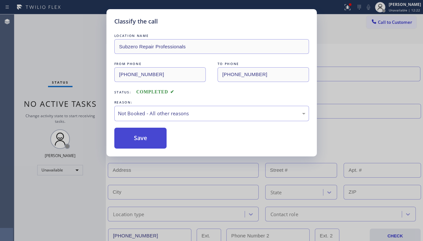
click at [140, 143] on button "Save" at bounding box center [140, 138] width 53 height 21
type input "[PHONE_NUMBER]"
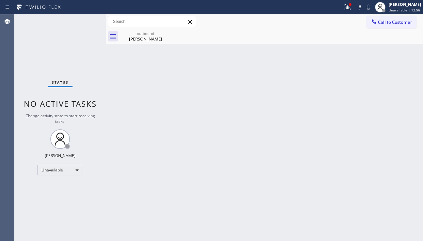
drag, startPoint x: 415, startPoint y: 95, endPoint x: 404, endPoint y: 65, distance: 31.4
click at [415, 94] on div "Back to Dashboard Change Sender ID Customers Technicians Select a contact Outbo…" at bounding box center [264, 127] width 317 height 227
click at [387, 19] on button "Call to Customer" at bounding box center [392, 22] width 50 height 12
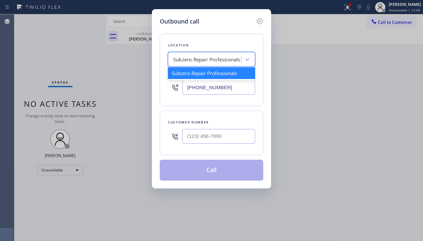
drag, startPoint x: 173, startPoint y: 61, endPoint x: 186, endPoint y: 60, distance: 12.4
click at [186, 60] on div "Subzero Repair Professionals" at bounding box center [205, 59] width 71 height 11
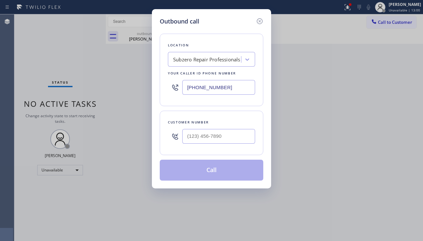
drag, startPoint x: 175, startPoint y: 73, endPoint x: 385, endPoint y: 115, distance: 213.6
click at [386, 114] on div "Outbound call Location Subzero Repair Professionals Your caller id phone number…" at bounding box center [211, 120] width 423 height 241
click at [396, 137] on div "Outbound call Location Subzero Repair Professionals Your caller id phone number…" at bounding box center [211, 120] width 423 height 241
click at [401, 174] on div "Outbound call Location Subzero Repair Professionals Your caller id phone number…" at bounding box center [211, 120] width 423 height 241
drag, startPoint x: 352, startPoint y: 166, endPoint x: 329, endPoint y: 165, distance: 22.9
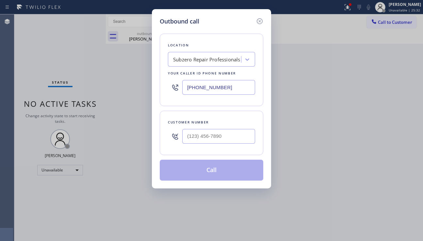
click at [352, 166] on div "Outbound call Location Subzero Repair Professionals Your caller id phone number…" at bounding box center [211, 120] width 423 height 241
click at [237, 137] on input "(___) ___-____" at bounding box center [218, 136] width 73 height 15
paste input "925) 783-2060"
type input "[PHONE_NUMBER]"
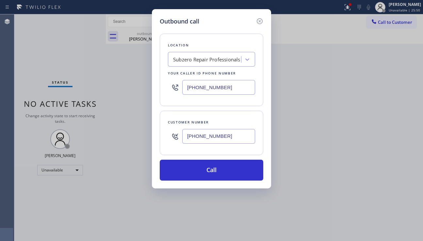
click at [399, 177] on div "Outbound call Location Subzero Repair Professionals Your caller id phone number…" at bounding box center [211, 120] width 423 height 241
click at [179, 234] on div "Outbound call Location Subzero Repair Professionals Your caller id phone number…" at bounding box center [211, 120] width 423 height 241
click at [340, 152] on div "Outbound call Location Subzero Repair Professionals Your caller id phone number…" at bounding box center [211, 120] width 423 height 241
click at [187, 58] on div "Subzero Repair Professionals" at bounding box center [206, 60] width 67 height 8
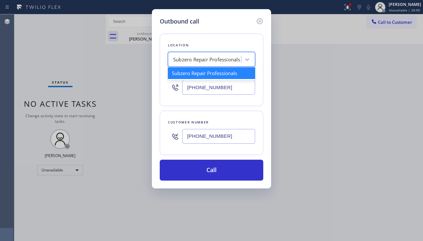
paste input "Thermador Repair Group"
type input "Thermador Repair Group"
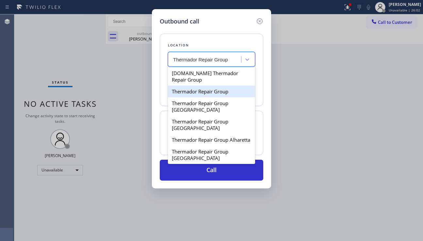
click at [204, 93] on div "Thermador Repair Group" at bounding box center [211, 92] width 87 height 12
type input "[PHONE_NUMBER]"
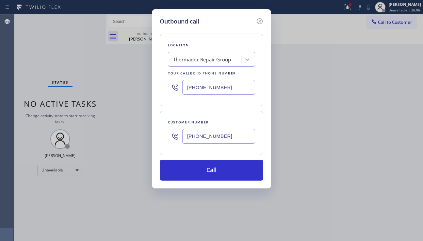
click at [196, 236] on div "Outbound call Location Thermador Repair Group Your caller id phone number [PHON…" at bounding box center [211, 120] width 423 height 241
click at [323, 153] on div "Outbound call Location Thermador Repair Group Your caller id phone number [PHON…" at bounding box center [211, 120] width 423 height 241
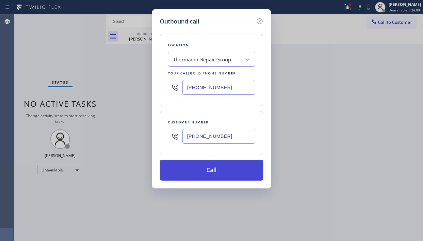
click at [208, 167] on button "Call" at bounding box center [212, 170] width 104 height 21
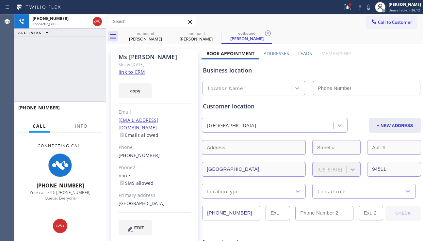
click at [300, 57] on div "Leads" at bounding box center [305, 54] width 23 height 9
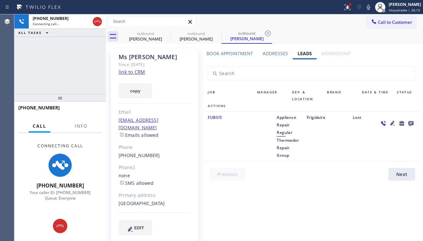
click at [412, 123] on icon at bounding box center [411, 123] width 8 height 8
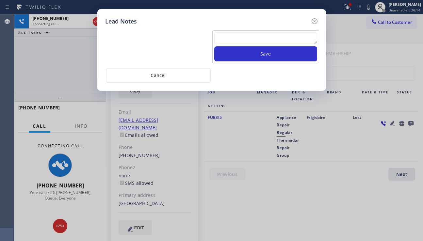
drag, startPoint x: 232, startPoint y: 38, endPoint x: 211, endPoint y: 43, distance: 21.3
click at [232, 38] on textarea at bounding box center [265, 38] width 103 height 12
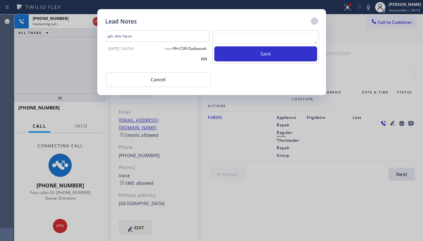
click at [314, 22] on icon at bounding box center [315, 21] width 8 height 8
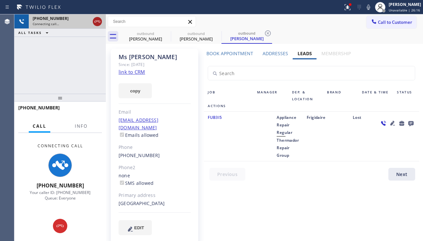
click at [98, 22] on icon at bounding box center [97, 22] width 8 height 8
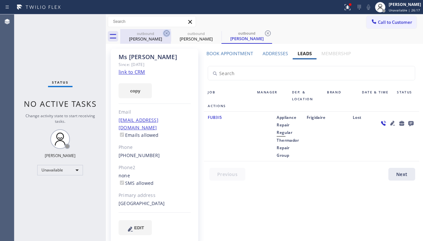
click at [167, 33] on icon at bounding box center [167, 33] width 6 height 6
click at [0, 0] on icon at bounding box center [0, 0] width 0 height 0
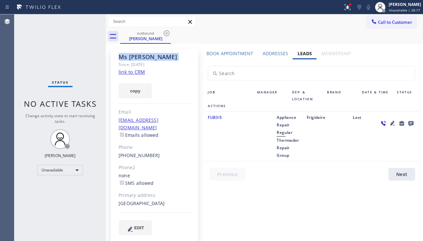
click at [167, 33] on icon at bounding box center [167, 33] width 6 height 6
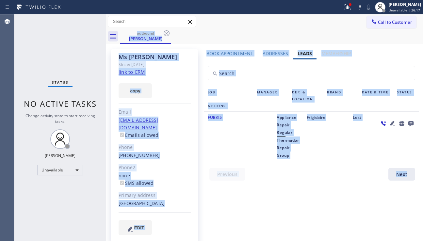
click at [167, 33] on div "outbound [PERSON_NAME]" at bounding box center [271, 36] width 303 height 15
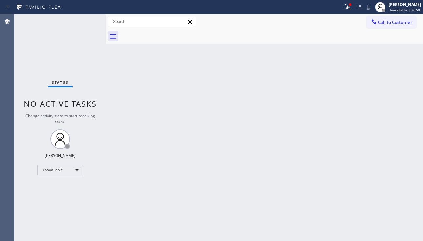
click at [385, 19] on span "Call to Customer" at bounding box center [395, 22] width 34 height 6
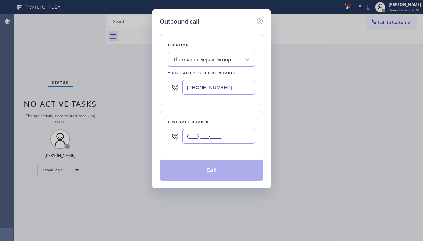
click at [204, 135] on input "(___) ___-____" at bounding box center [218, 136] width 73 height 15
paste input "929) 293-2222"
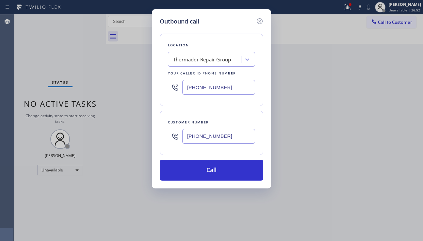
type input "[PHONE_NUMBER]"
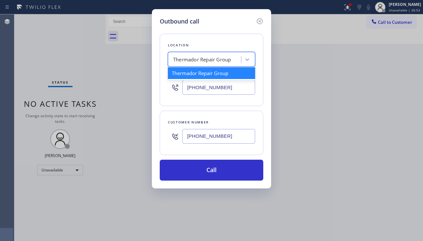
click at [203, 58] on div "Thermador Repair Group" at bounding box center [202, 60] width 58 height 8
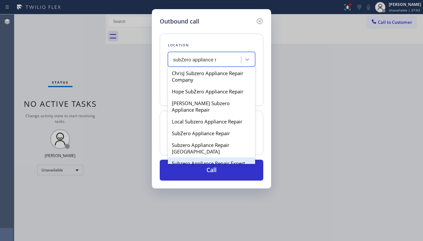
type input "subZero appliance r"
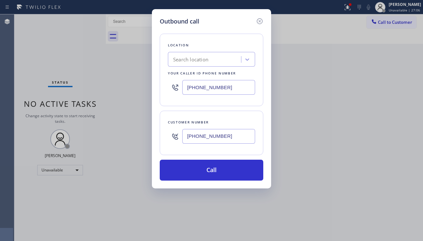
drag, startPoint x: 407, startPoint y: 176, endPoint x: 295, endPoint y: 135, distance: 119.0
click at [407, 176] on div "Outbound call Location Search location Your caller id phone number [PHONE_NUMBE…" at bounding box center [211, 120] width 423 height 241
click at [189, 62] on div "Search location" at bounding box center [190, 60] width 35 height 8
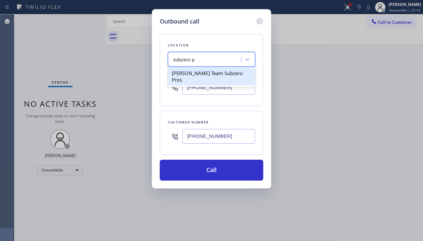
type input "subzero p"
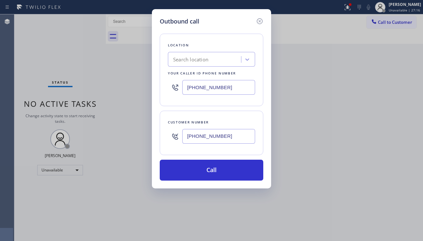
drag, startPoint x: 409, startPoint y: 157, endPoint x: 358, endPoint y: 146, distance: 51.6
click at [409, 157] on div "Outbound call Location Search location Your caller id phone number [PHONE_NUMBE…" at bounding box center [211, 120] width 423 height 241
click at [214, 59] on div "Search location" at bounding box center [205, 59] width 71 height 11
type input "subzero repair profe"
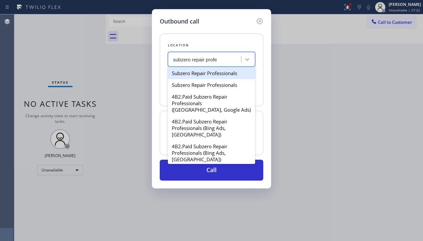
click at [215, 76] on div "Subzero Repair Professionals" at bounding box center [211, 73] width 87 height 12
type input "[PHONE_NUMBER]"
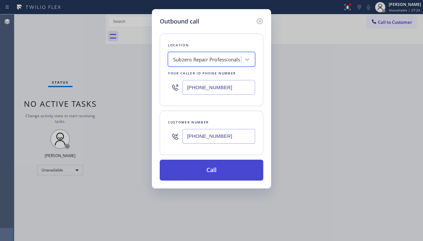
click at [208, 171] on button "Call" at bounding box center [212, 170] width 104 height 21
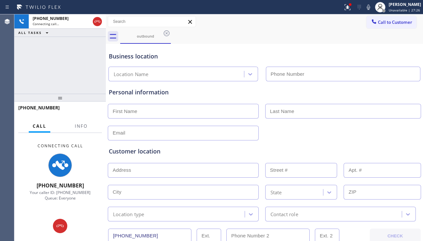
type input "[PHONE_NUMBER]"
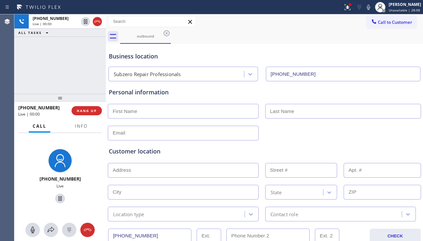
drag, startPoint x: 396, startPoint y: 145, endPoint x: 348, endPoint y: 142, distance: 48.2
click at [395, 145] on div "Customer location >> ADD NEW ADDRESS << + NEW ADDRESS State Location type Conta…" at bounding box center [265, 181] width 314 height 81
click at [95, 108] on button "HANG UP" at bounding box center [87, 110] width 30 height 9
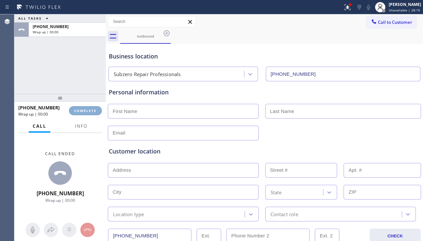
click at [95, 108] on button "COMPLETE" at bounding box center [85, 110] width 33 height 9
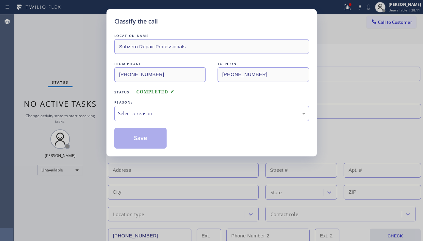
click at [171, 122] on div "LOCATION NAME Subzero Repair Professionals FROM PHONE [PHONE_NUMBER] TO PHONE […" at bounding box center [211, 90] width 195 height 116
click at [181, 118] on div "Select a reason" at bounding box center [211, 113] width 195 height 15
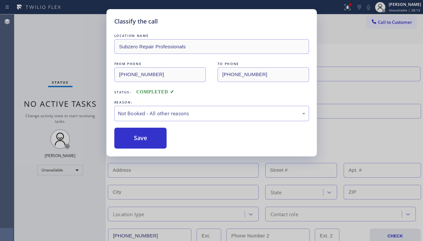
drag, startPoint x: 157, startPoint y: 137, endPoint x: 153, endPoint y: 171, distance: 34.5
click at [156, 137] on button "Save" at bounding box center [140, 138] width 53 height 21
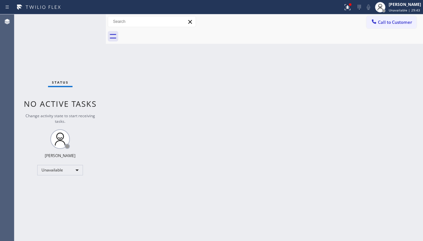
click at [207, 109] on div "Back to Dashboard Change Sender ID Customers Technicians Select a contact Outbo…" at bounding box center [264, 127] width 317 height 227
drag, startPoint x: 406, startPoint y: 152, endPoint x: 396, endPoint y: 151, distance: 10.2
click at [406, 152] on div "Back to Dashboard Change Sender ID Customers Technicians Select a contact Outbo…" at bounding box center [264, 127] width 317 height 227
drag, startPoint x: 208, startPoint y: 108, endPoint x: 339, endPoint y: 61, distance: 139.3
click at [208, 108] on div "Back to Dashboard Change Sender ID Customers Technicians Select a contact Outbo…" at bounding box center [264, 127] width 317 height 227
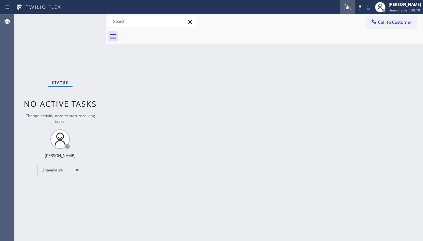
click at [344, 11] on icon at bounding box center [348, 7] width 8 height 8
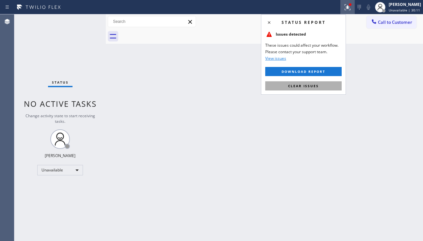
click at [316, 86] on span "Clear issues" at bounding box center [303, 86] width 31 height 5
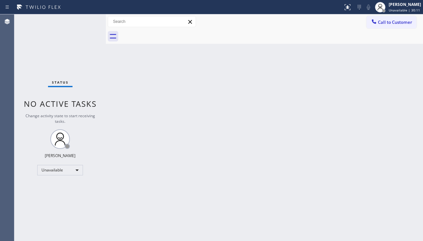
click at [312, 131] on div "Back to Dashboard Change Sender ID Customers Technicians Select a contact Outbo…" at bounding box center [264, 127] width 317 height 227
click at [254, 163] on div "Back to Dashboard Change Sender ID Customers Technicians Select a contact Outbo…" at bounding box center [264, 127] width 317 height 227
click at [354, 207] on div "Back to Dashboard Change Sender ID Customers Technicians Select a contact Outbo…" at bounding box center [264, 127] width 317 height 227
click at [400, 24] on span "Call to Customer" at bounding box center [395, 22] width 34 height 6
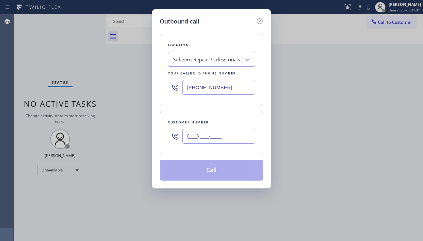
click at [193, 134] on input "(___) ___-____" at bounding box center [218, 136] width 73 height 15
paste input "646) 765-5060"
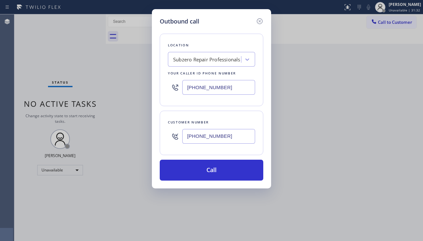
type input "[PHONE_NUMBER]"
drag, startPoint x: 232, startPoint y: 88, endPoint x: 176, endPoint y: 88, distance: 55.6
click at [176, 88] on div "[PHONE_NUMBER]" at bounding box center [211, 87] width 87 height 21
paste input "424) 206-6795"
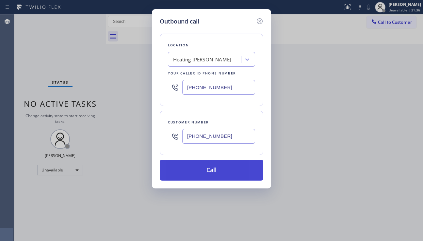
type input "[PHONE_NUMBER]"
click at [201, 169] on button "Call" at bounding box center [212, 170] width 104 height 21
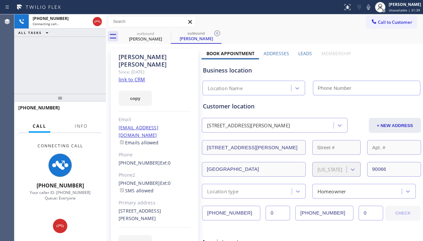
click at [302, 54] on label "Leads" at bounding box center [305, 53] width 14 height 6
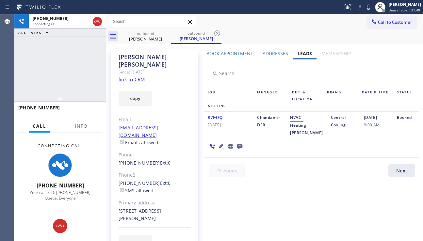
click at [134, 76] on link "link to CRM" at bounding box center [132, 79] width 26 height 7
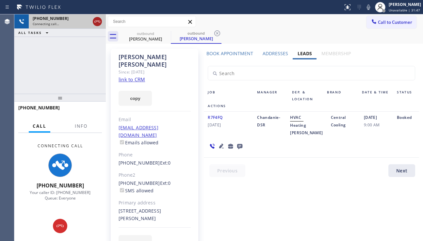
click at [98, 23] on icon at bounding box center [97, 22] width 8 height 8
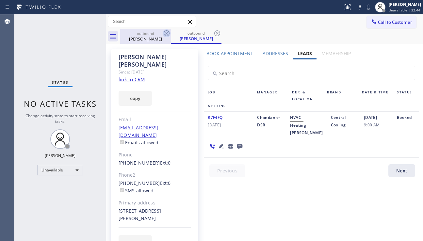
click at [167, 33] on icon at bounding box center [167, 33] width 6 height 6
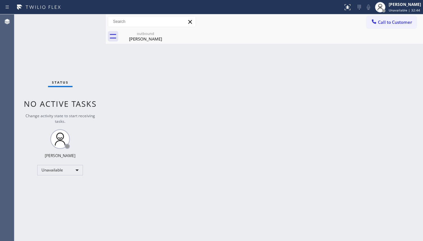
click at [0, 0] on icon at bounding box center [0, 0] width 0 height 0
click at [155, 35] on div "outbound" at bounding box center [145, 33] width 49 height 5
drag, startPoint x: 399, startPoint y: 185, endPoint x: 379, endPoint y: 167, distance: 26.8
click at [399, 185] on div "Back to Dashboard Change Sender ID Customers Technicians Select a contact Outbo…" at bounding box center [264, 127] width 317 height 227
click at [381, 189] on div "Back to Dashboard Change Sender ID Customers Technicians Select a contact Outbo…" at bounding box center [264, 127] width 317 height 227
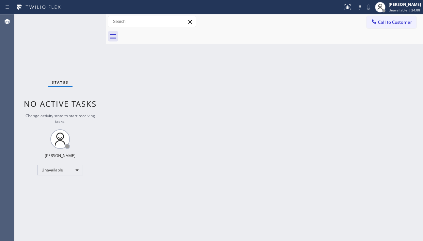
click at [185, 225] on div "Back to Dashboard Change Sender ID Customers Technicians Select a contact Outbo…" at bounding box center [264, 127] width 317 height 227
click at [176, 231] on div "Back to Dashboard Change Sender ID Customers Technicians Select a contact Outbo…" at bounding box center [264, 127] width 317 height 227
click at [165, 238] on div "Back to Dashboard Change Sender ID Customers Technicians Select a contact Outbo…" at bounding box center [264, 127] width 317 height 227
click at [371, 26] on button "Call to Customer" at bounding box center [392, 22] width 50 height 12
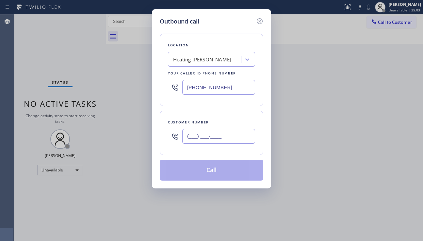
click at [193, 139] on input "(___) ___-____" at bounding box center [218, 136] width 73 height 15
paste input "703) 549-1334"
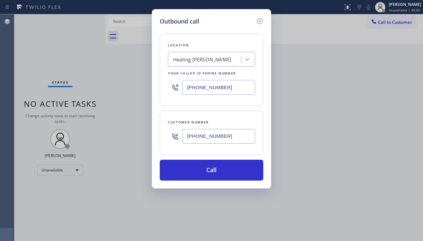
type input "[PHONE_NUMBER]"
click at [136, 234] on div "Outbound call Location Heating [PERSON_NAME] Your caller id phone number [PHONE…" at bounding box center [211, 120] width 423 height 241
click at [327, 147] on div "Outbound call Location Heating [PERSON_NAME] Your caller id phone number [PHONE…" at bounding box center [211, 120] width 423 height 241
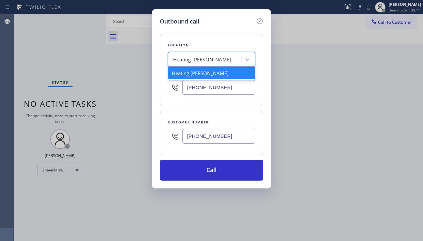
click at [196, 57] on div "Heating [PERSON_NAME]" at bounding box center [202, 60] width 58 height 8
paste input "Viking Repair Pro [GEOGRAPHIC_DATA]"
type input "Viking Repair Pro [GEOGRAPHIC_DATA]"
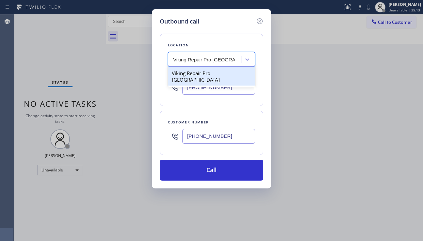
click at [203, 71] on div "Viking Repair Pro [GEOGRAPHIC_DATA]" at bounding box center [211, 76] width 87 height 18
type input "[PHONE_NUMBER]"
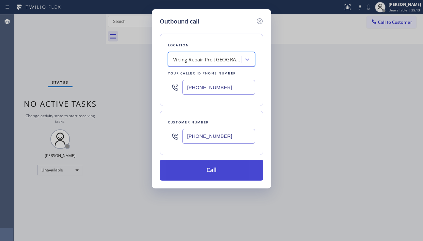
click at [205, 171] on button "Call" at bounding box center [212, 170] width 104 height 21
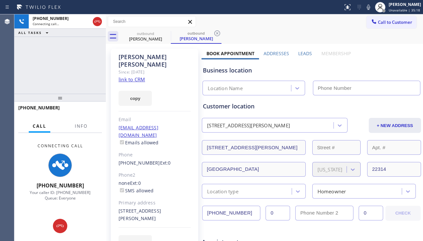
type input "[PHONE_NUMBER]"
click at [308, 52] on label "Leads" at bounding box center [305, 53] width 14 height 6
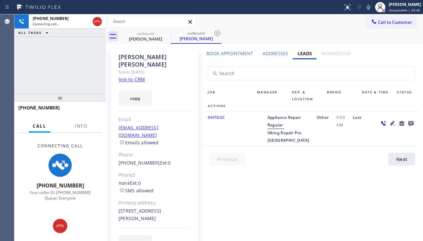
click at [391, 123] on icon at bounding box center [393, 123] width 5 height 5
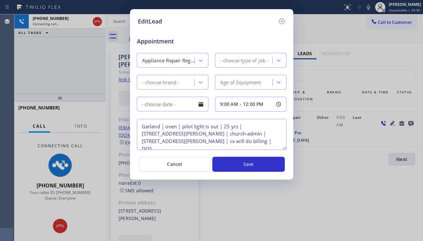
type textarea "Garland | oven | pilot light is out | 25 yrs | [STREET_ADDRESS][PERSON_NAME] | …"
click at [283, 22] on icon at bounding box center [282, 21] width 6 height 6
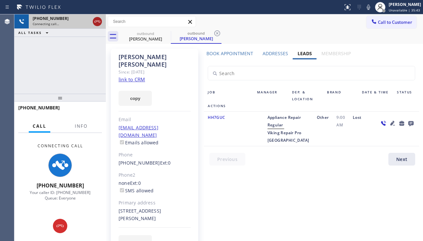
click at [95, 21] on icon at bounding box center [97, 22] width 6 height 2
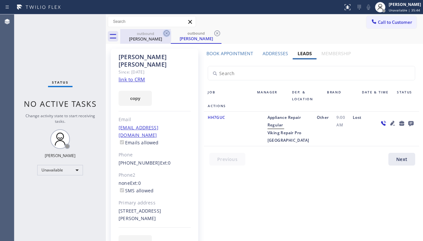
click at [163, 32] on icon at bounding box center [167, 33] width 8 height 8
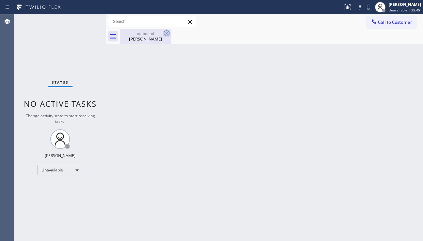
click at [166, 32] on icon at bounding box center [167, 33] width 6 height 6
click at [144, 42] on div "outbound [PERSON_NAME]" at bounding box center [145, 36] width 49 height 15
click at [175, 233] on div "Back to Dashboard Change Sender ID Customers Technicians Select a contact Outbo…" at bounding box center [264, 127] width 317 height 227
click at [389, 27] on button "Call to Customer" at bounding box center [392, 22] width 50 height 12
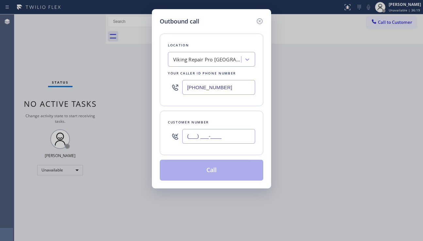
click at [206, 136] on input "(___) ___-____" at bounding box center [218, 136] width 73 height 15
paste input "858) 361-2139"
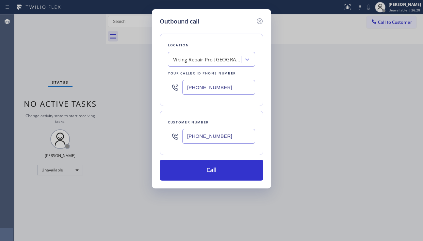
type input "[PHONE_NUMBER]"
click at [157, 236] on div "Outbound call Location Viking Repair Pro [GEOGRAPHIC_DATA] Your caller id phone…" at bounding box center [211, 120] width 423 height 241
drag, startPoint x: 331, startPoint y: 153, endPoint x: 319, endPoint y: 149, distance: 12.3
click at [331, 153] on div "Outbound call Location Viking Repair Pro [GEOGRAPHIC_DATA] Your caller id phone…" at bounding box center [211, 120] width 423 height 241
click at [204, 57] on div "Viking Repair Pro [GEOGRAPHIC_DATA]" at bounding box center [207, 60] width 69 height 8
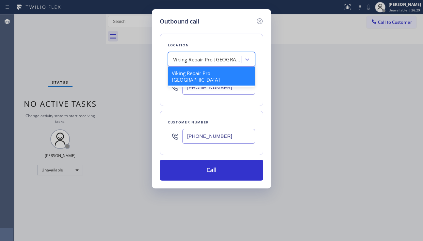
paste input "Subzero Repair Professionals"
type input "Subzero Repair Professionals"
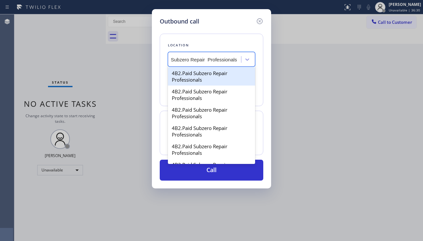
click at [208, 75] on div "4B2.Paid Subzero Repair Professionals" at bounding box center [211, 76] width 87 height 18
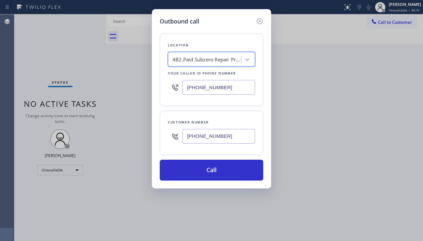
click at [217, 62] on div "4B2.Paid Subzero Repair Professionals" at bounding box center [207, 60] width 69 height 8
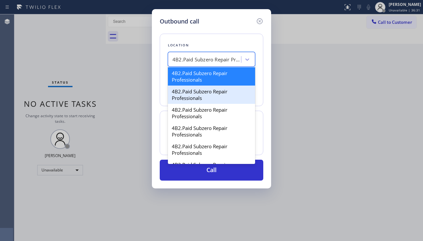
click at [211, 97] on div "4B2.Paid Subzero Repair Professionals" at bounding box center [211, 95] width 87 height 18
type input "[PHONE_NUMBER]"
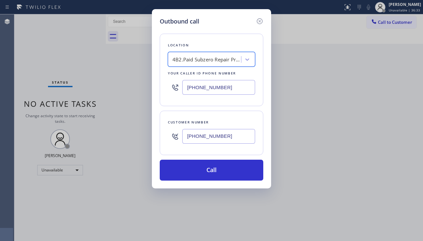
drag, startPoint x: 211, startPoint y: 172, endPoint x: 184, endPoint y: 192, distance: 34.3
click at [211, 172] on button "Call" at bounding box center [212, 170] width 104 height 21
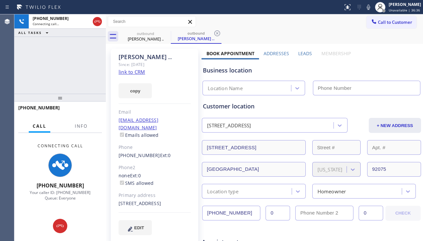
click at [301, 53] on label "Leads" at bounding box center [305, 53] width 14 height 6
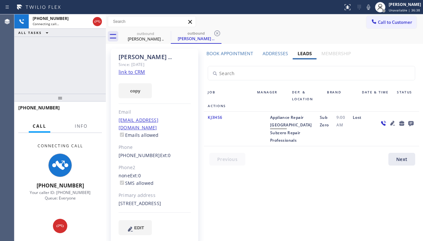
click at [389, 123] on icon at bounding box center [393, 123] width 8 height 8
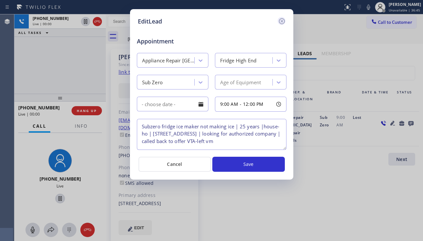
click at [281, 23] on icon at bounding box center [282, 21] width 8 height 8
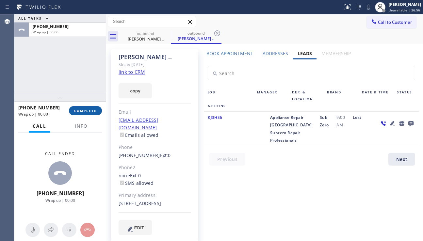
click at [91, 113] on button "COMPLETE" at bounding box center [85, 110] width 33 height 9
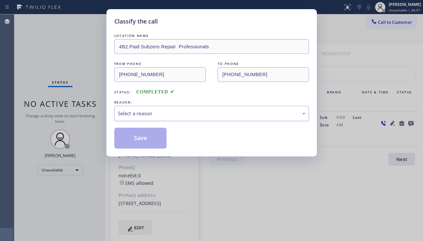
click at [234, 118] on div "Select a reason" at bounding box center [211, 113] width 195 height 15
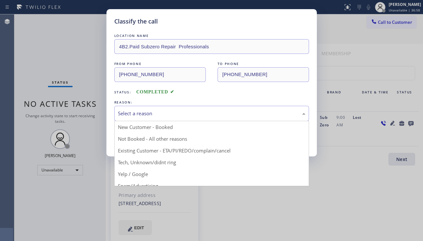
drag, startPoint x: 153, startPoint y: 139, endPoint x: 144, endPoint y: 140, distance: 9.2
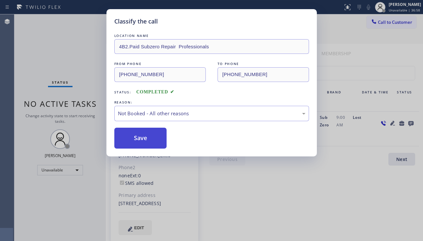
click at [135, 140] on button "Save" at bounding box center [140, 138] width 53 height 21
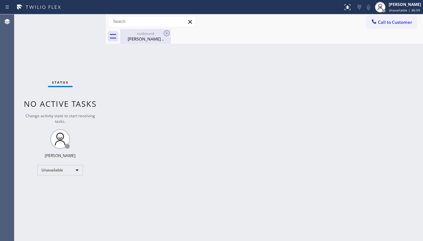
click at [144, 33] on div "outbound" at bounding box center [145, 33] width 49 height 5
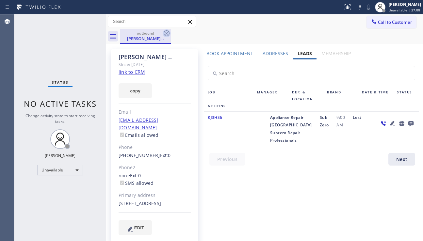
click at [166, 30] on icon at bounding box center [167, 33] width 8 height 8
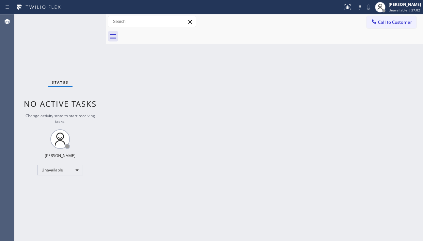
click at [178, 233] on div "Back to Dashboard Change Sender ID Customers Technicians Select a contact Outbo…" at bounding box center [264, 127] width 317 height 227
drag, startPoint x: 381, startPoint y: 23, endPoint x: 357, endPoint y: 37, distance: 27.7
click at [381, 23] on span "Call to Customer" at bounding box center [395, 22] width 34 height 6
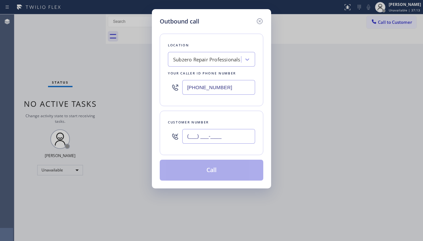
click at [194, 132] on input "(___) ___-____" at bounding box center [218, 136] width 73 height 15
paste input "773) 490-4337"
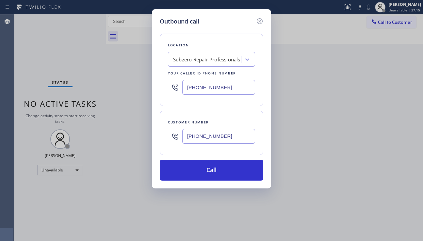
type input "[PHONE_NUMBER]"
drag, startPoint x: 322, startPoint y: 135, endPoint x: 304, endPoint y: 120, distance: 23.2
click at [322, 135] on div "Outbound call Location Subzero Repair Professionals Your caller id phone number…" at bounding box center [211, 120] width 423 height 241
click at [194, 60] on div "Subzero Repair Professionals" at bounding box center [206, 60] width 67 height 8
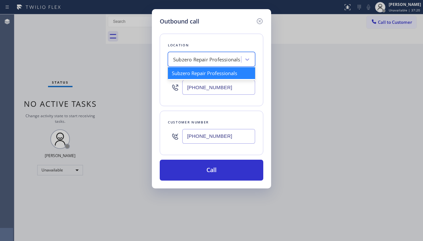
paste input "Wolf Top Choice Appliance Repair"
type input "Wolf Top Choice Appliance Repair"
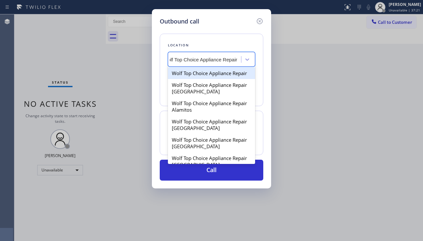
click at [199, 75] on div "Wolf Top Choice Appliance Repair" at bounding box center [211, 73] width 87 height 12
type input "[PHONE_NUMBER]"
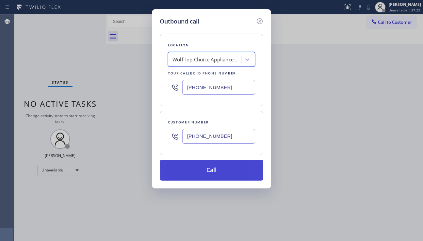
click at [210, 174] on button "Call" at bounding box center [212, 170] width 104 height 21
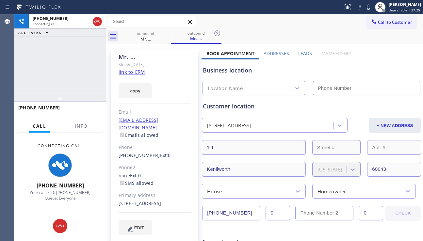
click at [304, 56] on label "Leads" at bounding box center [305, 53] width 14 height 6
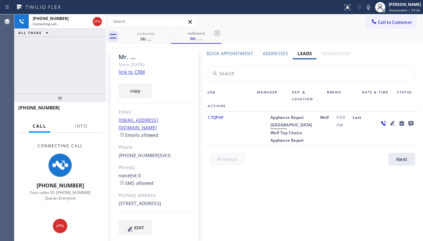
click at [412, 123] on icon at bounding box center [411, 123] width 8 height 8
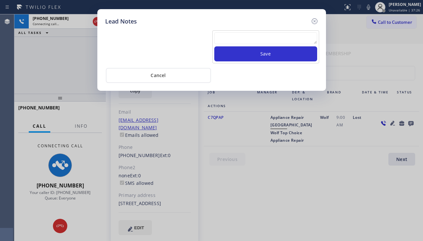
click at [234, 38] on textarea at bounding box center [265, 38] width 103 height 12
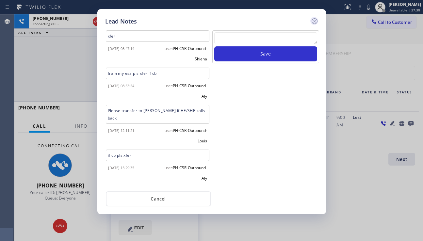
click at [316, 21] on icon at bounding box center [315, 21] width 8 height 8
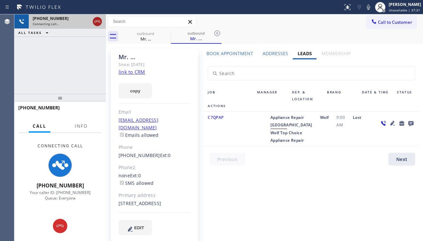
click at [96, 21] on icon at bounding box center [97, 22] width 8 height 8
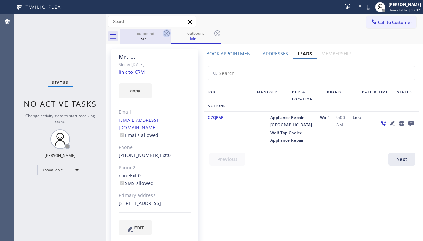
click at [166, 36] on icon at bounding box center [167, 33] width 8 height 8
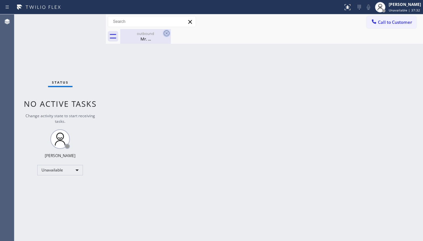
click at [166, 36] on icon at bounding box center [167, 33] width 8 height 8
click at [156, 43] on div "outbound Mr. ..." at bounding box center [145, 36] width 49 height 15
click at [159, 237] on div "Back to Dashboard Change Sender ID Customers Technicians Select a contact Outbo…" at bounding box center [264, 127] width 317 height 227
click at [147, 237] on div "Back to Dashboard Change Sender ID Customers Technicians Select a contact Outbo…" at bounding box center [264, 127] width 317 height 227
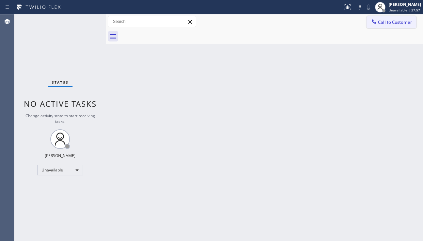
click at [375, 26] on button "Call to Customer" at bounding box center [392, 22] width 50 height 12
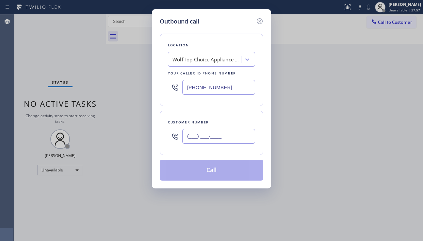
click at [209, 138] on input "(___) ___-____" at bounding box center [218, 136] width 73 height 15
paste input "408) 464-3276"
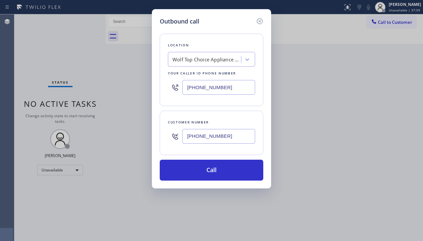
type input "[PHONE_NUMBER]"
click at [145, 235] on div "Outbound call Location Wolf Top Choice Appliance Repair Your caller id phone nu…" at bounding box center [211, 120] width 423 height 241
click at [354, 151] on div "Outbound call Location Wolf Top Choice Appliance Repair Your caller id phone nu…" at bounding box center [211, 120] width 423 height 241
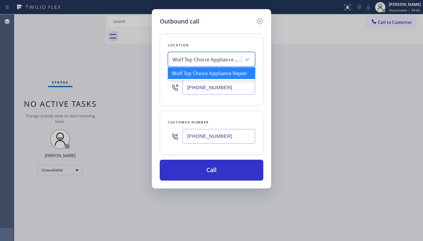
click at [184, 57] on div "Wolf Top Choice Appliance Repair" at bounding box center [207, 60] width 69 height 8
paste input "PrimeTime Appliance Pros"
type input "PrimeTime Appliance Pros"
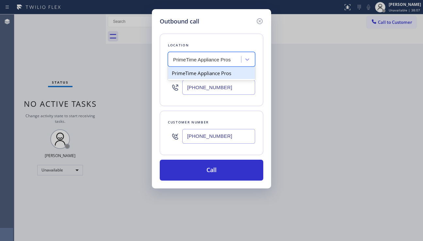
click at [201, 75] on div "PrimeTime Appliance Pros" at bounding box center [211, 73] width 87 height 12
type input "[PHONE_NUMBER]"
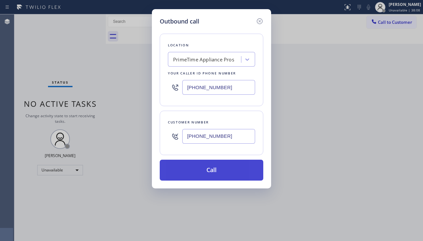
click at [215, 172] on button "Call" at bounding box center [212, 170] width 104 height 21
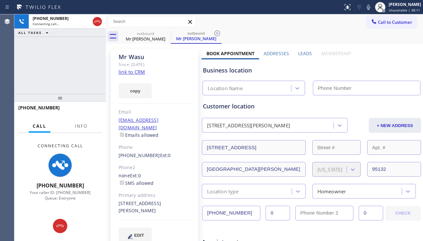
click at [299, 52] on label "Leads" at bounding box center [305, 53] width 14 height 6
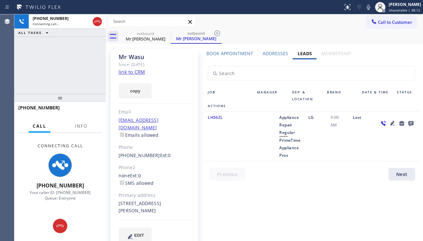
click at [389, 123] on icon at bounding box center [393, 123] width 8 height 8
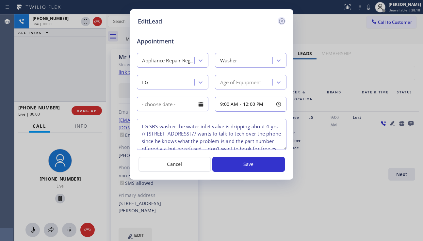
click at [283, 20] on icon at bounding box center [282, 21] width 8 height 8
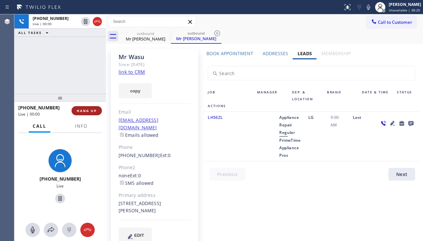
click at [93, 109] on span "HANG UP" at bounding box center [87, 110] width 20 height 5
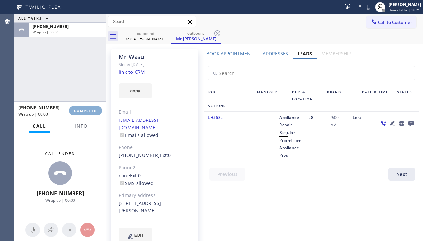
click at [93, 109] on span "COMPLETE" at bounding box center [85, 110] width 23 height 5
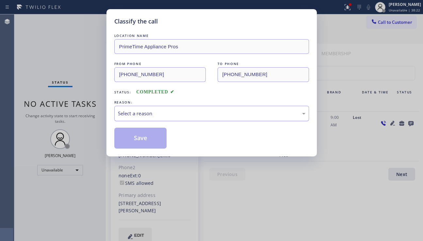
click at [192, 111] on div "Select a reason" at bounding box center [212, 114] width 188 height 8
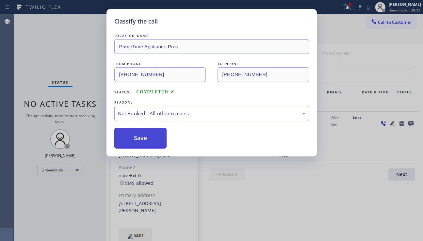
click at [144, 141] on button "Save" at bounding box center [140, 138] width 53 height 21
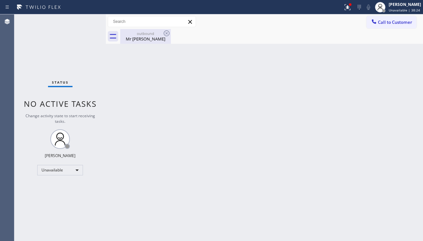
click at [156, 43] on div "outbound Mr [PERSON_NAME]" at bounding box center [145, 36] width 49 height 15
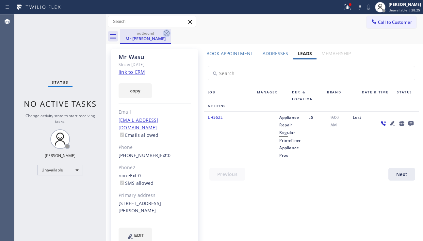
click at [168, 31] on icon at bounding box center [167, 33] width 6 height 6
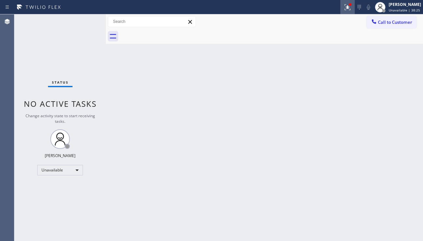
click at [341, 11] on button at bounding box center [348, 7] width 14 height 14
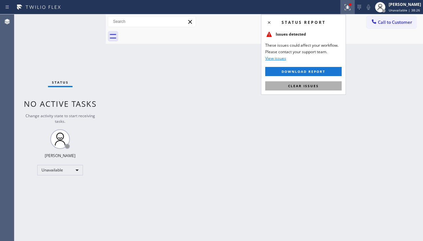
click at [303, 82] on button "Clear issues" at bounding box center [303, 85] width 76 height 9
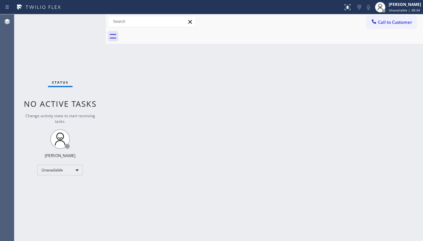
click at [257, 144] on div "Back to Dashboard Change Sender ID Customers Technicians Select a contact Outbo…" at bounding box center [264, 127] width 317 height 227
click at [376, 21] on icon at bounding box center [374, 21] width 7 height 7
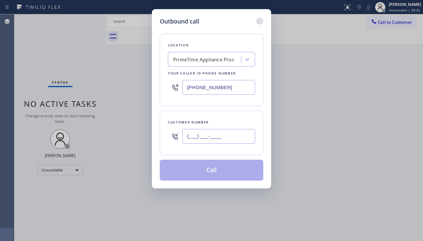
click at [205, 137] on input "(___) ___-____" at bounding box center [218, 136] width 73 height 15
paste input "917) 509-8747"
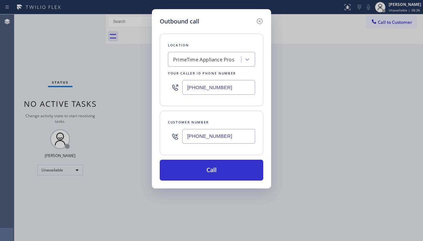
type input "[PHONE_NUMBER]"
drag, startPoint x: 242, startPoint y: 88, endPoint x: 168, endPoint y: 85, distance: 73.9
click at [168, 85] on div "[PHONE_NUMBER]" at bounding box center [211, 87] width 87 height 21
paste input "917) 920-9568"
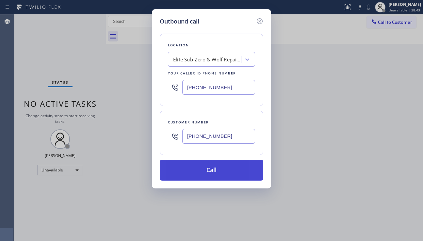
type input "[PHONE_NUMBER]"
click at [214, 171] on button "Call" at bounding box center [212, 170] width 104 height 21
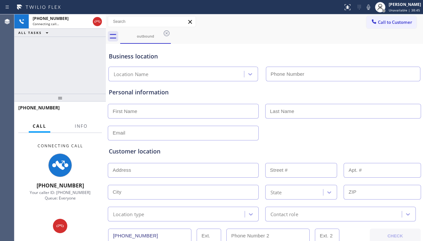
type input "[PHONE_NUMBER]"
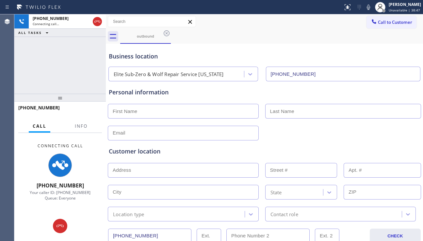
drag, startPoint x: 311, startPoint y: 145, endPoint x: 229, endPoint y: 198, distance: 97.2
click at [310, 145] on div "Customer location >> ADD NEW ADDRESS << + NEW ADDRESS State Location type Conta…" at bounding box center [265, 181] width 314 height 81
click at [171, 148] on div "Customer location" at bounding box center [264, 151] width 311 height 9
click at [389, 149] on div "Customer location" at bounding box center [264, 151] width 311 height 9
click at [315, 154] on div "Customer location" at bounding box center [264, 151] width 311 height 9
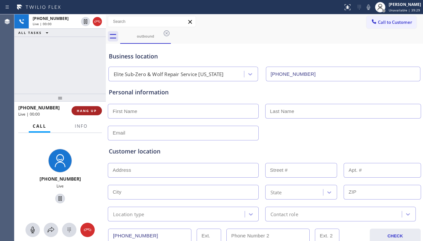
click at [90, 112] on span "HANG UP" at bounding box center [87, 110] width 20 height 5
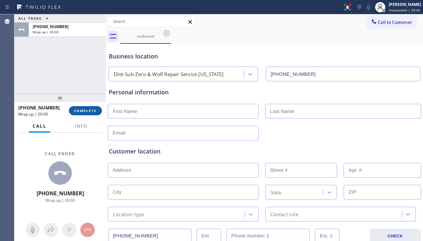
click at [90, 112] on span "COMPLETE" at bounding box center [85, 110] width 23 height 5
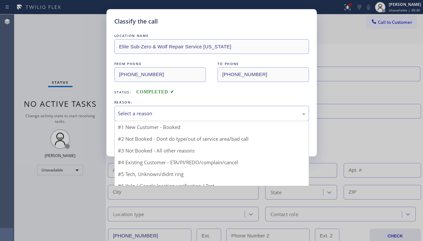
click at [179, 119] on div "Select a reason" at bounding box center [211, 113] width 195 height 15
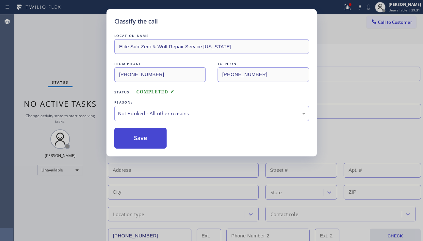
click at [139, 139] on button "Save" at bounding box center [140, 138] width 53 height 21
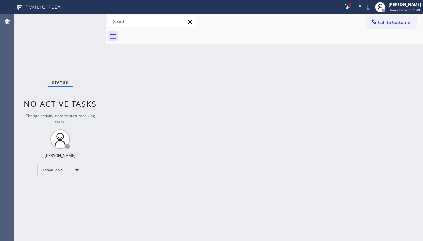
click at [403, 144] on div "Back to Dashboard Change Sender ID Customers Technicians Select a contact Outbo…" at bounding box center [264, 127] width 317 height 227
drag, startPoint x: 363, startPoint y: 172, endPoint x: 329, endPoint y: 175, distance: 34.9
click at [362, 172] on div "Back to Dashboard Change Sender ID Customers Technicians Select a contact Outbo…" at bounding box center [264, 127] width 317 height 227
drag, startPoint x: 410, startPoint y: 179, endPoint x: 223, endPoint y: 167, distance: 187.6
click at [410, 179] on div "Back to Dashboard Change Sender ID Customers Technicians Select a contact Outbo…" at bounding box center [264, 127] width 317 height 227
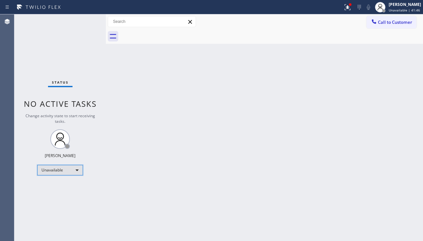
click at [56, 167] on div "Unavailable" at bounding box center [60, 170] width 46 height 10
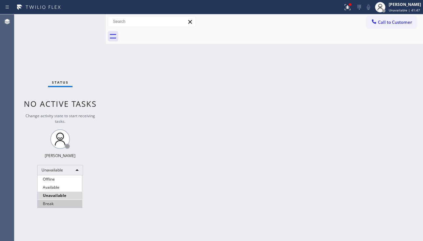
click at [56, 200] on li "Break" at bounding box center [60, 204] width 44 height 8
click at [113, 196] on div "Back to Dashboard Change Sender ID Customers Technicians Select a contact Outbo…" at bounding box center [264, 127] width 317 height 227
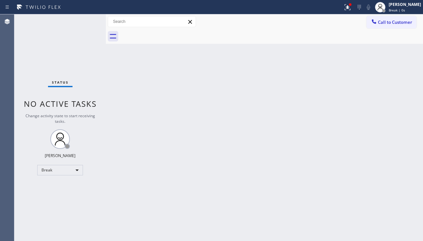
click at [381, 177] on div "Back to Dashboard Change Sender ID Customers Technicians Select a contact Outbo…" at bounding box center [264, 127] width 317 height 227
